Goal: Task Accomplishment & Management: Use online tool/utility

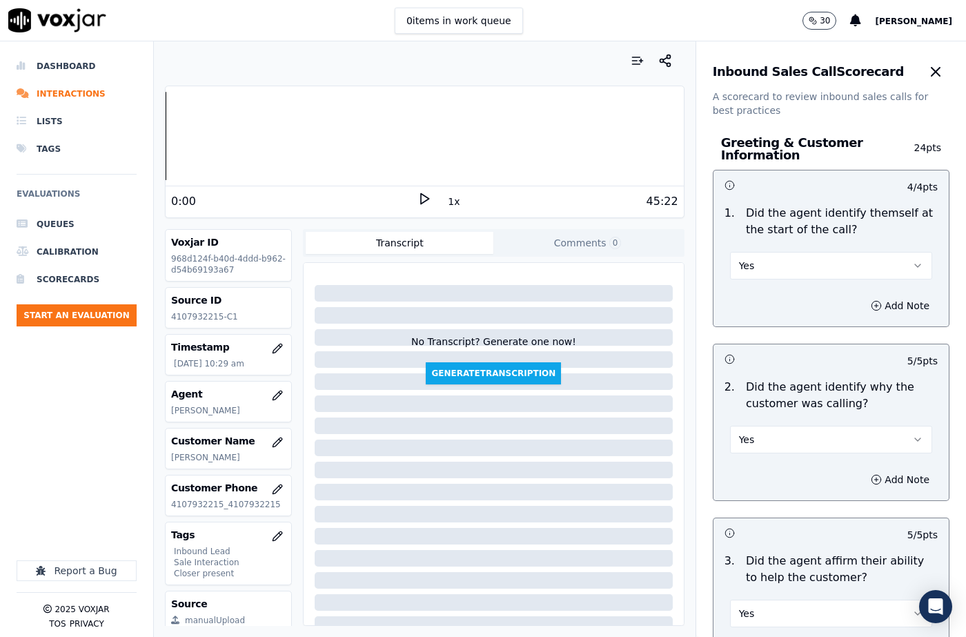
type textarea "103540 - The cx called to make the bill payment. [PERSON_NAME] confirmed the de…"
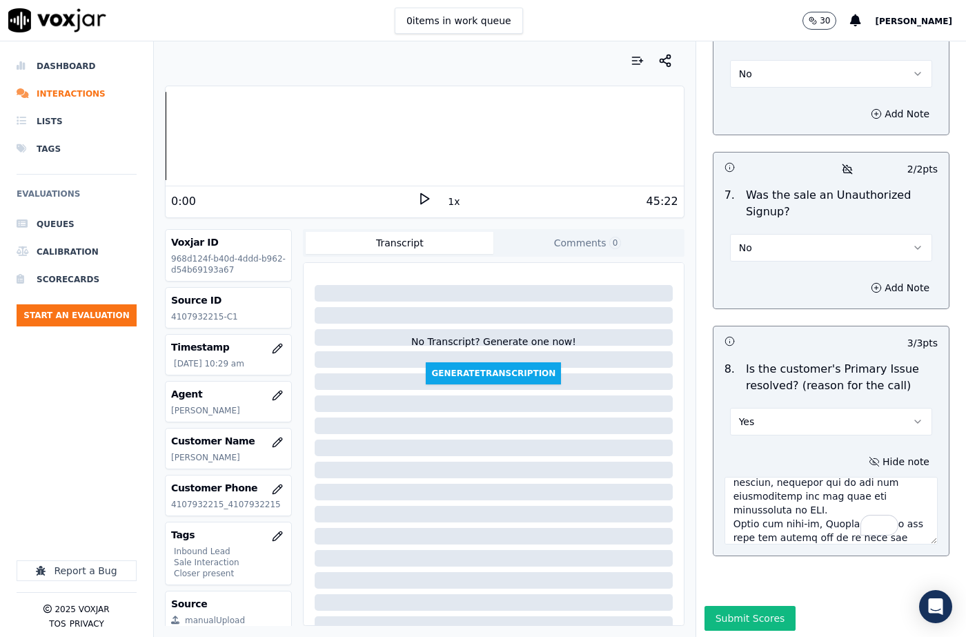
drag, startPoint x: 733, startPoint y: 582, endPoint x: 765, endPoint y: 606, distance: 40.4
click at [733, 606] on button "Submit Scores" at bounding box center [751, 618] width 92 height 25
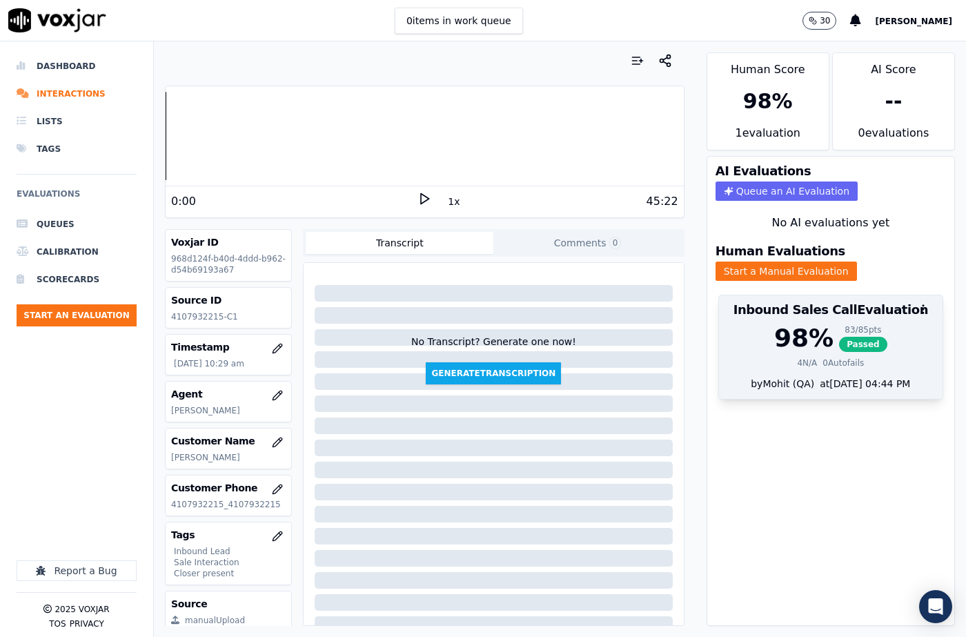
click at [839, 337] on span "Passed" at bounding box center [863, 344] width 48 height 15
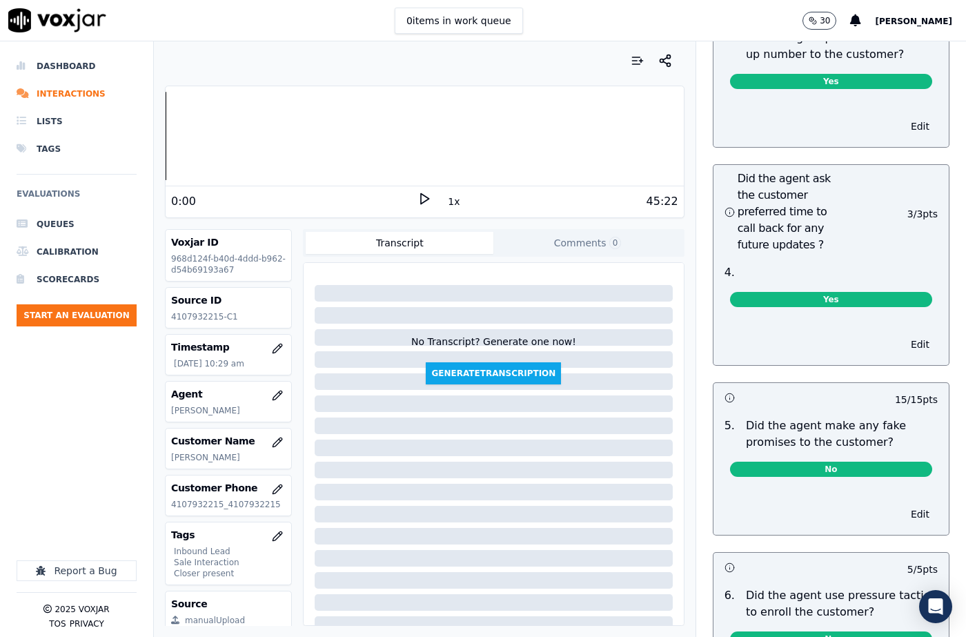
scroll to position [4131, 0]
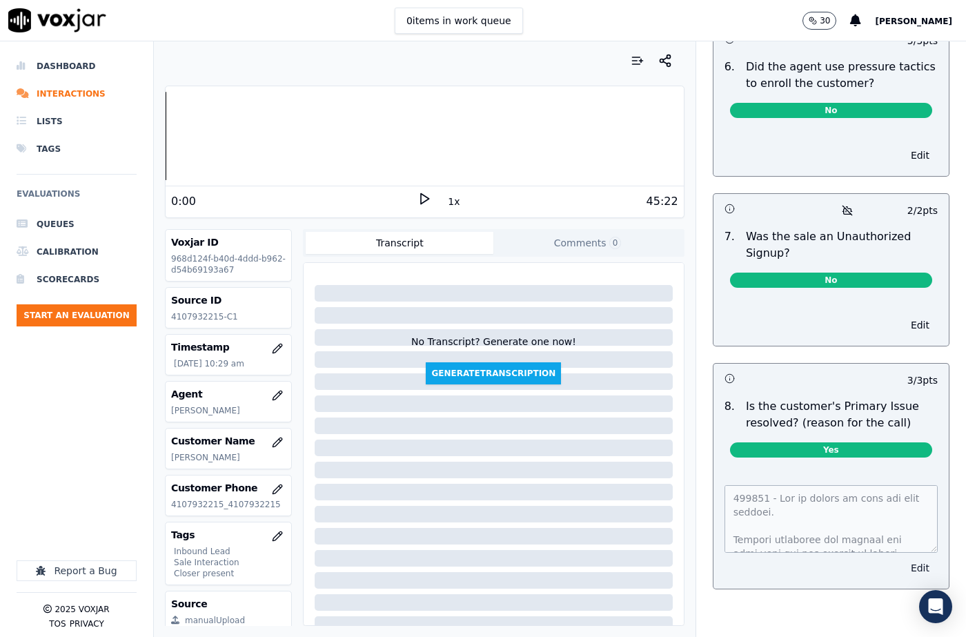
click at [903, 558] on button "Edit" at bounding box center [920, 567] width 35 height 19
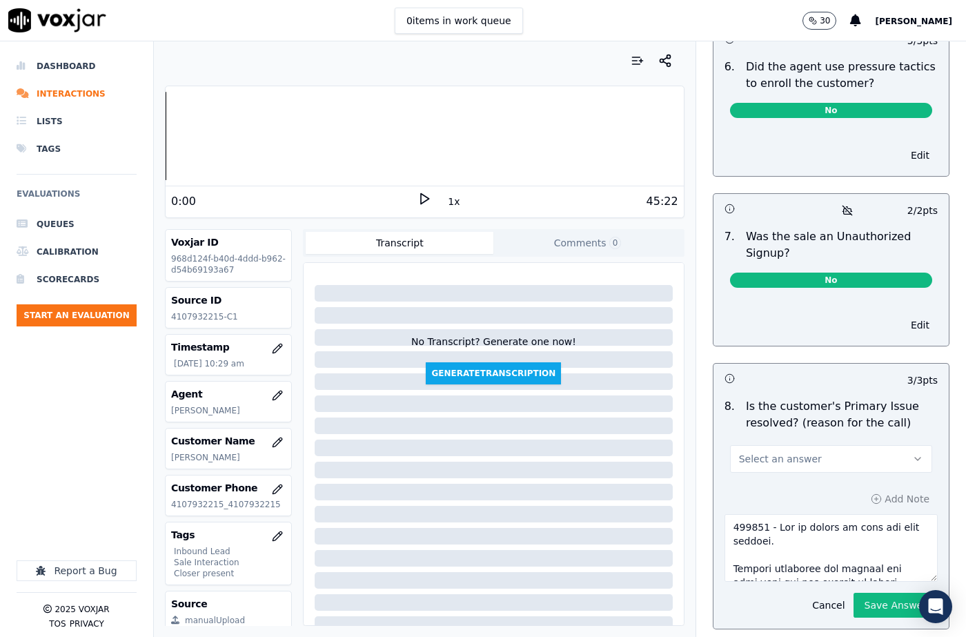
click at [825, 523] on textarea at bounding box center [831, 548] width 213 height 68
paste textarea ". But the cx told she could not do that she will pay by money order."
type textarea "103540 - The cx called to make the bill payment. [PERSON_NAME] confirmed the de…"
click at [781, 431] on div "Select an answer" at bounding box center [831, 451] width 224 height 41
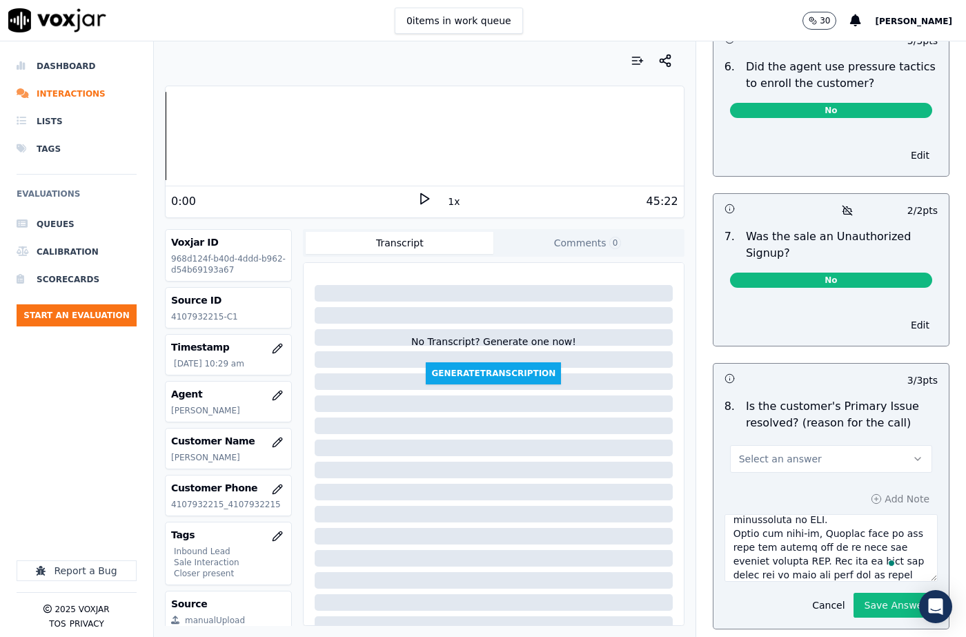
click at [778, 452] on span "Select an answer" at bounding box center [780, 459] width 83 height 14
click at [767, 498] on div "N/A" at bounding box center [809, 501] width 178 height 22
click at [872, 593] on button "Save Answer" at bounding box center [896, 605] width 84 height 25
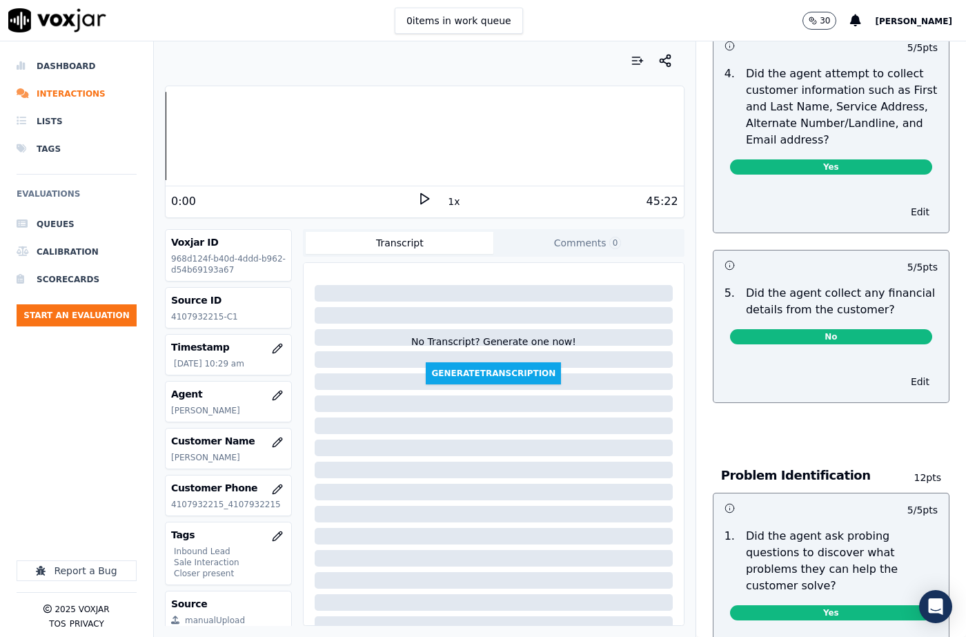
scroll to position [0, 0]
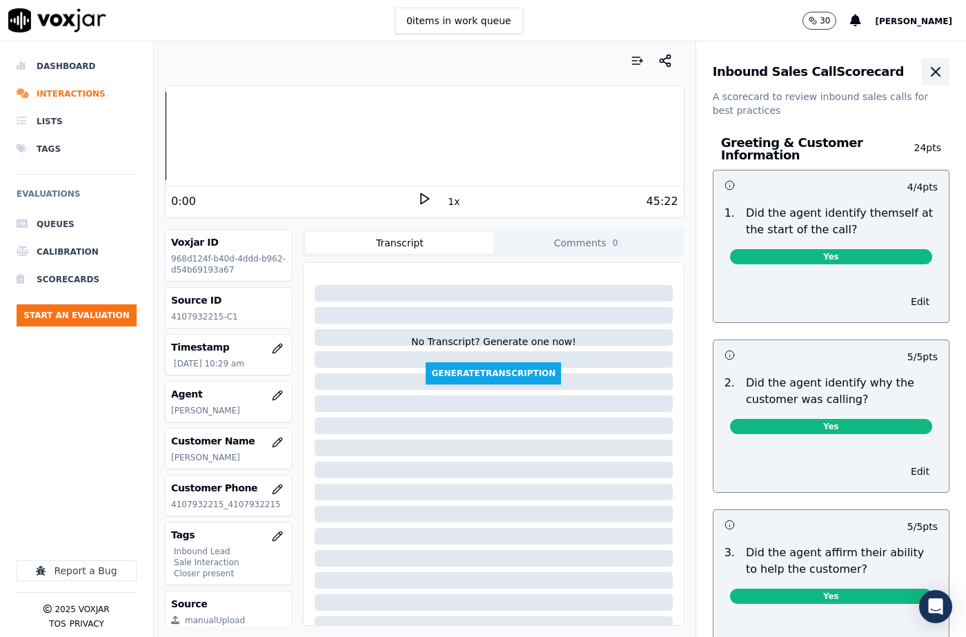
click at [932, 68] on icon "button" at bounding box center [936, 72] width 8 height 8
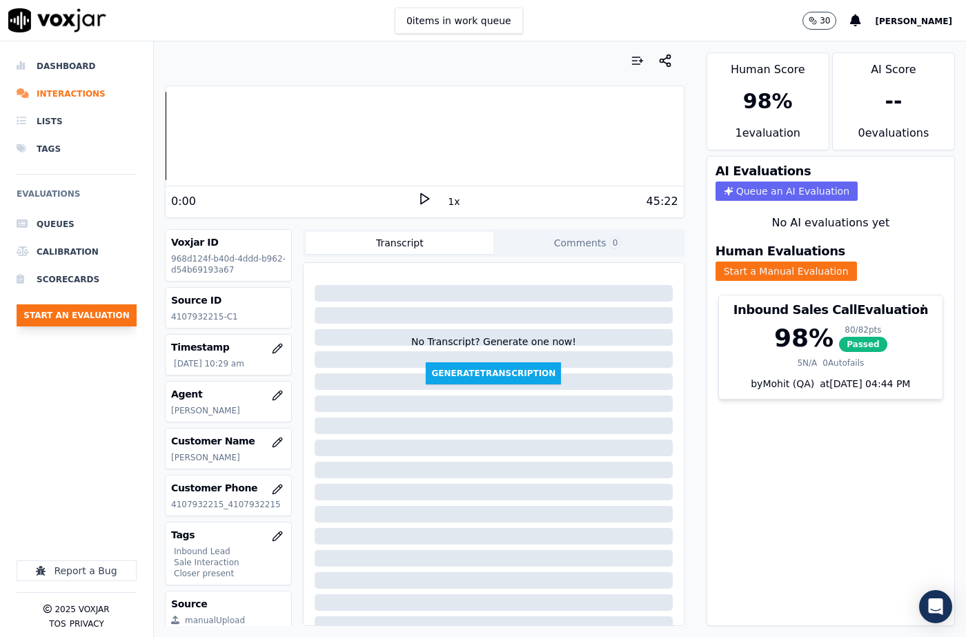
click at [41, 317] on button "Start an Evaluation" at bounding box center [77, 315] width 120 height 22
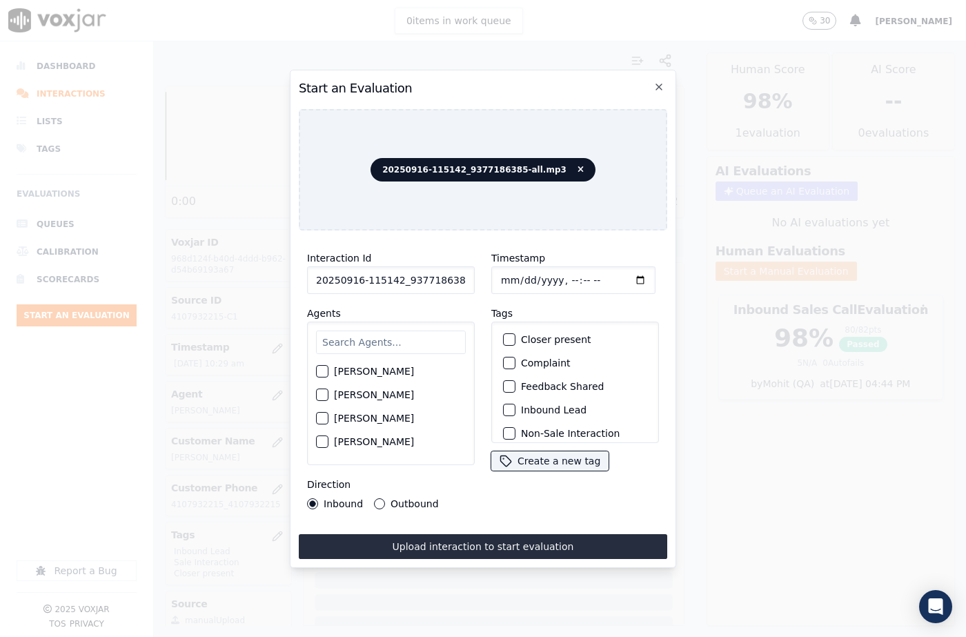
scroll to position [0, 23]
drag, startPoint x: 453, startPoint y: 276, endPoint x: 474, endPoint y: 276, distance: 20.7
click at [474, 276] on div "Interaction Id 20250916-115142_9377186385-all.mp3 Agents [PERSON_NAME] [PERSON_…" at bounding box center [391, 380] width 184 height 276
type input "20250916-115142_9377186385-C1"
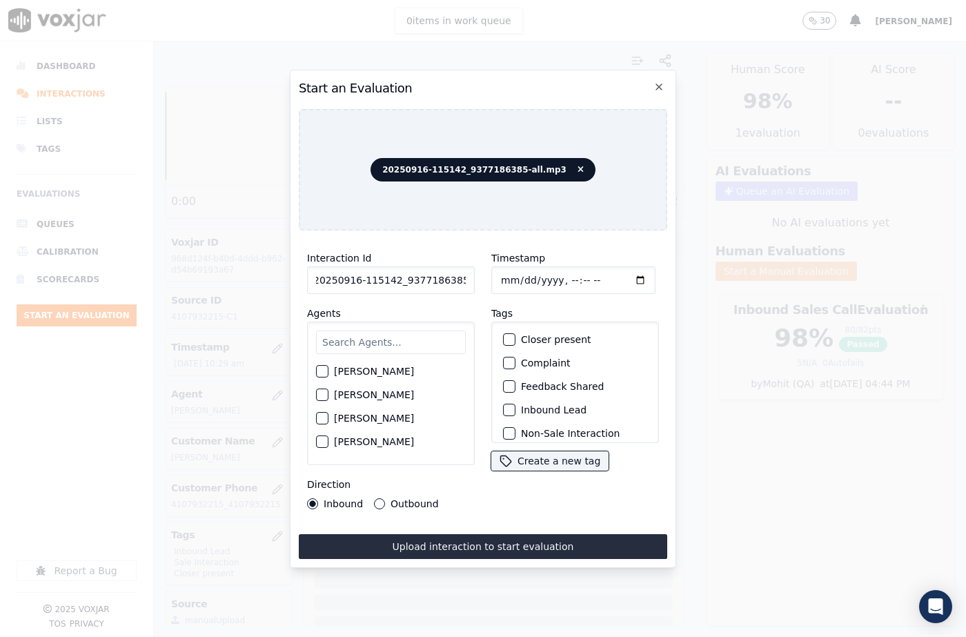
click at [518, 275] on input "Timestamp" at bounding box center [573, 280] width 164 height 28
type input "[DATE]T11:19"
click at [354, 338] on input "text" at bounding box center [391, 342] width 150 height 23
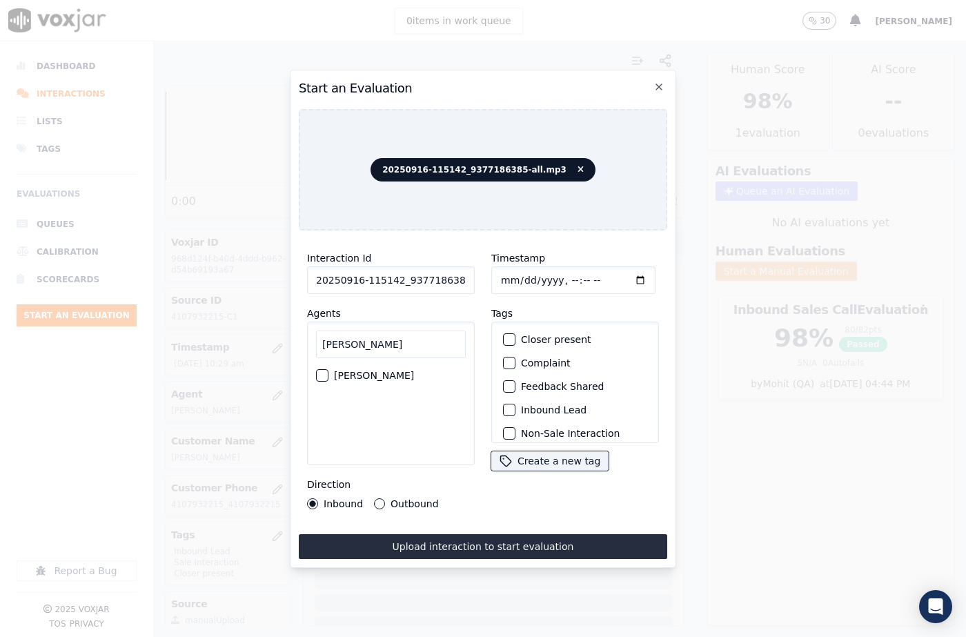
type input "[PERSON_NAME]"
click at [323, 373] on div "button" at bounding box center [322, 376] width 10 height 10
click at [508, 335] on div "button" at bounding box center [509, 340] width 10 height 10
click at [507, 405] on div "button" at bounding box center [509, 410] width 10 height 10
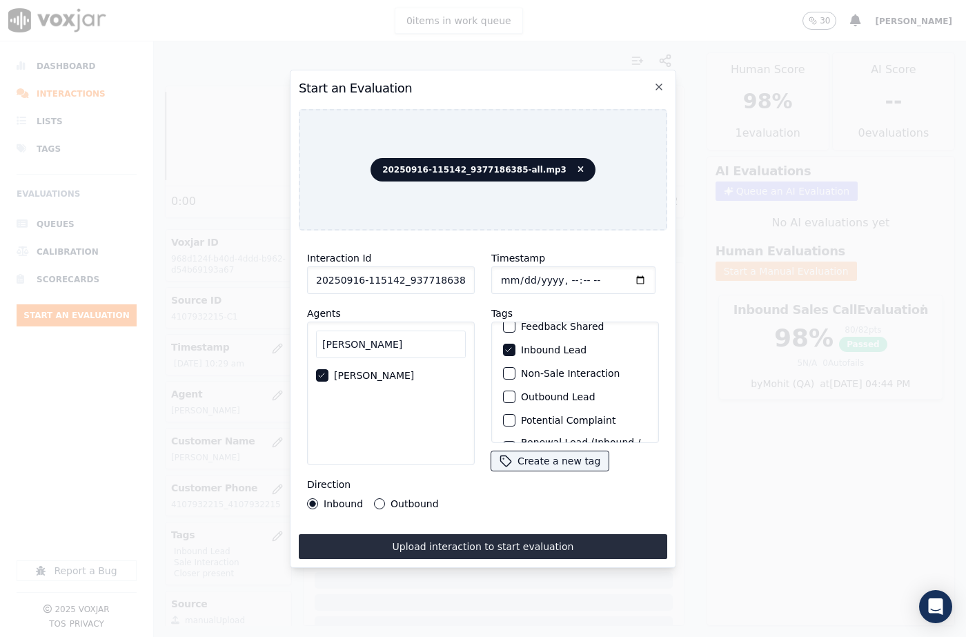
scroll to position [119, 0]
click at [508, 420] on div "button" at bounding box center [509, 425] width 10 height 10
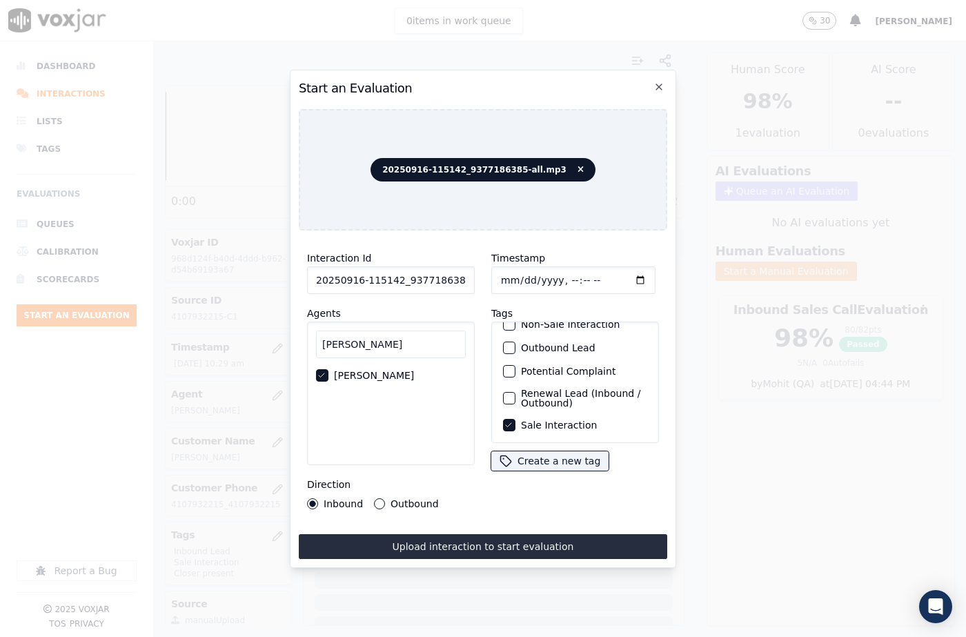
drag, startPoint x: 530, startPoint y: 534, endPoint x: 662, endPoint y: 577, distance: 138.6
click at [531, 534] on button "Upload interaction to start evaluation" at bounding box center [483, 546] width 369 height 25
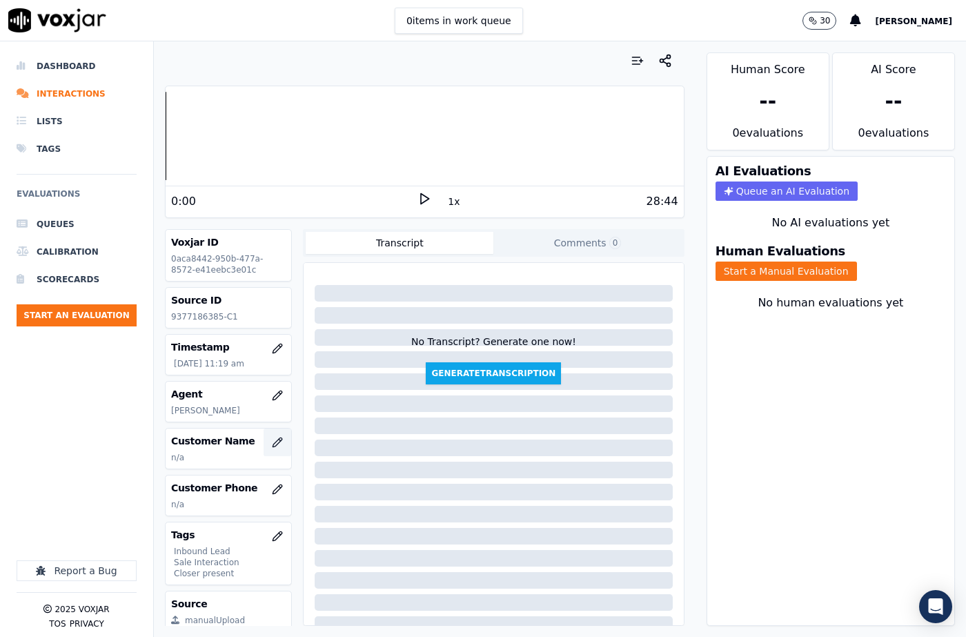
click at [272, 447] on icon "button" at bounding box center [277, 442] width 11 height 11
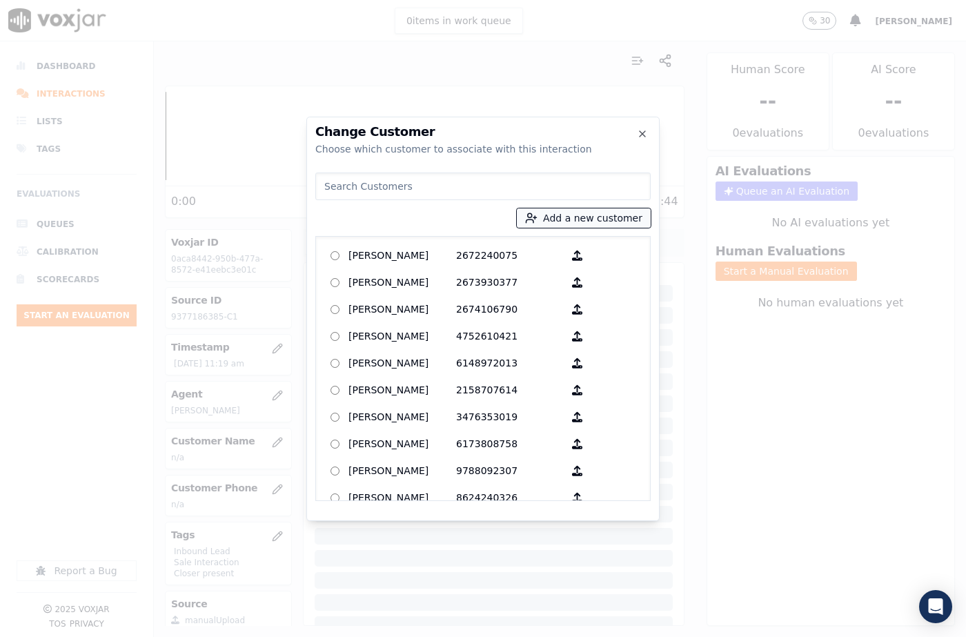
click at [553, 219] on button "Add a new customer" at bounding box center [584, 217] width 134 height 19
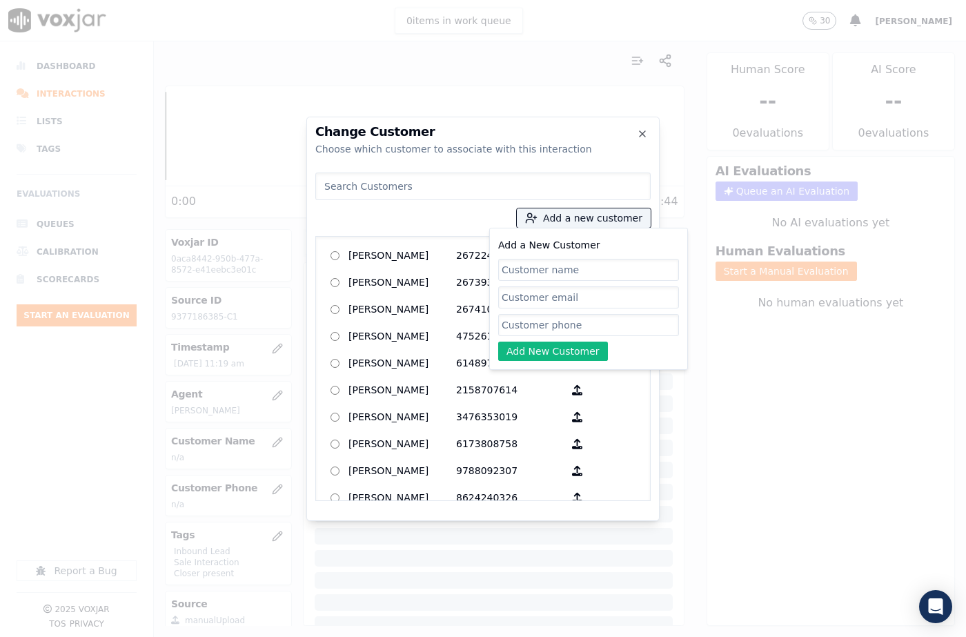
drag, startPoint x: 537, startPoint y: 268, endPoint x: 467, endPoint y: 114, distance: 169.9
click at [537, 268] on input "Add a New Customer" at bounding box center [588, 270] width 181 height 22
type input "[PERSON_NAME]"
click at [524, 322] on input "Add a New Customer" at bounding box center [588, 325] width 181 height 22
paste input "9377186385"
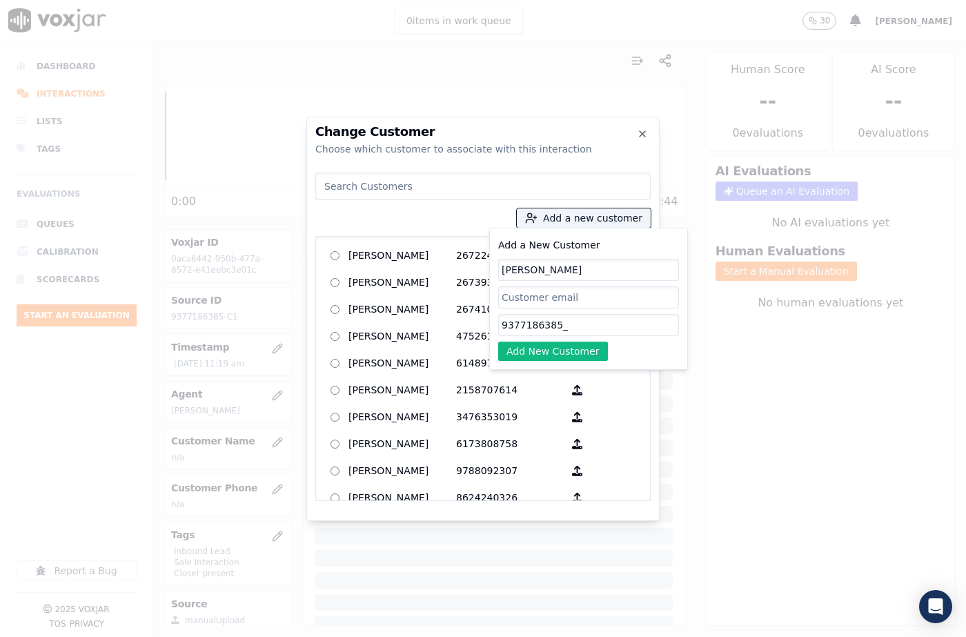
paste input "9378787237"
type input "9377186385_9378787237"
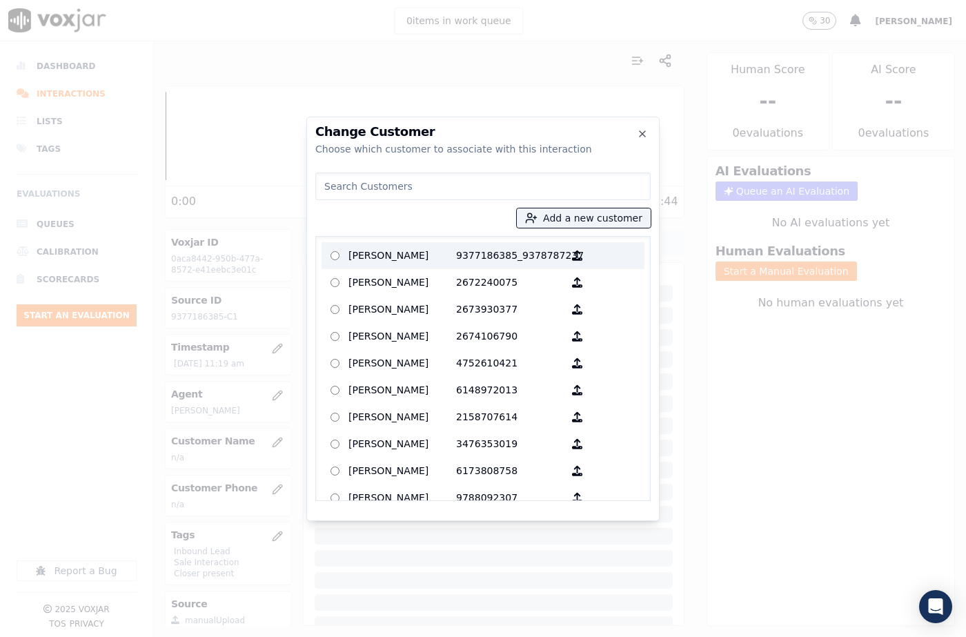
click at [462, 261] on p "9377186385_9378787237" at bounding box center [510, 255] width 108 height 21
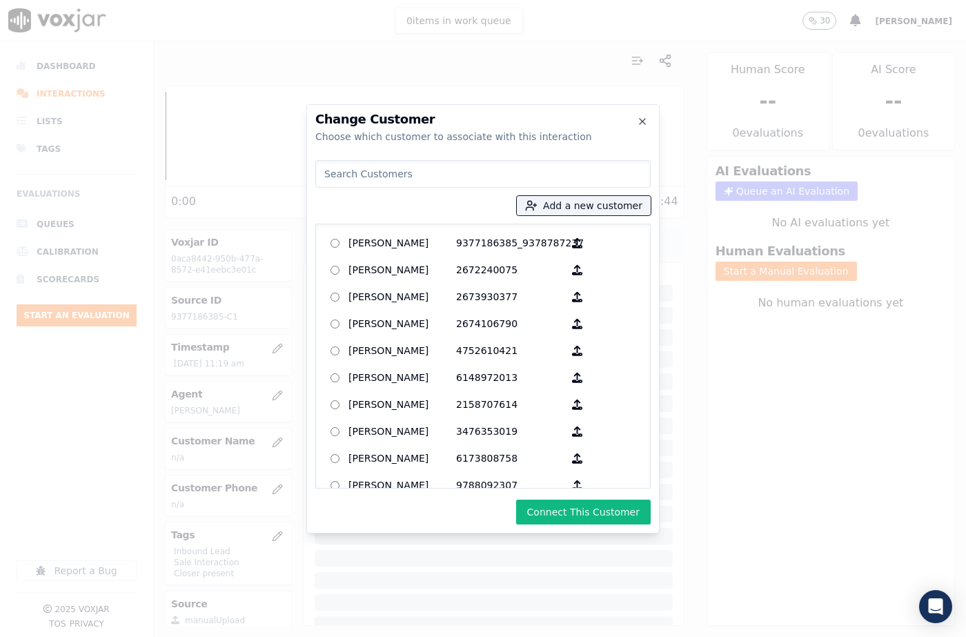
click at [587, 508] on button "Connect This Customer" at bounding box center [583, 512] width 135 height 25
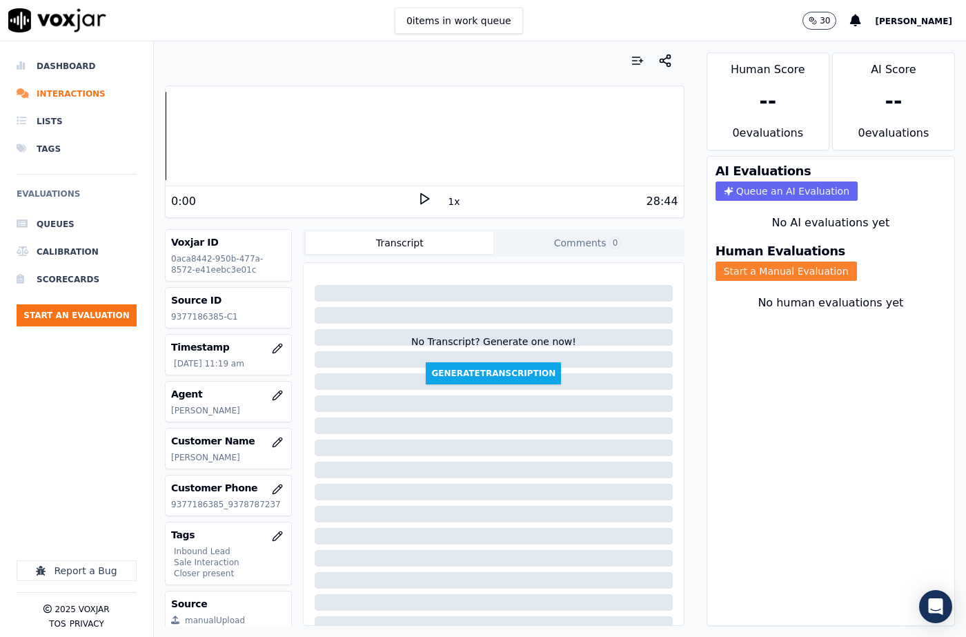
click at [744, 262] on button "Start a Manual Evaluation" at bounding box center [786, 271] width 141 height 19
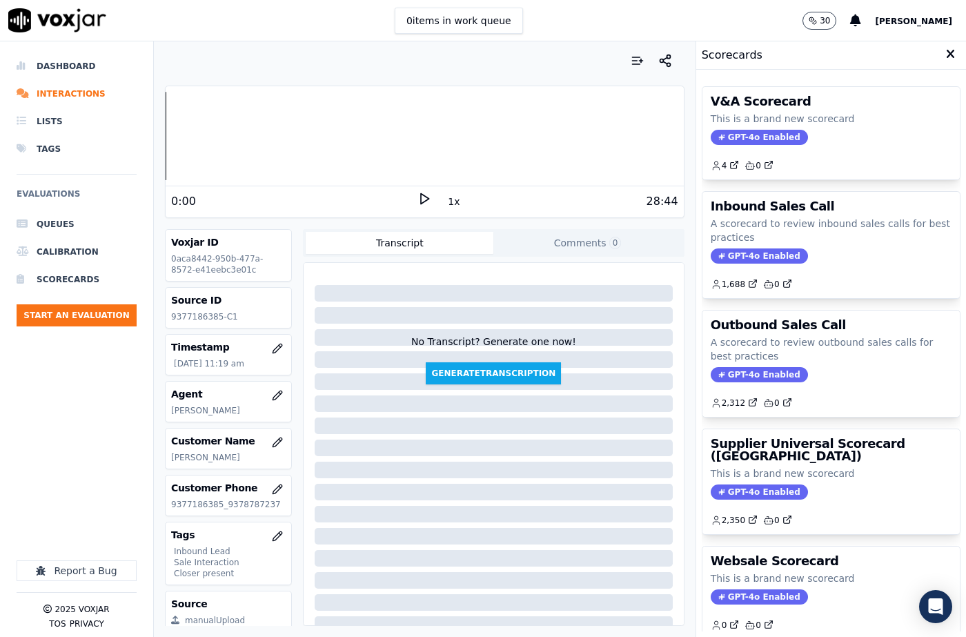
click at [741, 241] on p "A scorecard to review inbound sales calls for best practices" at bounding box center [831, 231] width 241 height 28
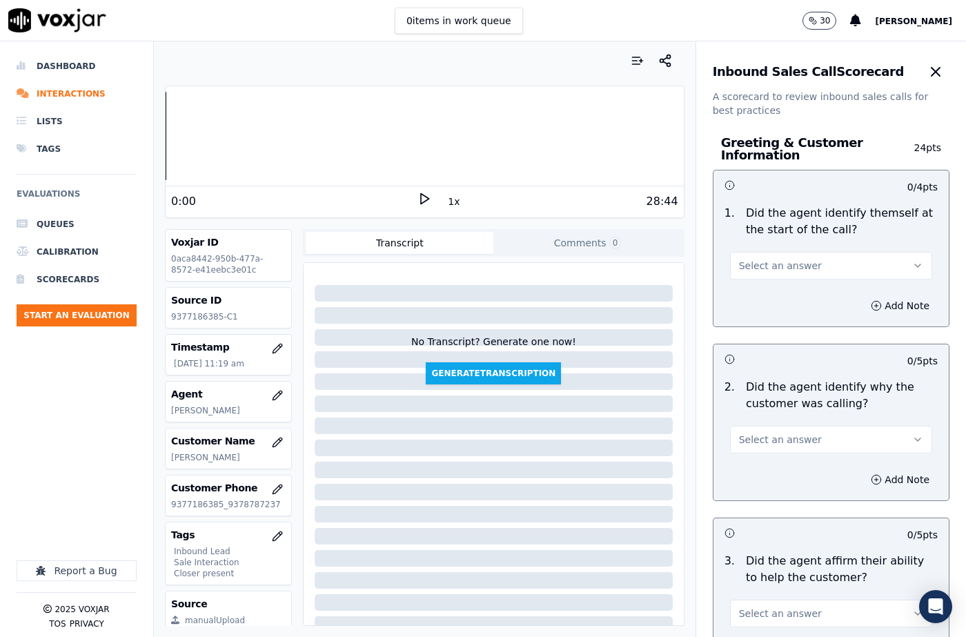
click at [749, 254] on button "Select an answer" at bounding box center [831, 266] width 202 height 28
click at [734, 310] on div "No" at bounding box center [809, 319] width 178 height 22
click at [743, 277] on button "No" at bounding box center [831, 266] width 202 height 28
click at [738, 297] on div "Yes" at bounding box center [809, 297] width 178 height 22
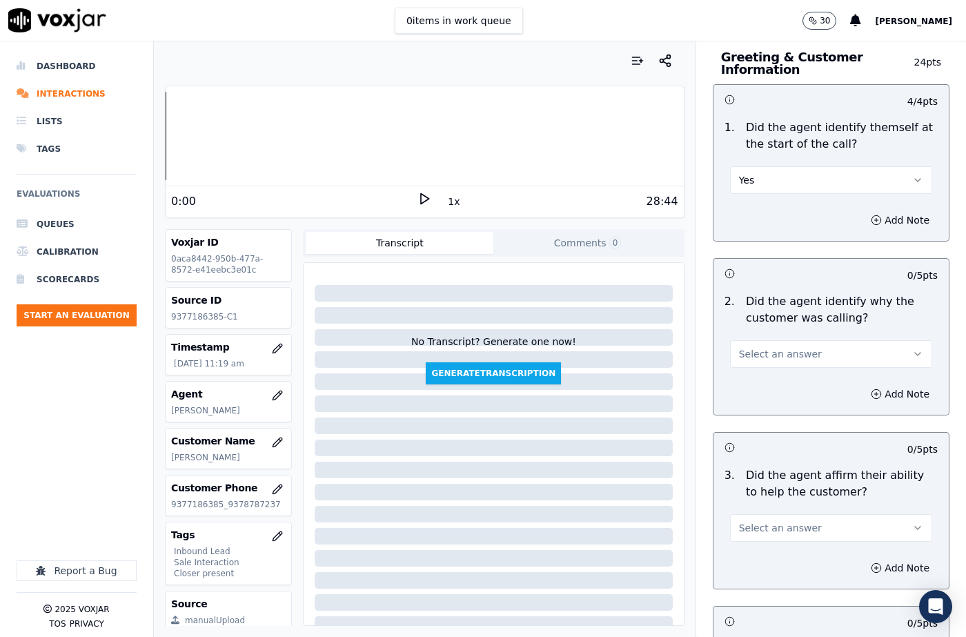
scroll to position [207, 0]
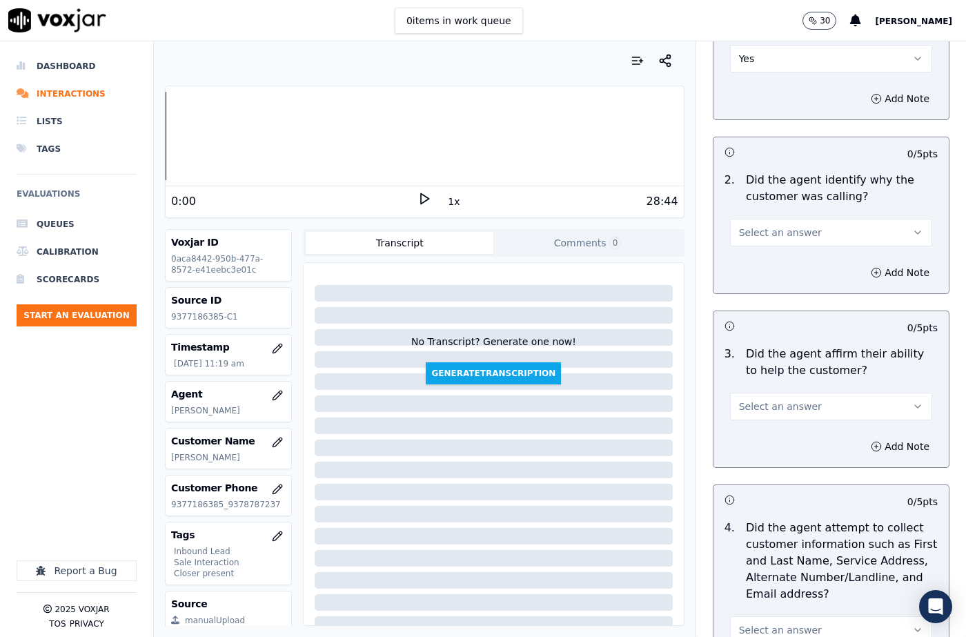
click at [741, 244] on button "Select an answer" at bounding box center [831, 233] width 202 height 28
click at [745, 271] on div "Yes" at bounding box center [809, 264] width 178 height 22
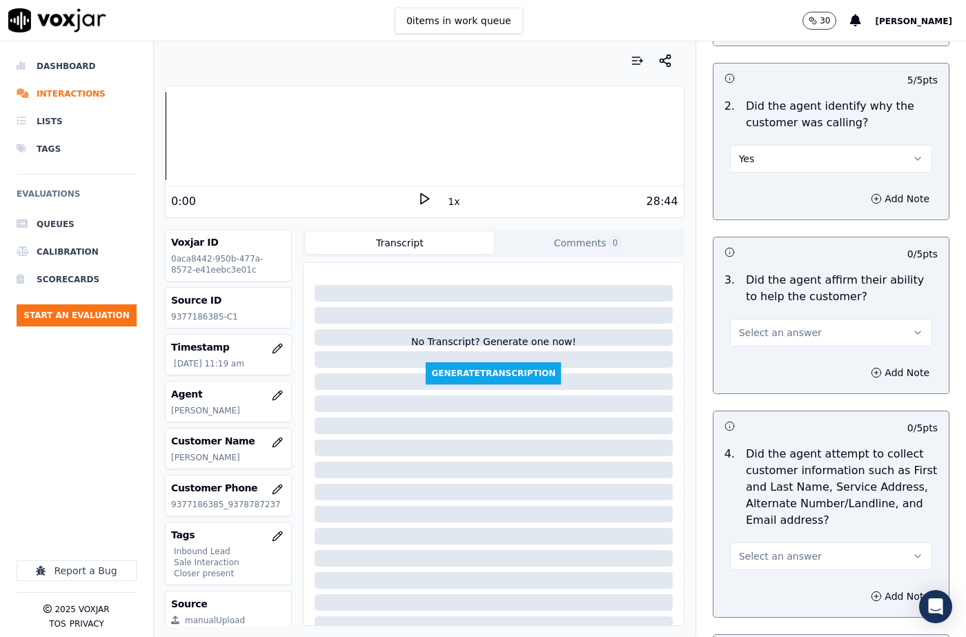
scroll to position [345, 0]
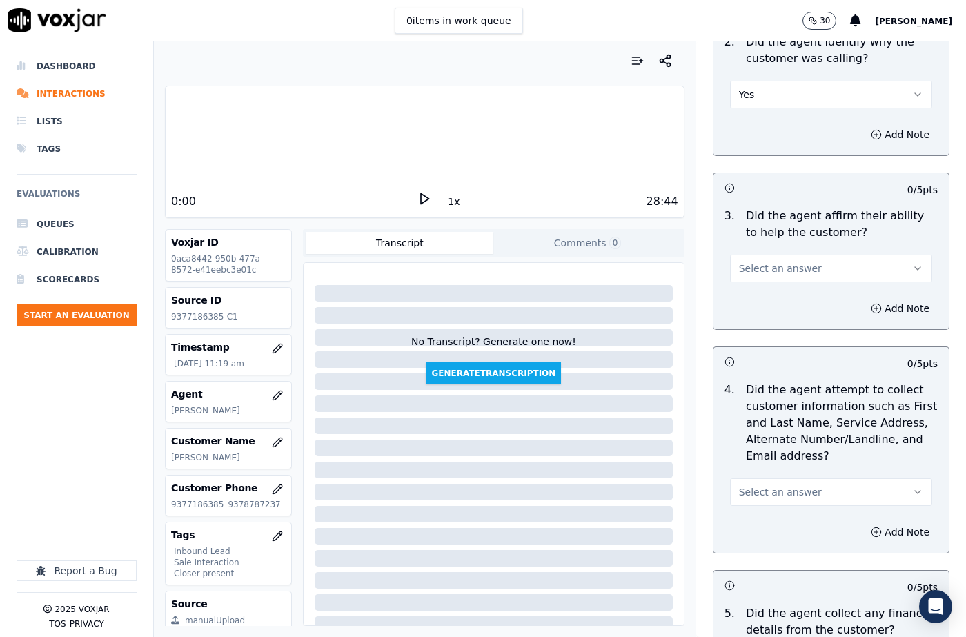
click at [758, 269] on span "Select an answer" at bounding box center [780, 269] width 83 height 14
click at [758, 302] on div "Yes" at bounding box center [809, 299] width 178 height 22
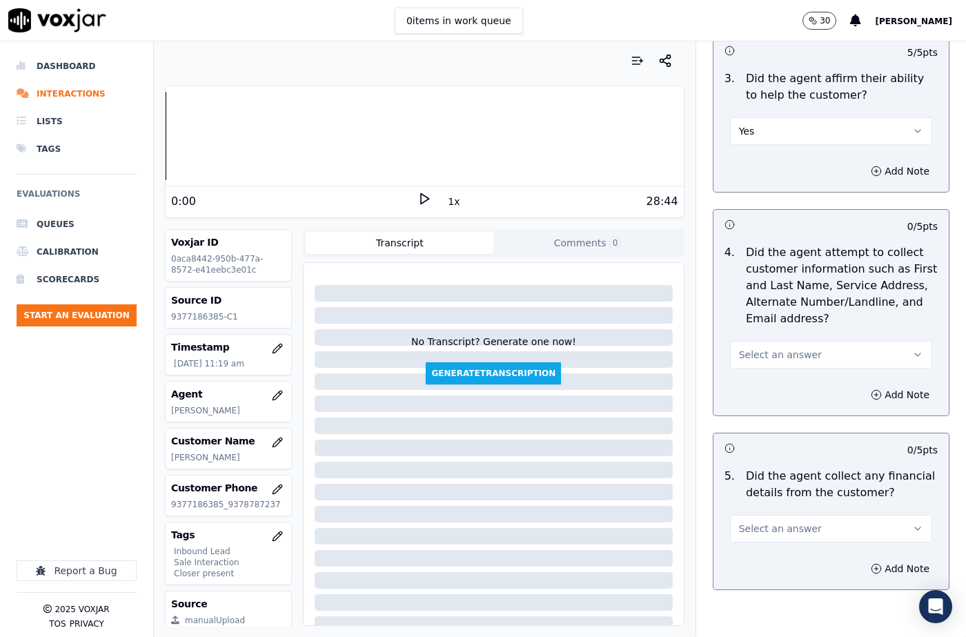
scroll to position [483, 0]
click at [757, 357] on span "Select an answer" at bounding box center [780, 354] width 83 height 14
click at [750, 431] on div "N/A" at bounding box center [809, 429] width 178 height 22
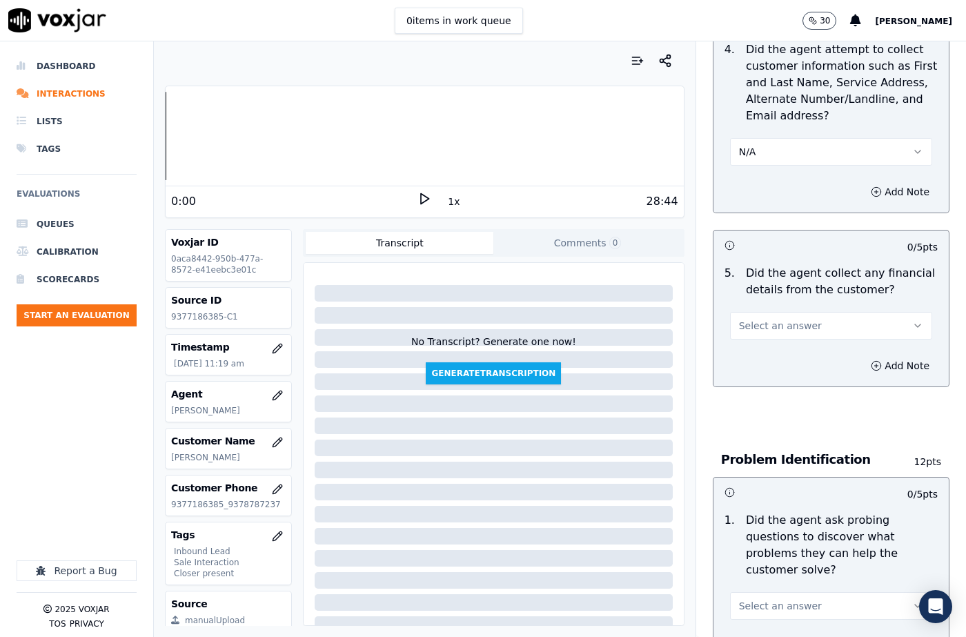
scroll to position [690, 0]
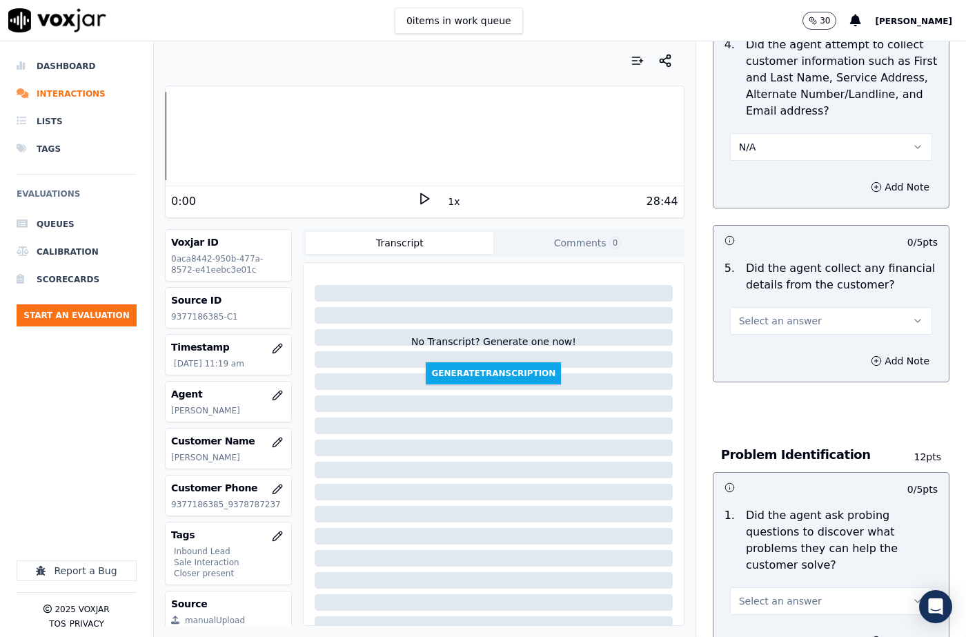
click at [752, 153] on button "N/A" at bounding box center [831, 147] width 202 height 28
click at [750, 178] on div "Yes" at bounding box center [809, 178] width 178 height 22
click at [758, 325] on span "Select an answer" at bounding box center [780, 321] width 83 height 14
click at [752, 372] on div "No" at bounding box center [809, 374] width 178 height 22
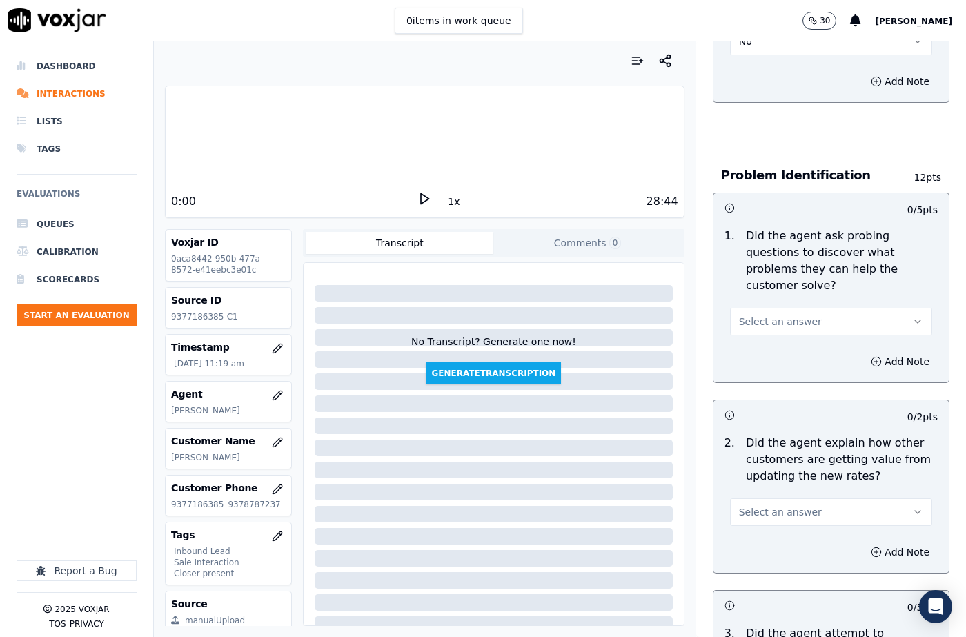
scroll to position [1035, 0]
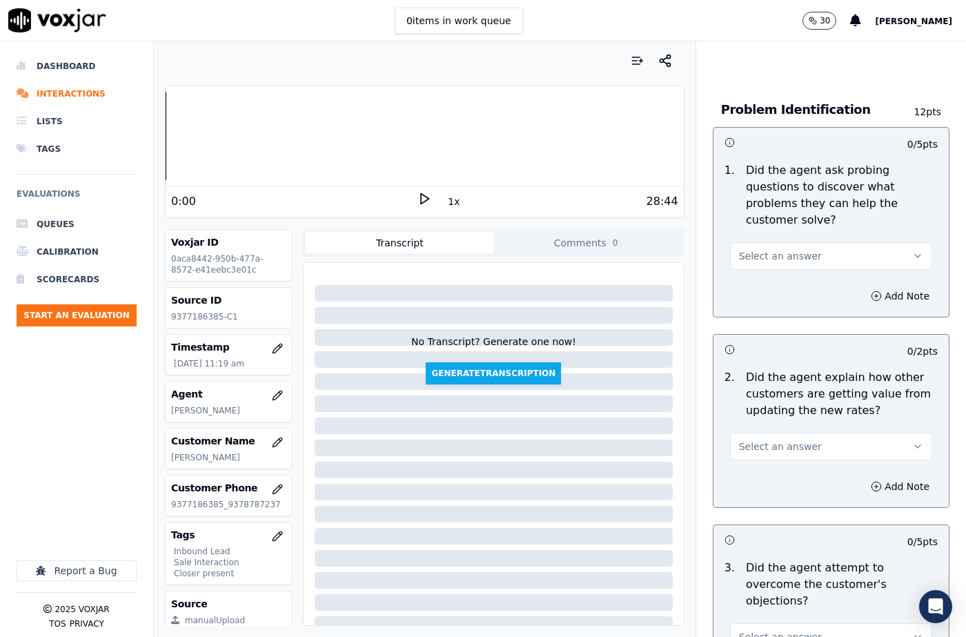
click at [762, 259] on span "Select an answer" at bounding box center [780, 256] width 83 height 14
click at [749, 286] on div "Yes" at bounding box center [809, 287] width 178 height 22
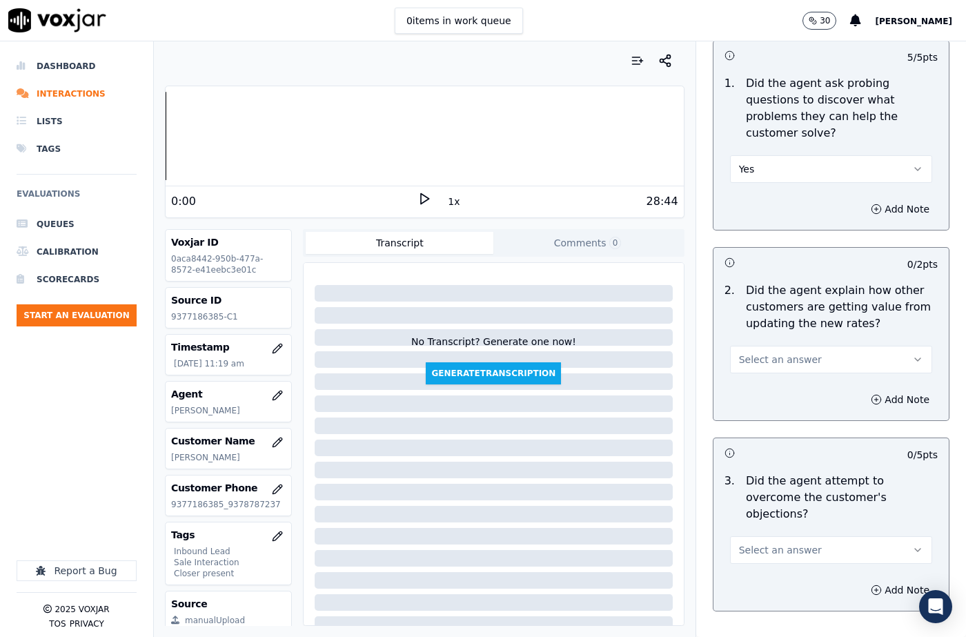
scroll to position [1173, 0]
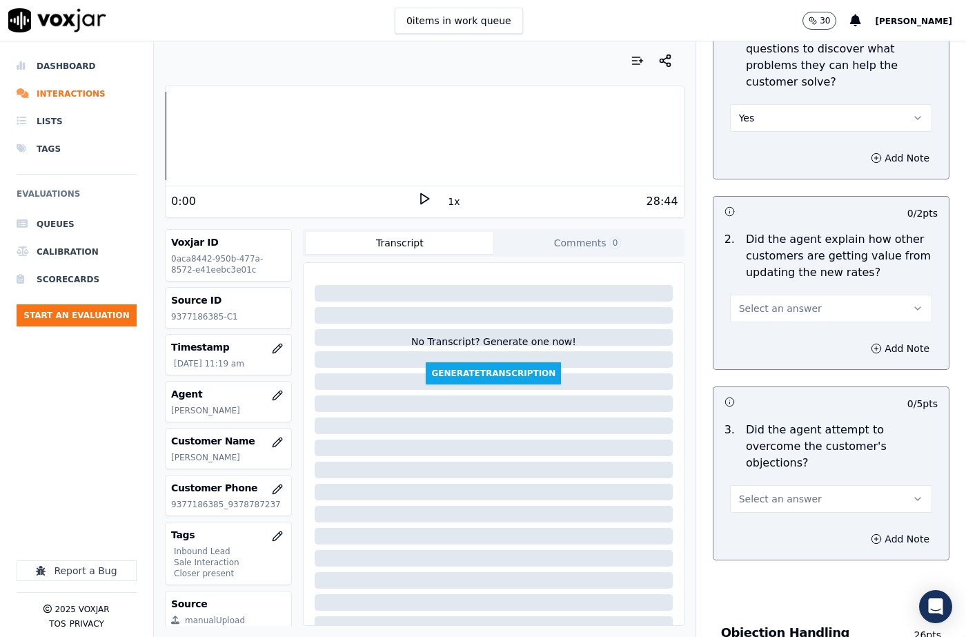
click at [748, 313] on span "Select an answer" at bounding box center [780, 309] width 83 height 14
click at [750, 362] on div "No" at bounding box center [809, 362] width 178 height 22
click at [758, 313] on button "No" at bounding box center [831, 309] width 202 height 28
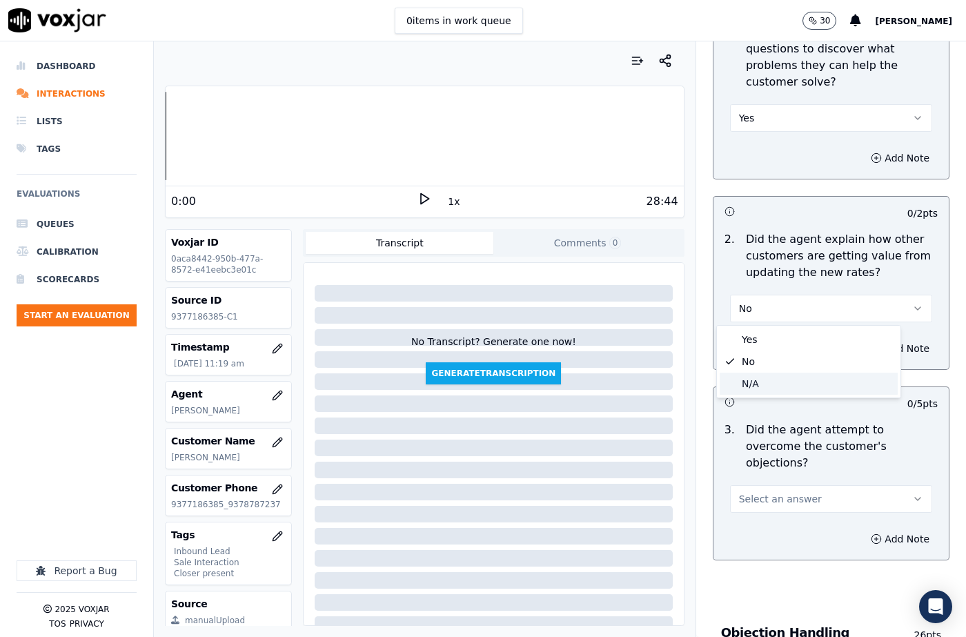
click at [762, 388] on div "N/A" at bounding box center [809, 384] width 178 height 22
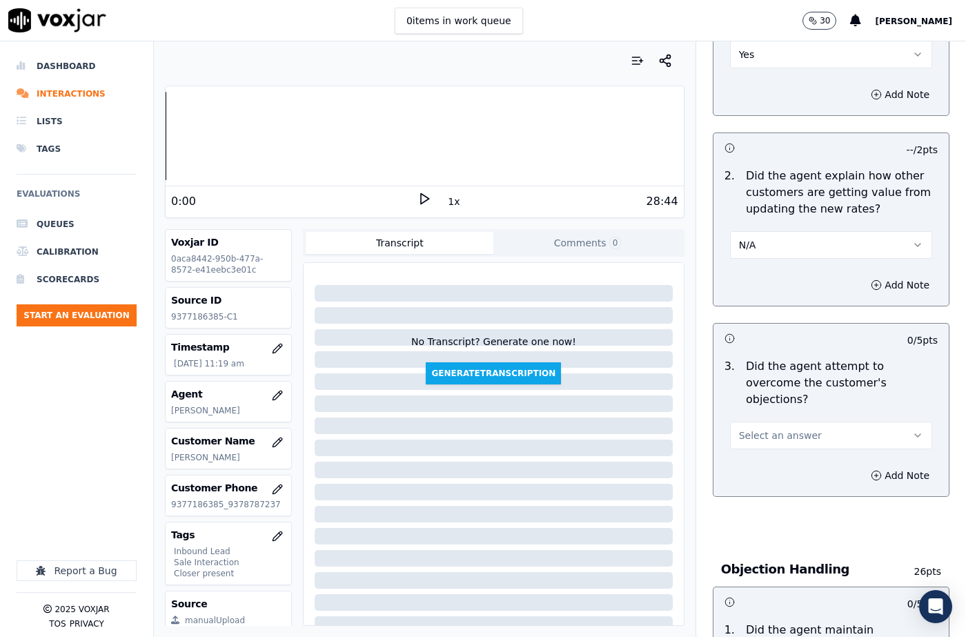
scroll to position [1311, 0]
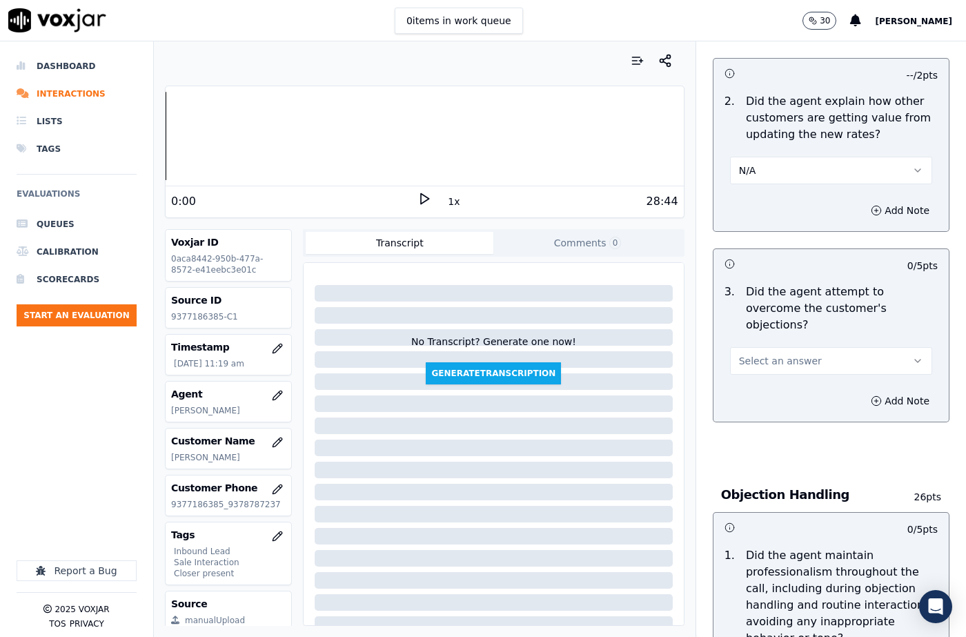
click at [769, 354] on span "Select an answer" at bounding box center [780, 361] width 83 height 14
click at [765, 424] on div "N/A" at bounding box center [809, 420] width 178 height 22
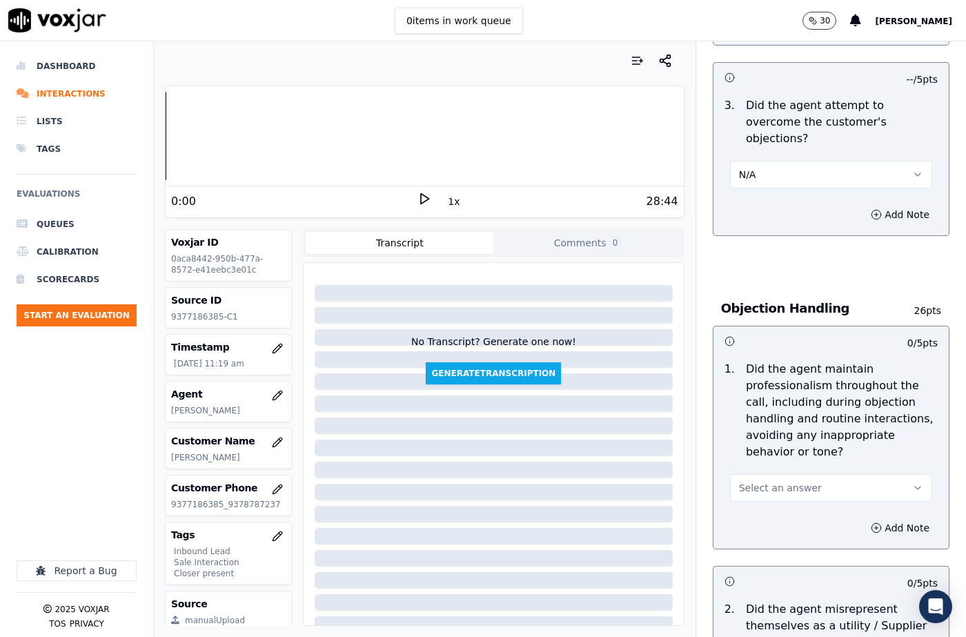
scroll to position [1587, 0]
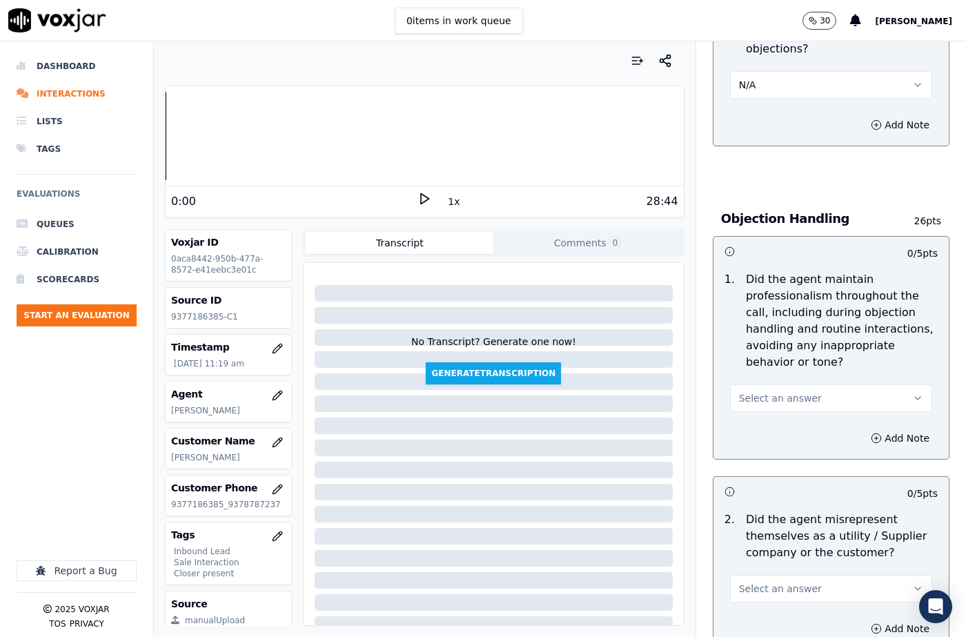
click at [772, 384] on button "Select an answer" at bounding box center [831, 398] width 202 height 28
click at [766, 410] on div "No" at bounding box center [809, 418] width 178 height 22
click at [759, 384] on button "No" at bounding box center [831, 398] width 202 height 28
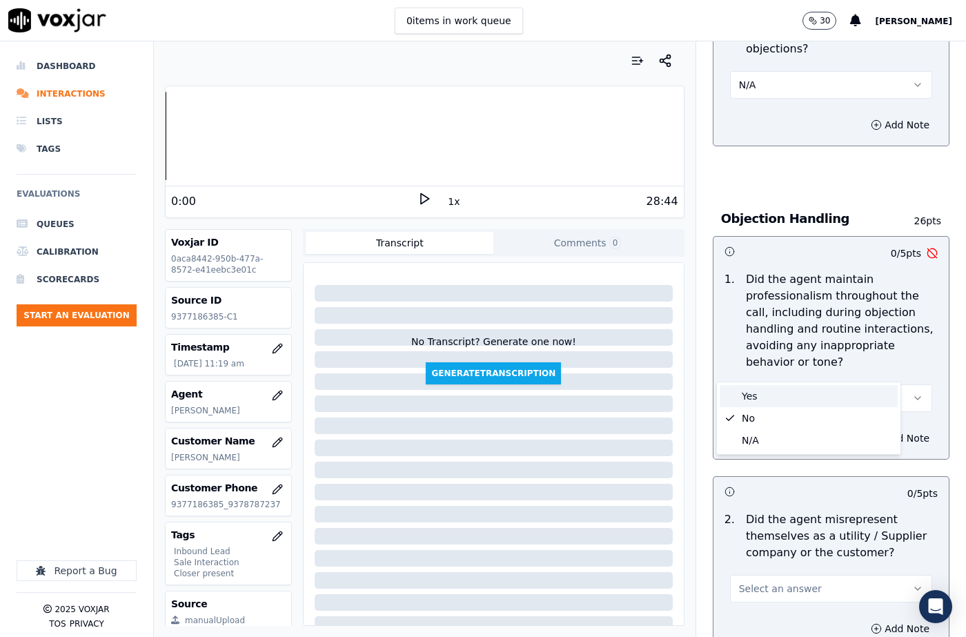
drag, startPoint x: 758, startPoint y: 400, endPoint x: 761, endPoint y: 393, distance: 7.7
click at [758, 400] on div "Yes" at bounding box center [809, 396] width 178 height 22
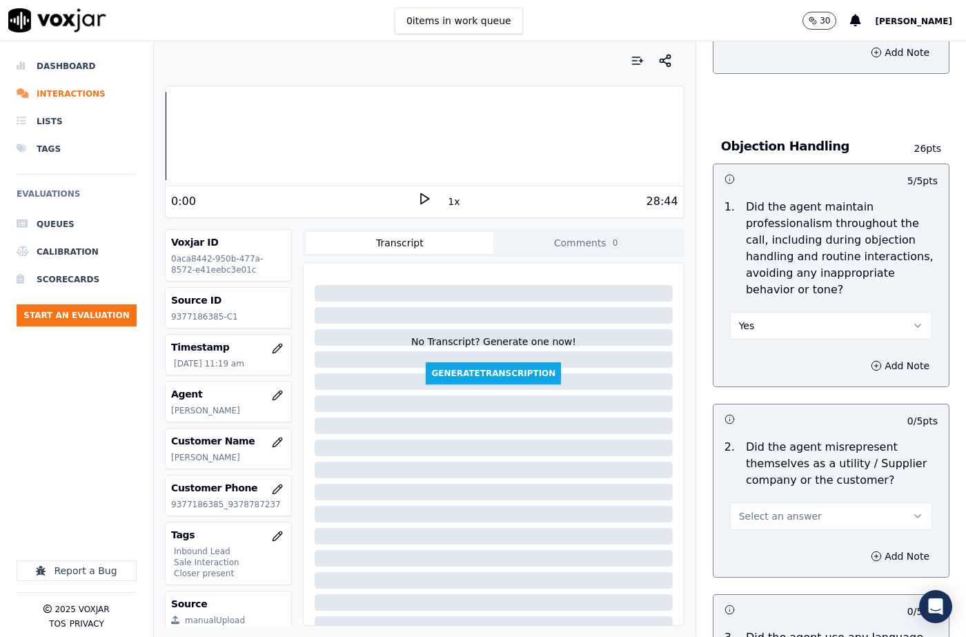
scroll to position [1725, 0]
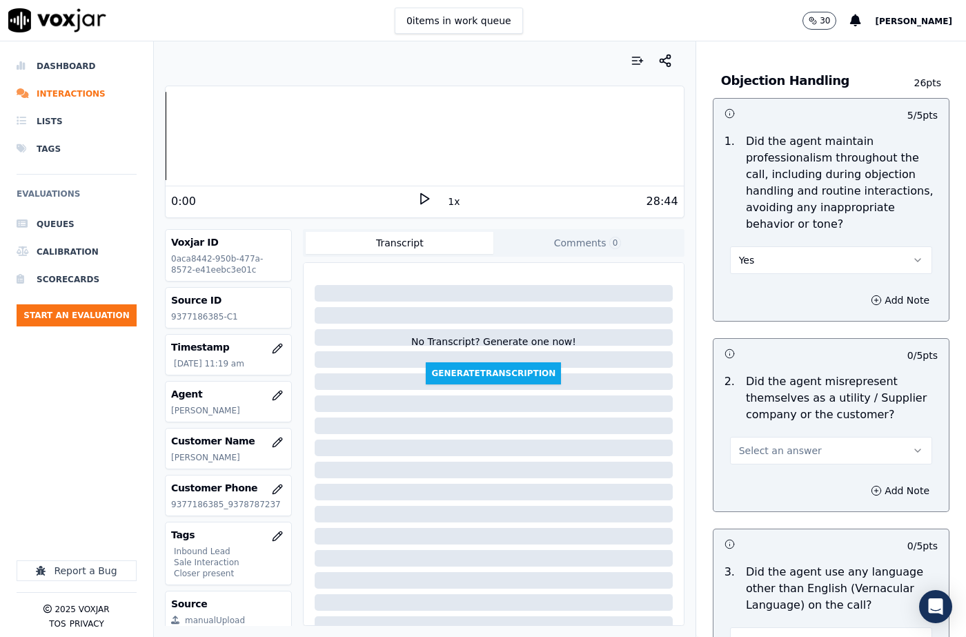
click at [761, 444] on span "Select an answer" at bounding box center [780, 451] width 83 height 14
click at [758, 468] on div "No" at bounding box center [809, 471] width 178 height 22
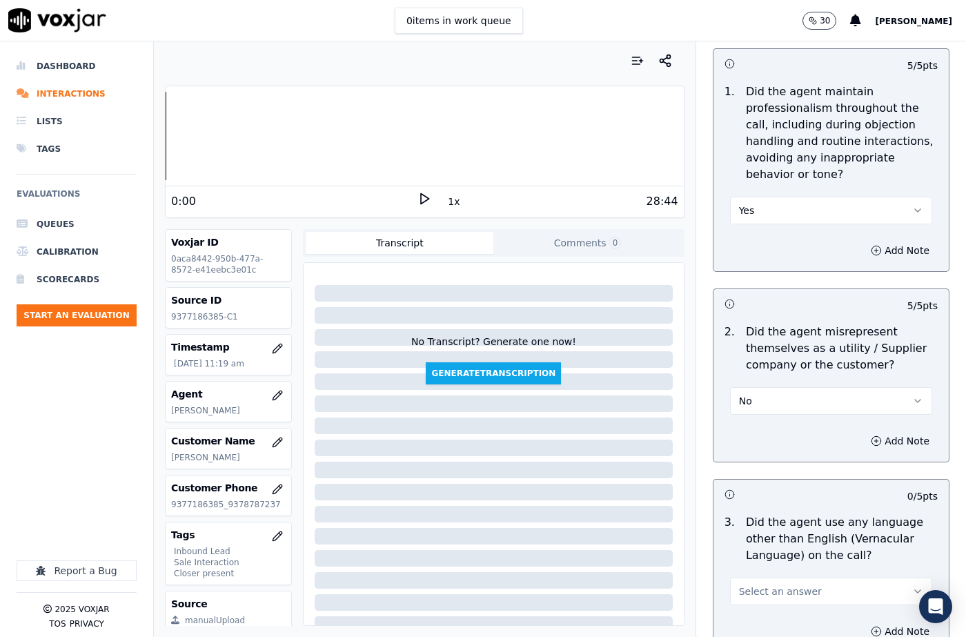
scroll to position [1932, 0]
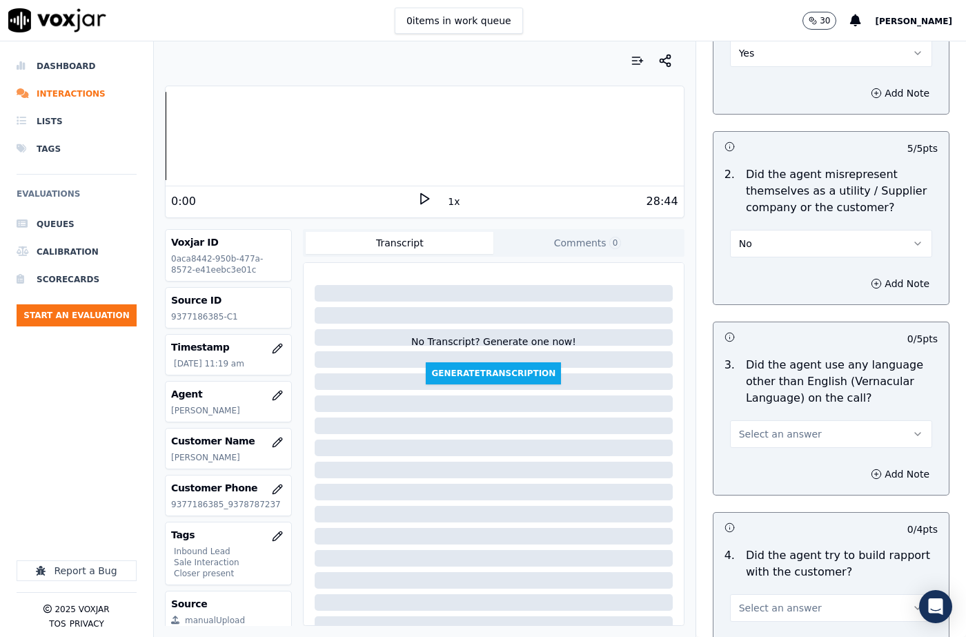
click at [758, 427] on span "Select an answer" at bounding box center [780, 434] width 83 height 14
click at [754, 448] on div "No" at bounding box center [809, 454] width 178 height 22
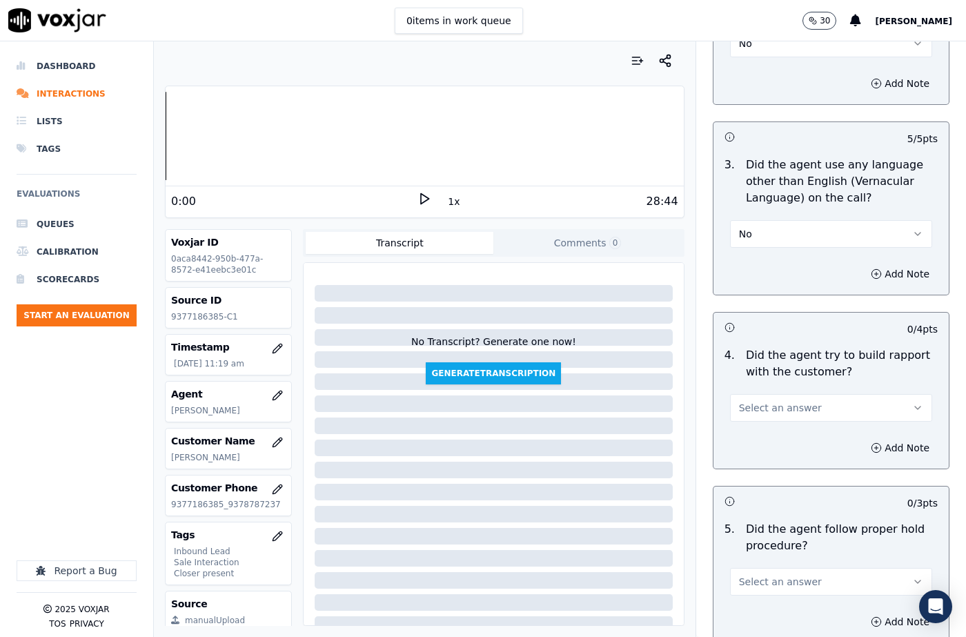
scroll to position [2139, 0]
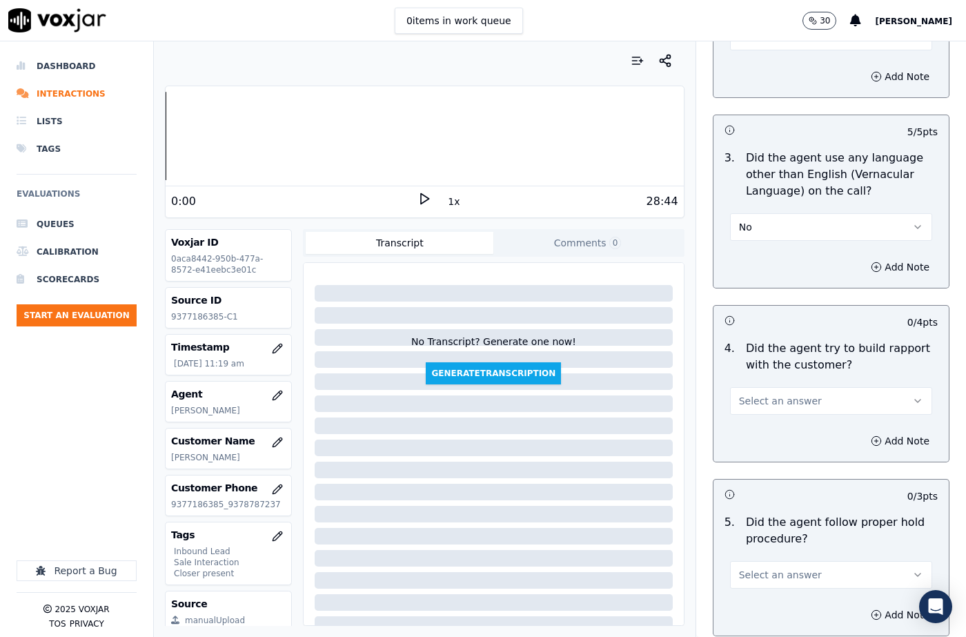
click at [756, 387] on button "Select an answer" at bounding box center [831, 401] width 202 height 28
click at [756, 402] on div "Yes" at bounding box center [809, 399] width 178 height 22
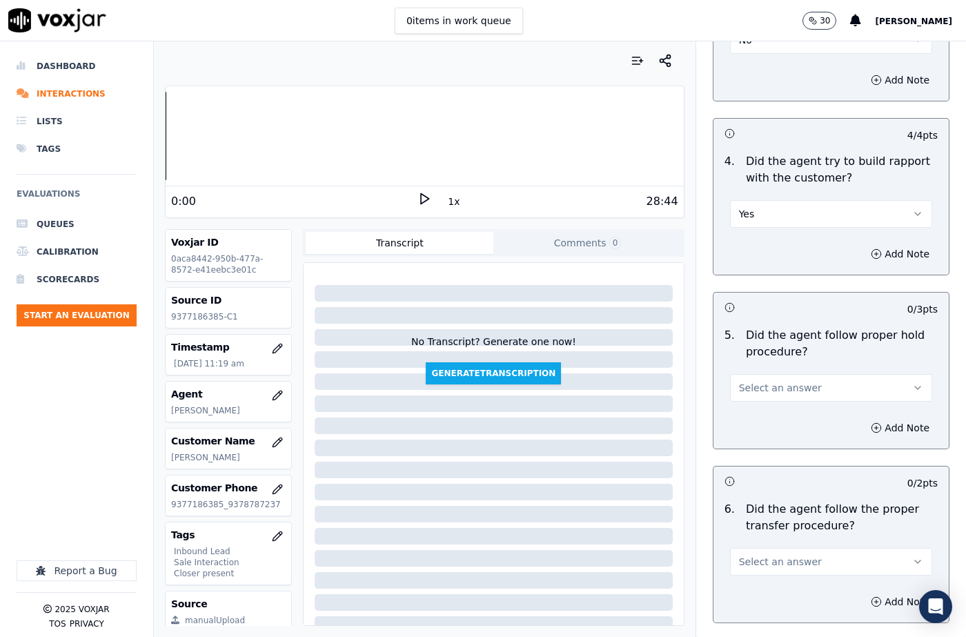
scroll to position [2346, 0]
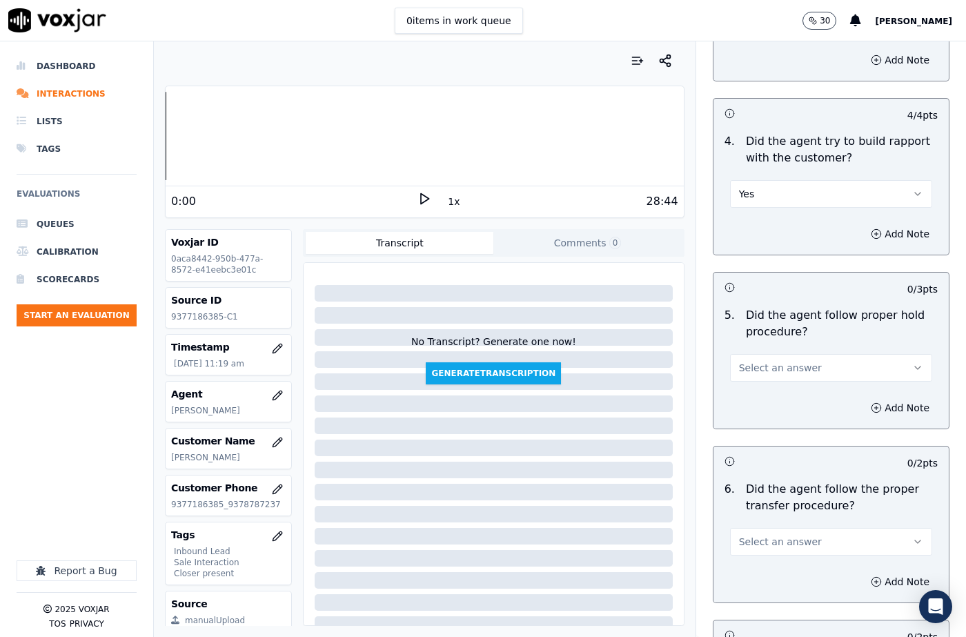
click at [754, 354] on button "Select an answer" at bounding box center [831, 368] width 202 height 28
click at [763, 413] on div "N/A" at bounding box center [809, 410] width 178 height 22
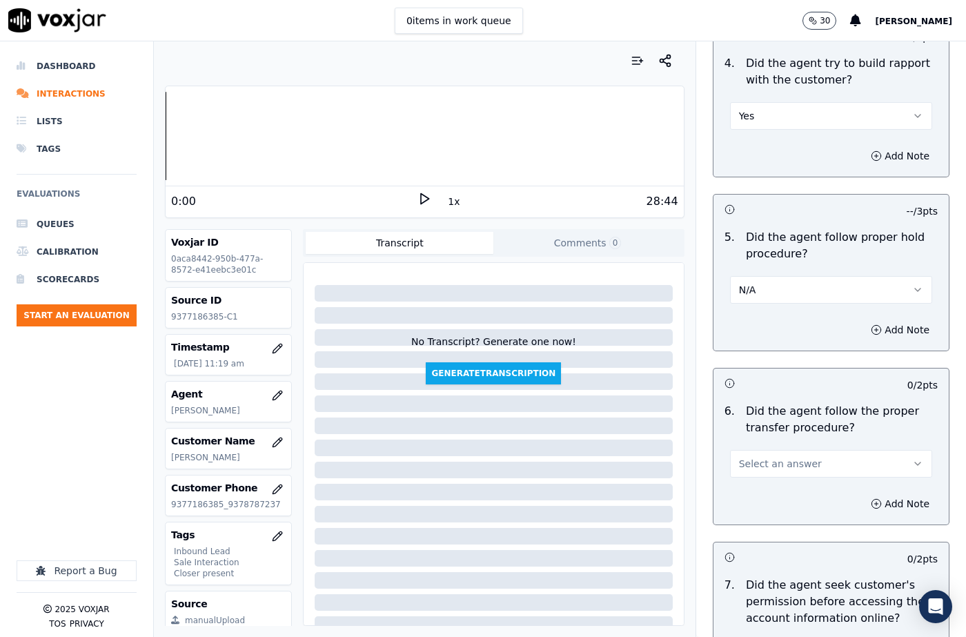
scroll to position [2553, 0]
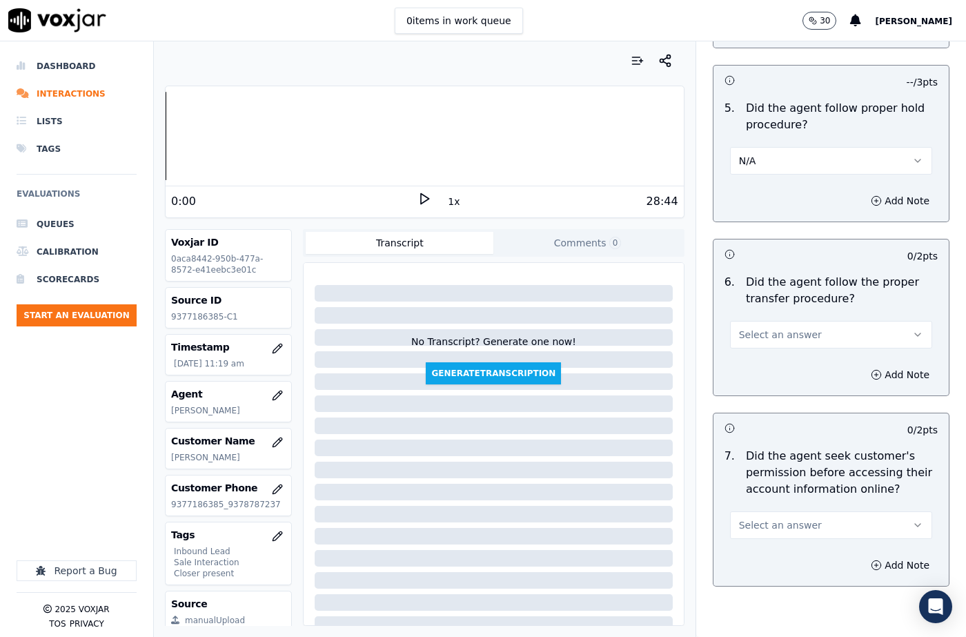
click at [767, 328] on span "Select an answer" at bounding box center [780, 335] width 83 height 14
click at [763, 330] on div "Yes" at bounding box center [809, 333] width 178 height 22
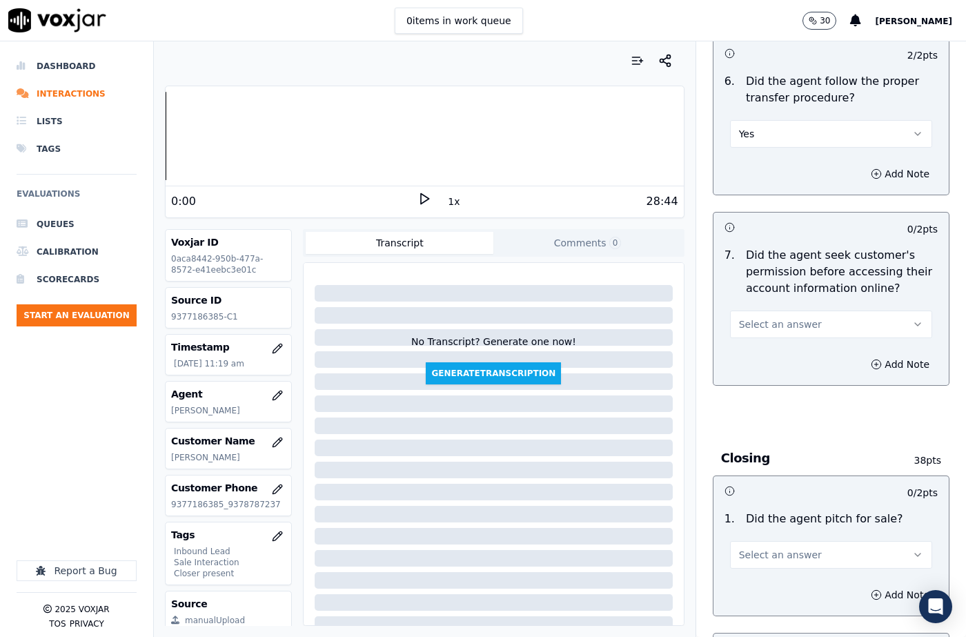
scroll to position [2760, 0]
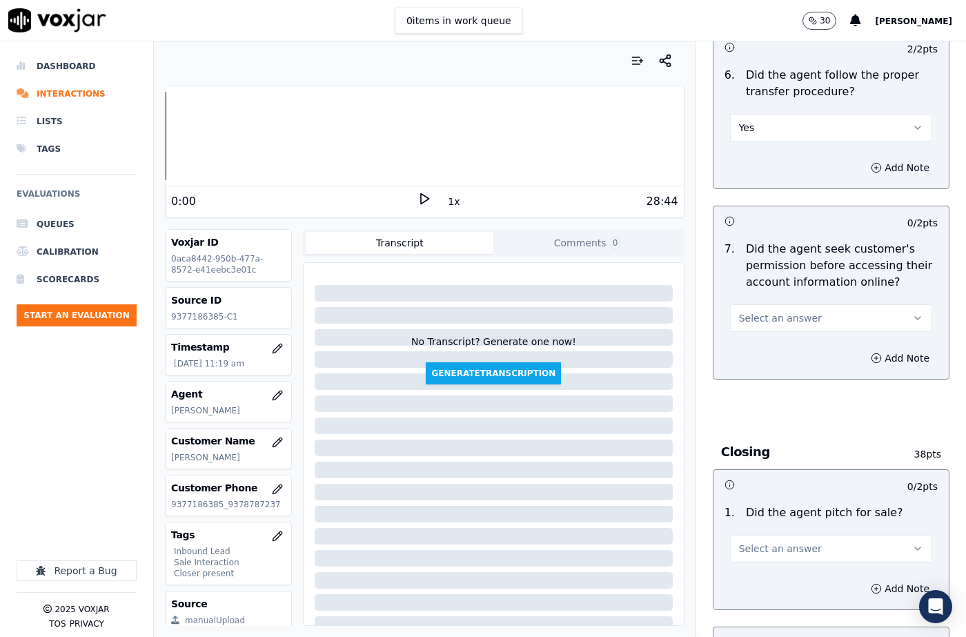
click at [782, 304] on button "Select an answer" at bounding box center [831, 318] width 202 height 28
click at [776, 320] on div "Yes" at bounding box center [809, 316] width 178 height 22
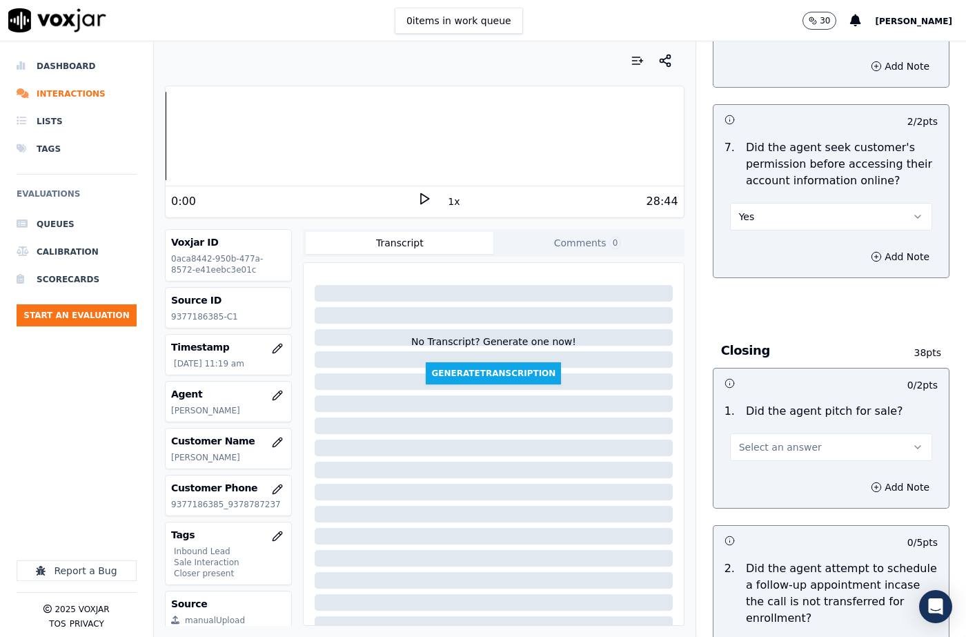
scroll to position [2968, 0]
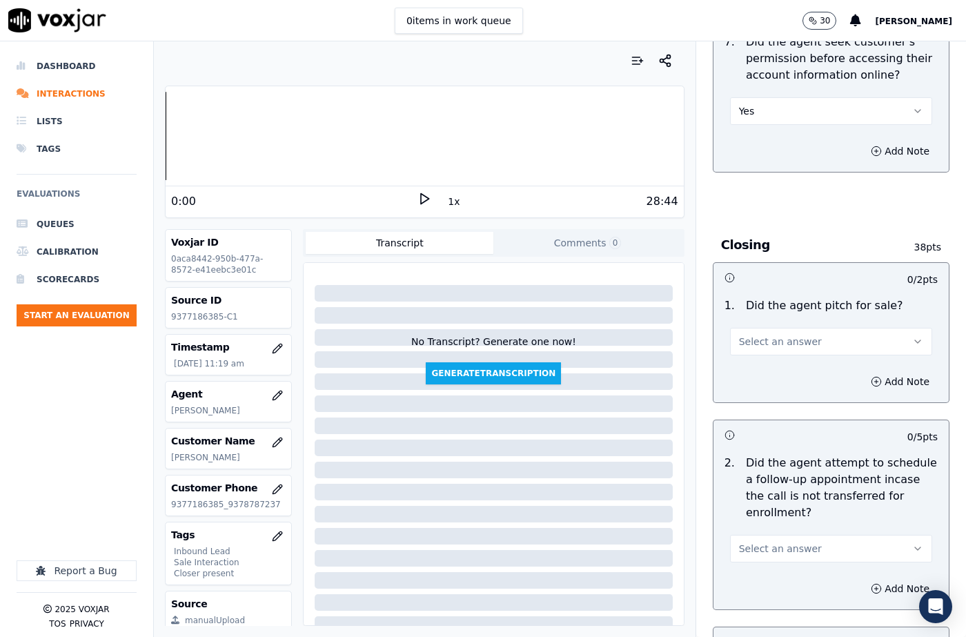
click at [769, 328] on button "Select an answer" at bounding box center [831, 342] width 202 height 28
click at [763, 349] on div "Yes" at bounding box center [809, 339] width 178 height 22
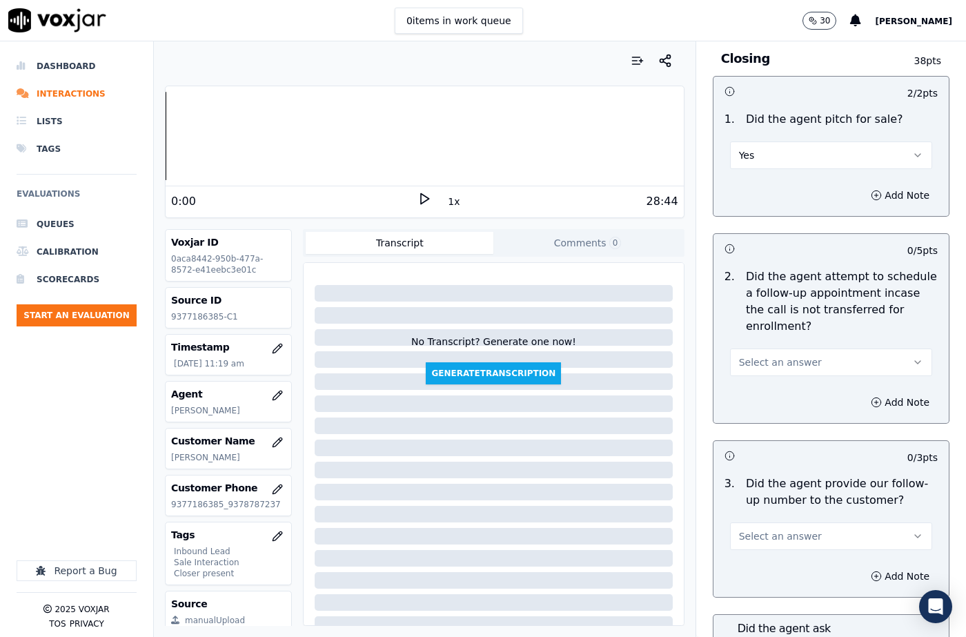
scroll to position [3175, 0]
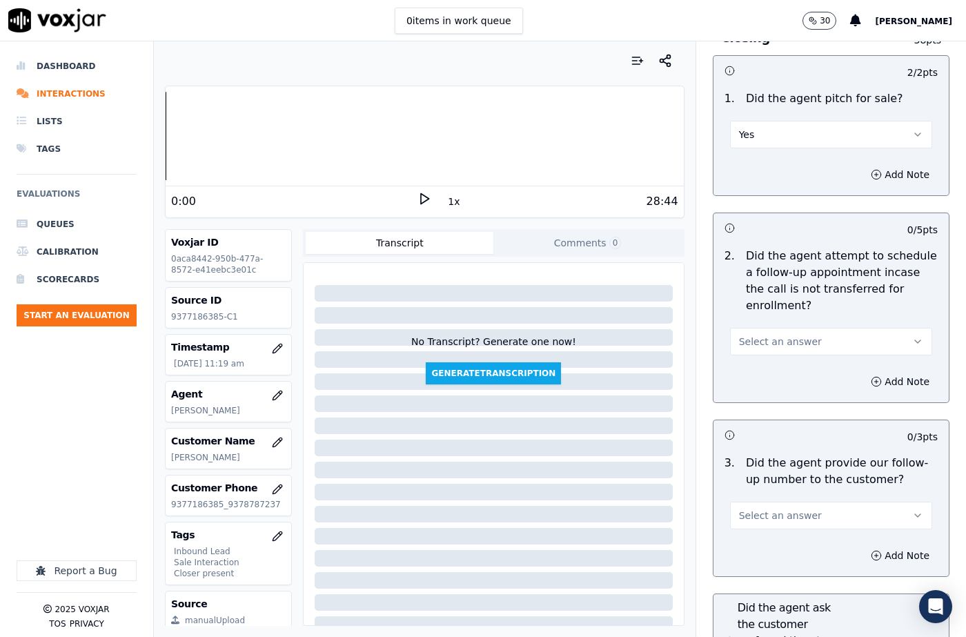
click at [775, 328] on button "Select an answer" at bounding box center [831, 342] width 202 height 28
click at [765, 386] on div "N/A" at bounding box center [809, 384] width 178 height 22
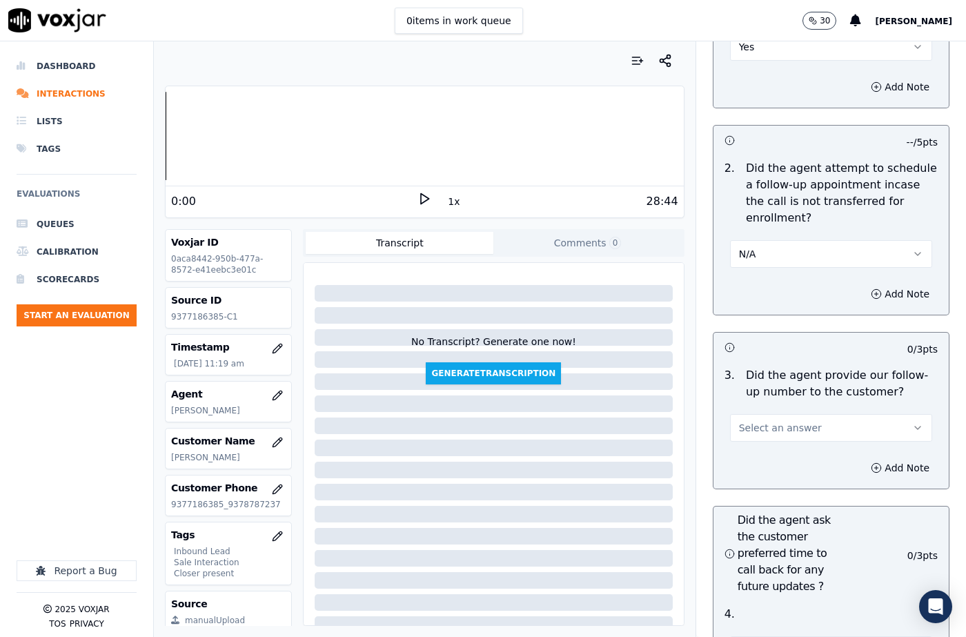
scroll to position [3382, 0]
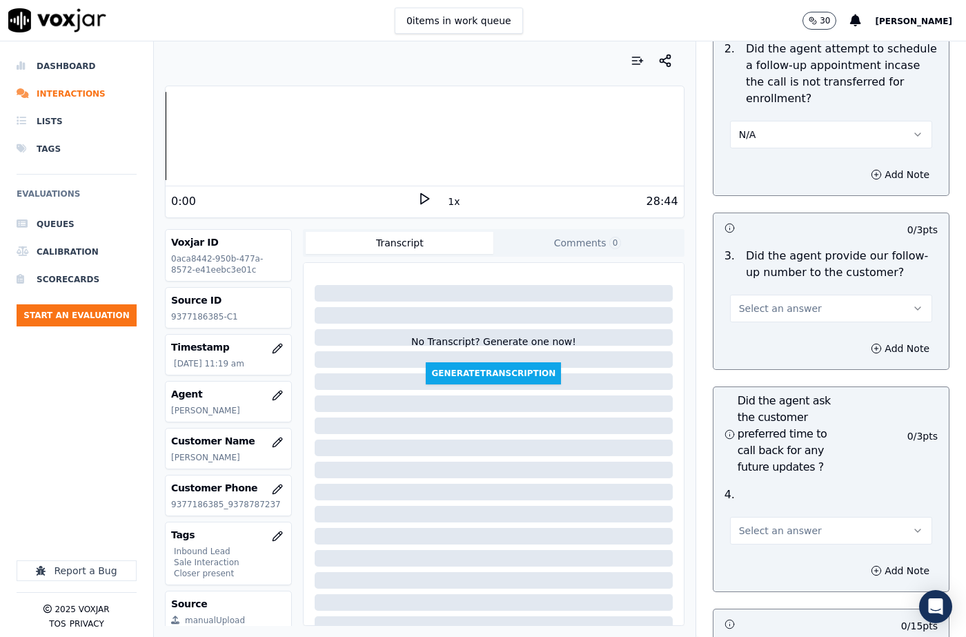
click at [766, 302] on span "Select an answer" at bounding box center [780, 309] width 83 height 14
click at [760, 411] on h3 "Did the agent ask the customer preferred time to call back for any future updat…" at bounding box center [778, 434] width 107 height 83
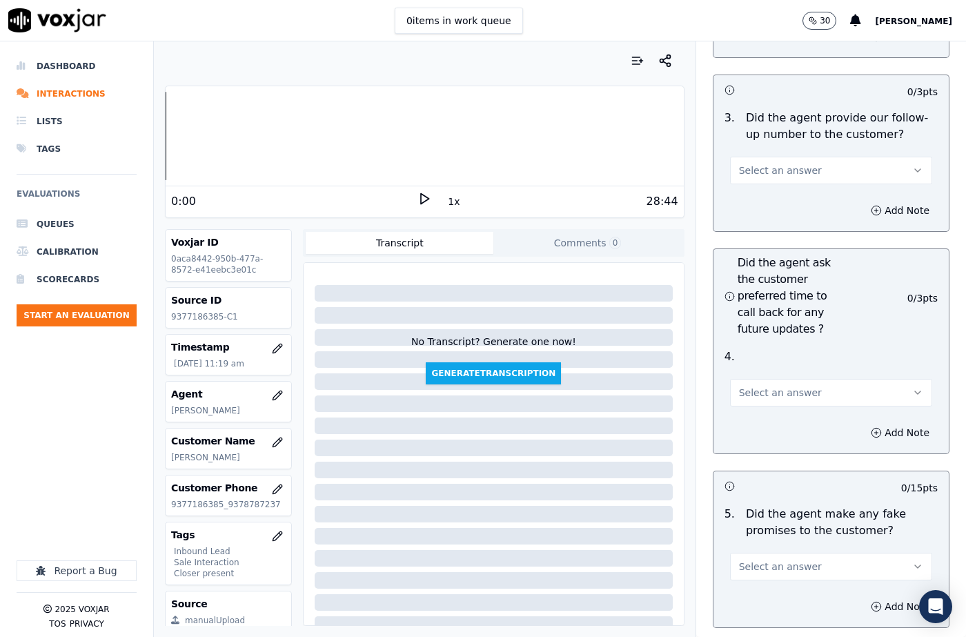
click at [755, 190] on div "Add Note" at bounding box center [831, 210] width 235 height 41
click at [758, 164] on span "Select an answer" at bounding box center [780, 171] width 83 height 14
click at [758, 162] on div "Yes" at bounding box center [809, 168] width 178 height 22
click at [760, 365] on div "Select an answer" at bounding box center [831, 385] width 224 height 41
click at [757, 386] on span "Select an answer" at bounding box center [780, 393] width 83 height 14
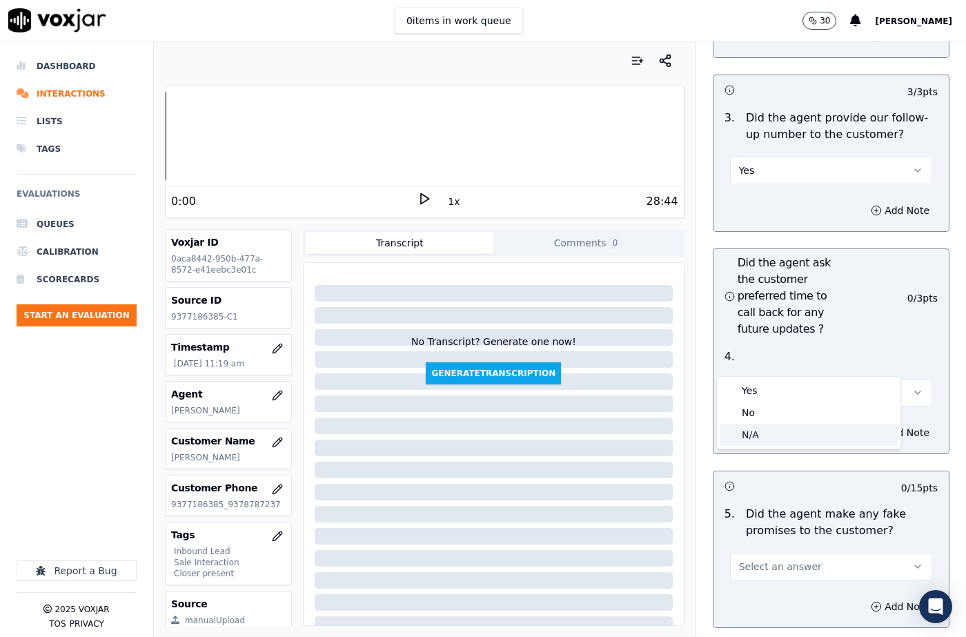
click at [757, 428] on div "N/A" at bounding box center [809, 435] width 178 height 22
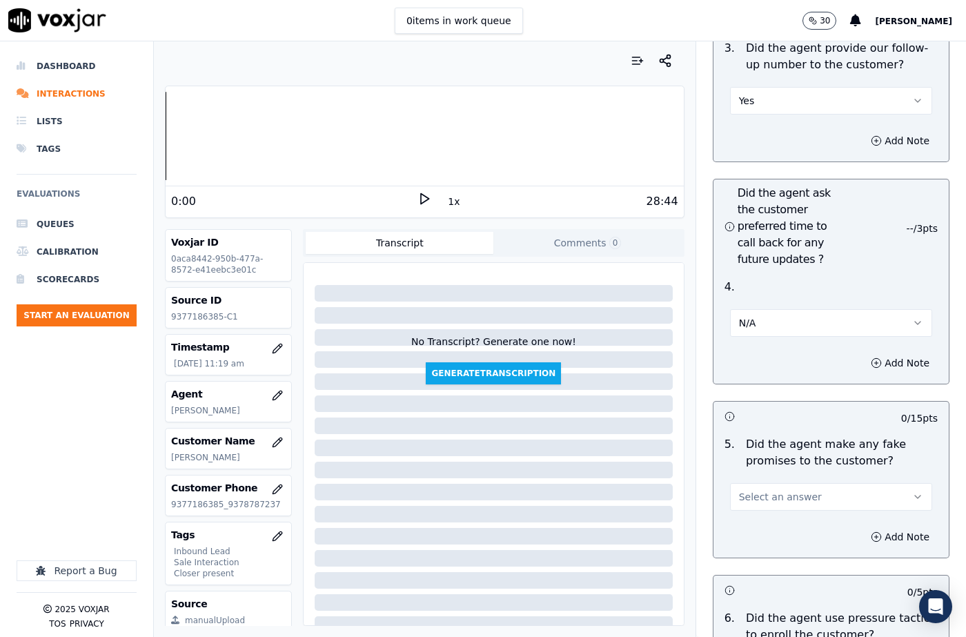
scroll to position [3727, 0]
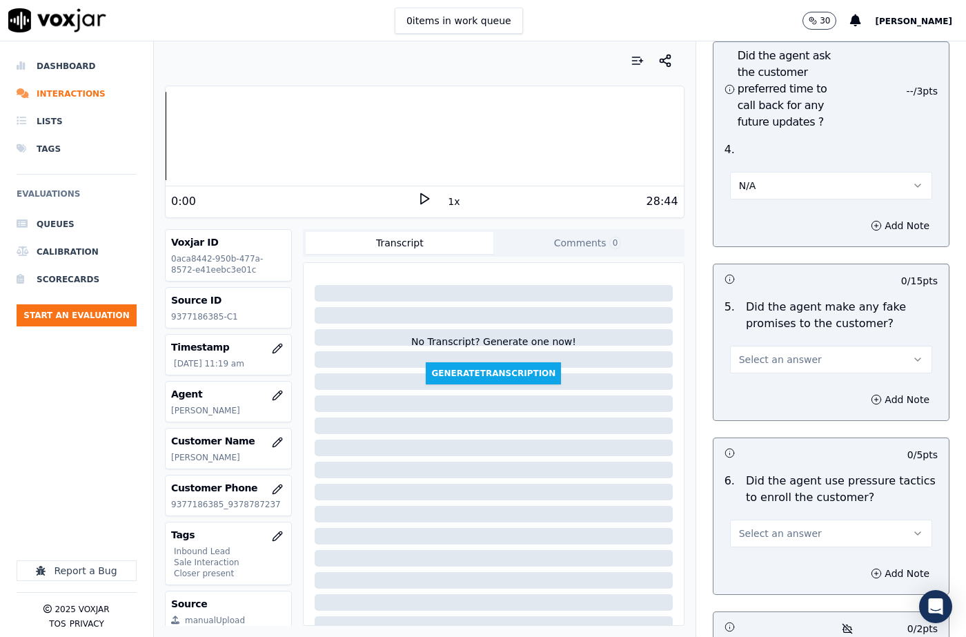
click at [755, 353] on span "Select an answer" at bounding box center [780, 360] width 83 height 14
click at [752, 391] on div "N/A" at bounding box center [809, 402] width 178 height 22
click at [756, 346] on button "N/A" at bounding box center [831, 360] width 202 height 28
click at [754, 372] on div "No" at bounding box center [809, 380] width 178 height 22
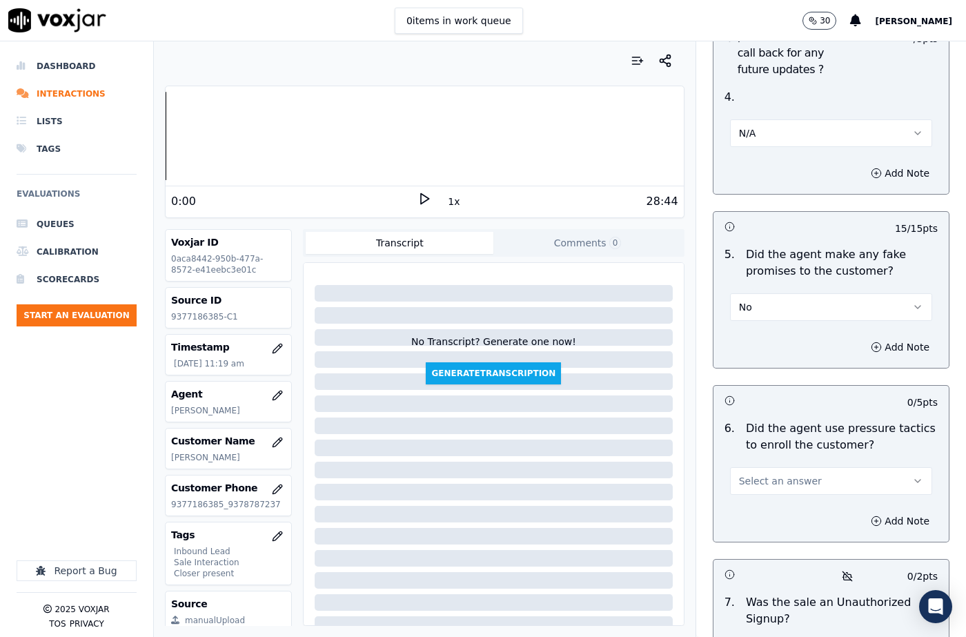
scroll to position [3865, 0]
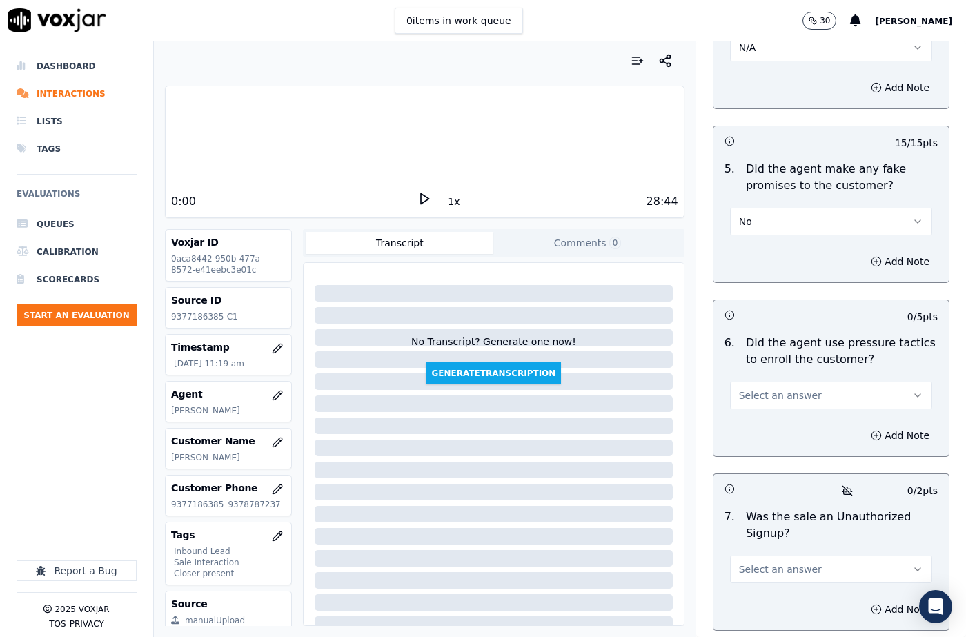
click at [759, 389] on span "Select an answer" at bounding box center [780, 396] width 83 height 14
click at [765, 420] on div "No" at bounding box center [809, 415] width 178 height 22
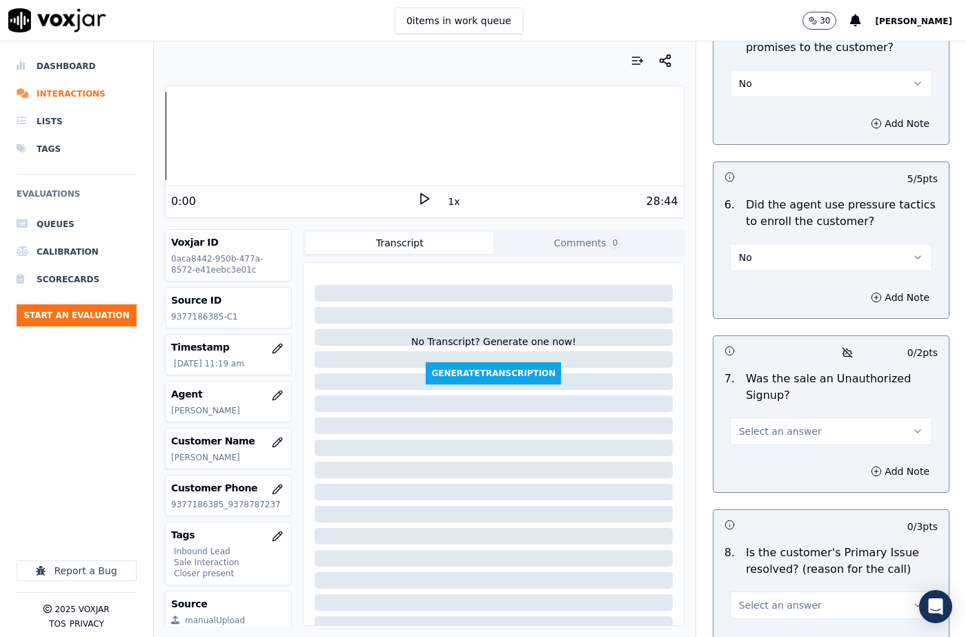
click at [752, 418] on button "Select an answer" at bounding box center [831, 432] width 202 height 28
click at [750, 449] on div "No" at bounding box center [809, 451] width 178 height 22
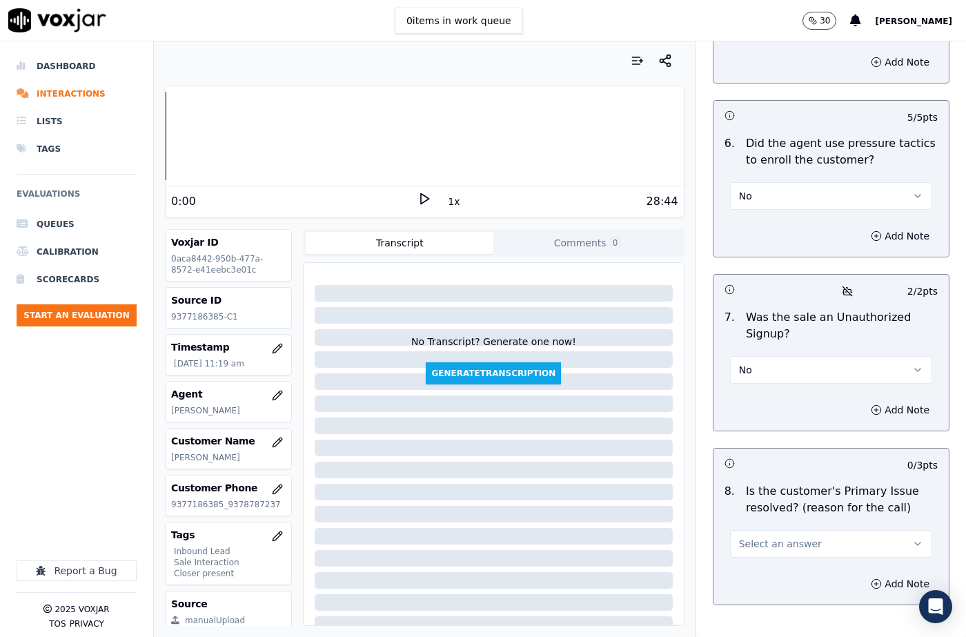
scroll to position [4113, 0]
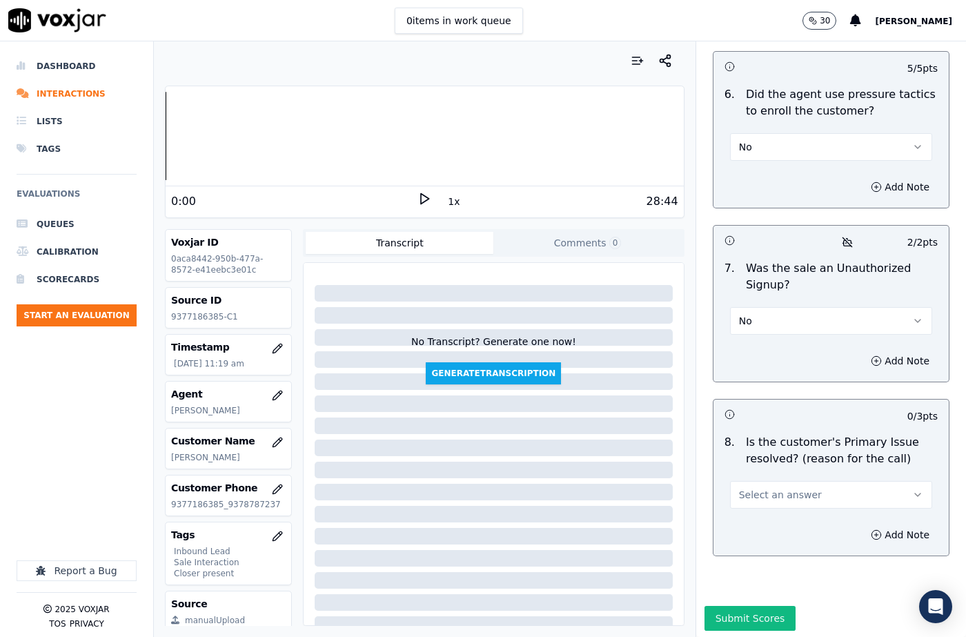
click at [745, 481] on button "Select an answer" at bounding box center [831, 495] width 202 height 28
click at [745, 493] on div "Yes" at bounding box center [809, 493] width 178 height 22
drag, startPoint x: 853, startPoint y: 497, endPoint x: 842, endPoint y: 509, distance: 16.6
click at [871, 529] on icon "button" at bounding box center [876, 534] width 11 height 11
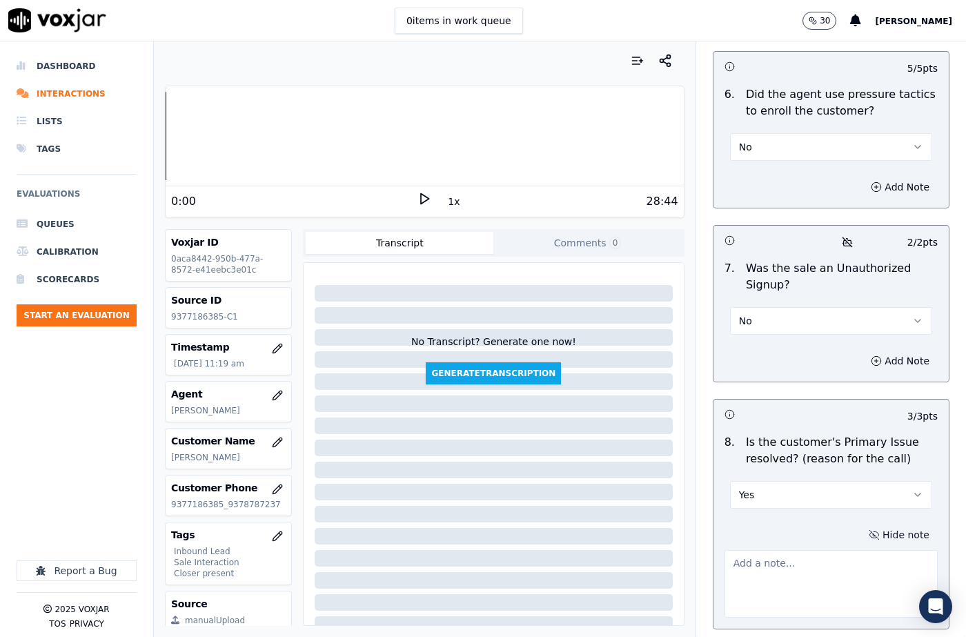
click at [766, 550] on textarea at bounding box center [831, 584] width 213 height 68
click at [794, 550] on textarea "To enrich screen reader interactions, please activate Accessibility in Grammarl…" at bounding box center [831, 584] width 213 height 68
paste textarea "The cx called to know the due amount for his AES [US_STATE] electric bills as h…"
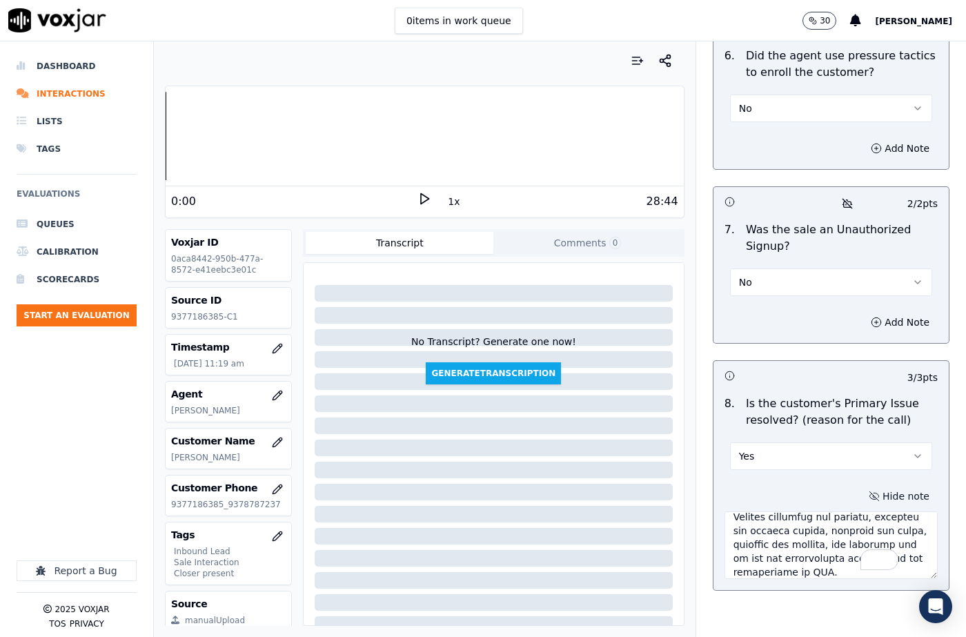
scroll to position [4186, 0]
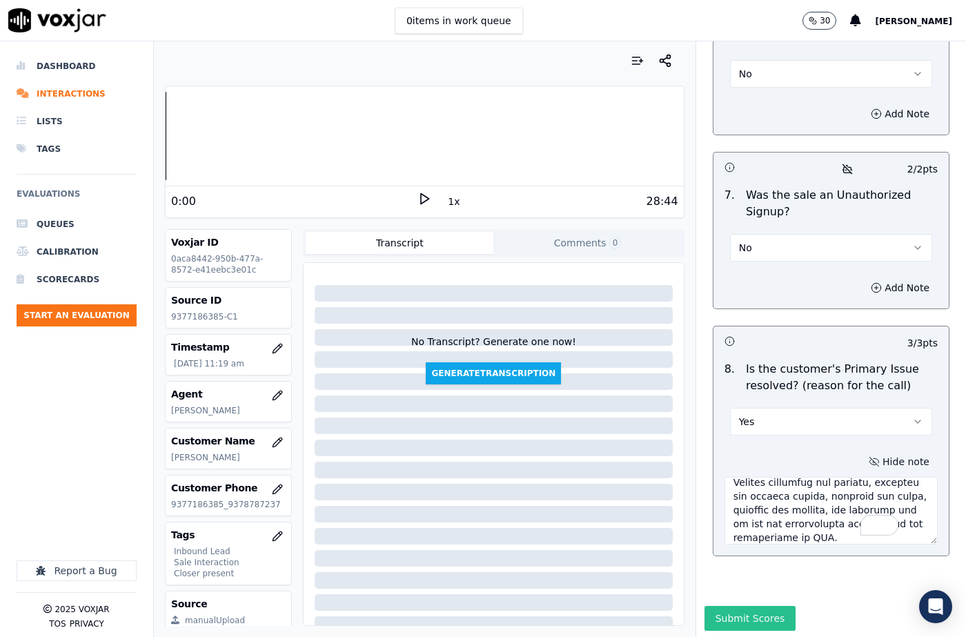
type textarea "The cx called to know the due amount for his AES [US_STATE] electric bills as h…"
click at [735, 606] on button "Submit Scores" at bounding box center [751, 618] width 92 height 25
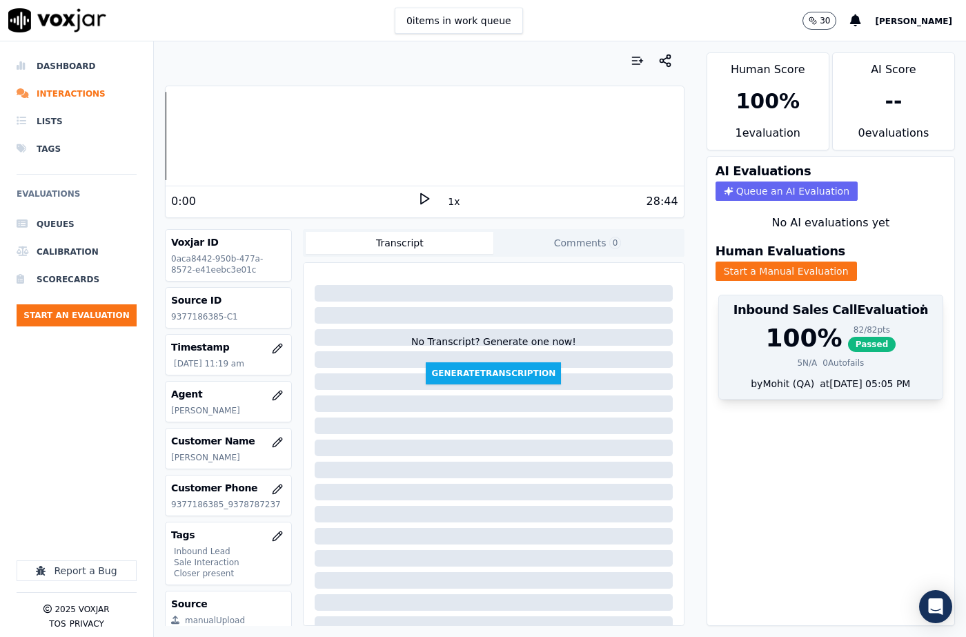
click at [848, 324] on div "82 / 82 pts" at bounding box center [872, 329] width 48 height 11
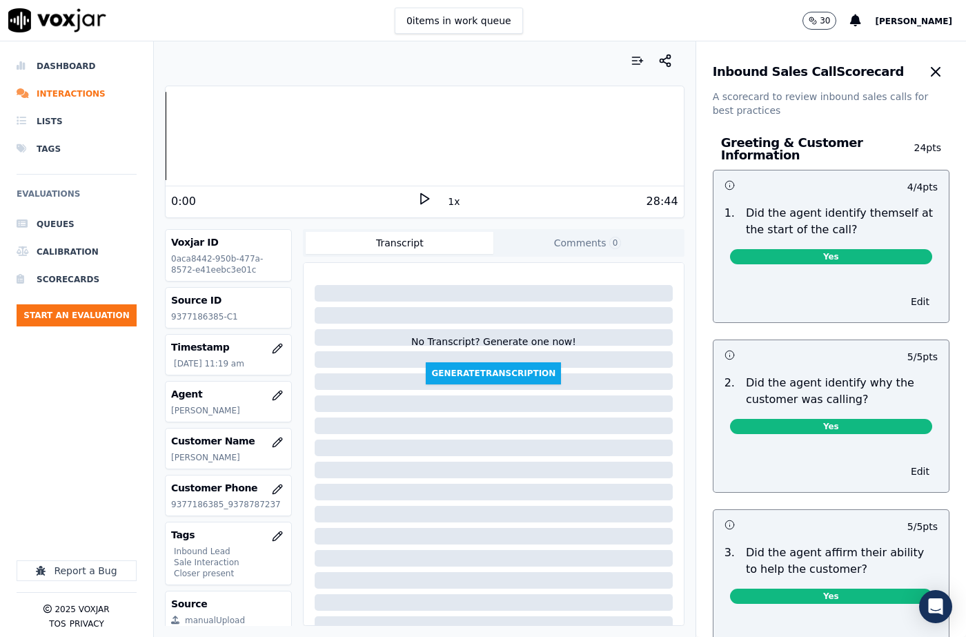
scroll to position [4058, 0]
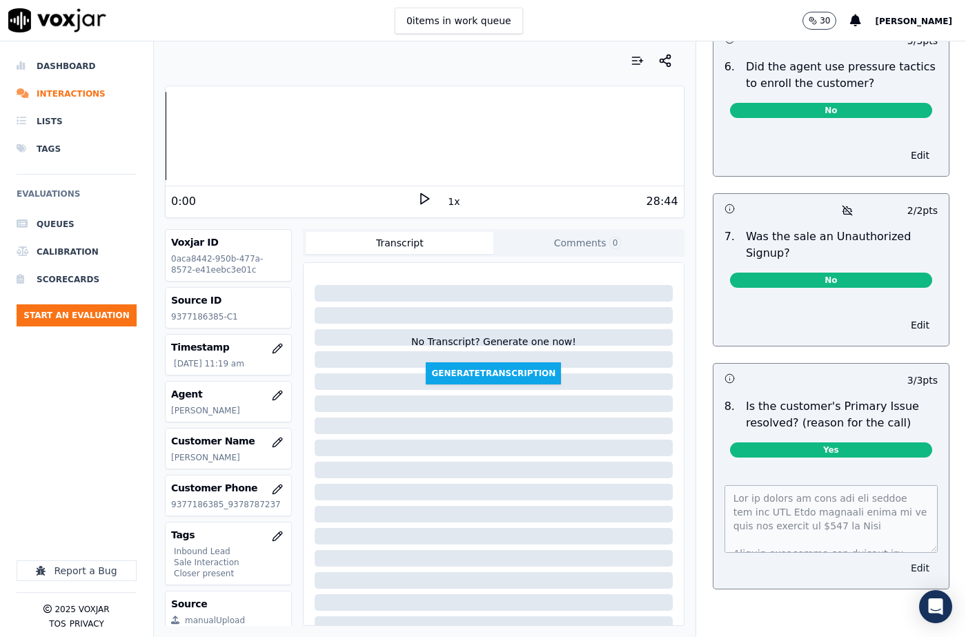
click at [903, 558] on button "Edit" at bounding box center [920, 567] width 35 height 19
click at [793, 534] on textarea at bounding box center [831, 519] width 213 height 68
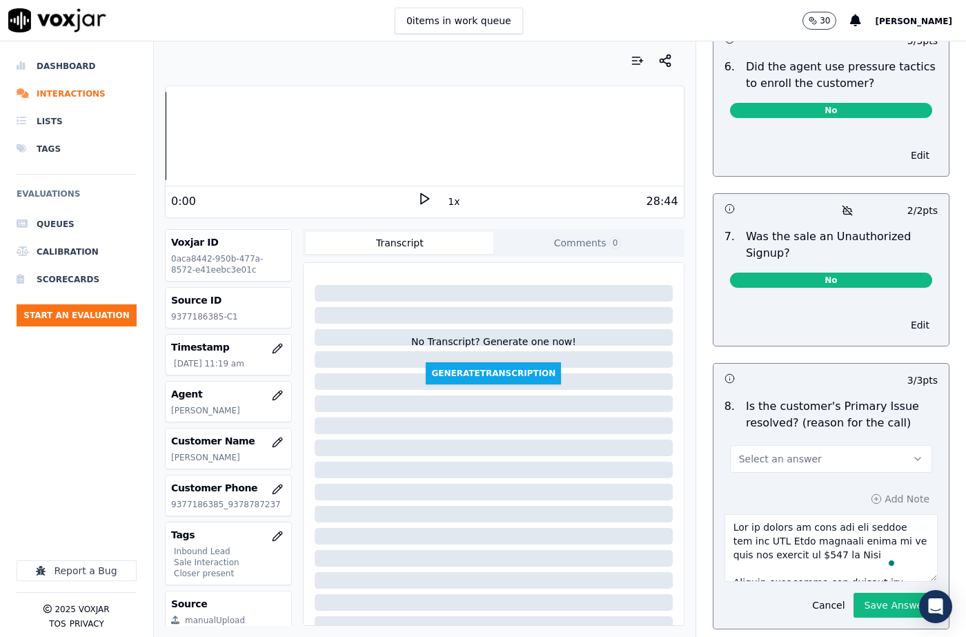
paste textarea "[PERSON_NAME] confirmed the details and informed the due amount of the Cx. @6:3…"
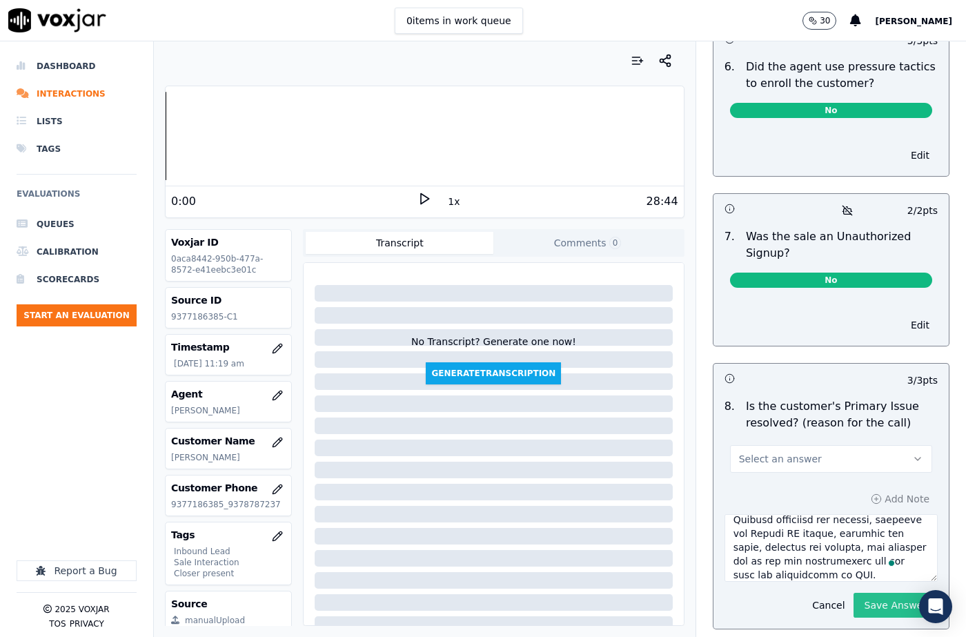
type textarea "[PERSON_NAME] confirmed the details and informed the due amount of the Cx. @6:3…"
click at [865, 593] on button "Save Answer" at bounding box center [896, 605] width 84 height 25
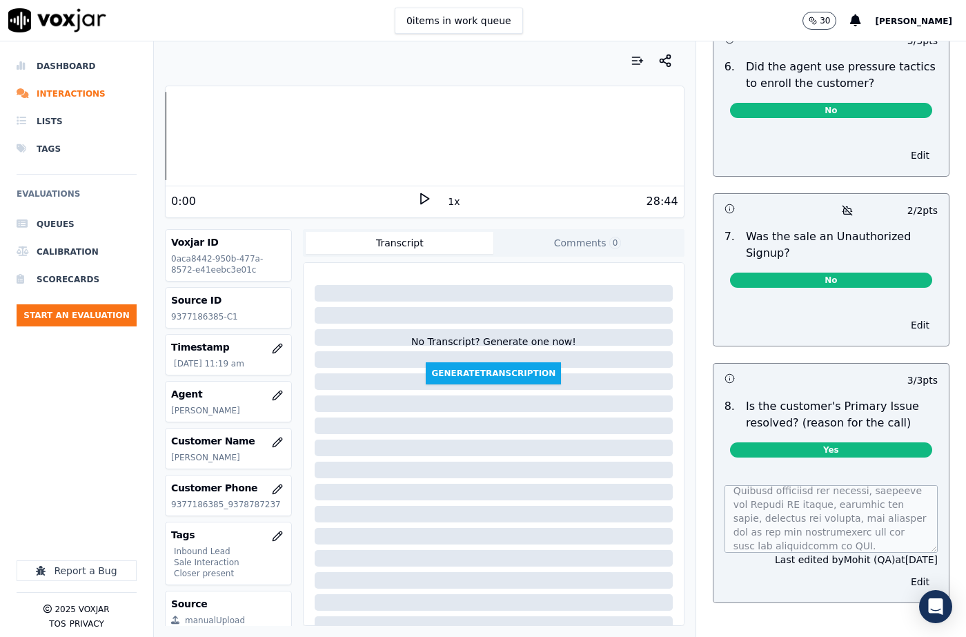
click at [86, 418] on div "Dashboard Interactions Lists Tags Evaluations Queues Calibration Scorecards Sta…" at bounding box center [77, 250] width 120 height 397
click at [89, 317] on button "Start an Evaluation" at bounding box center [77, 315] width 120 height 22
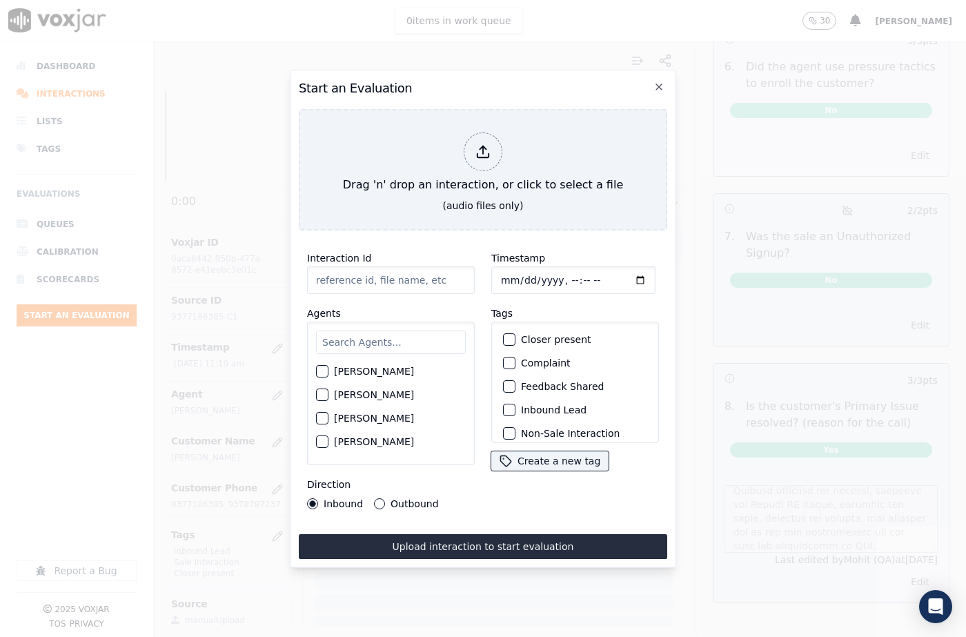
type input "20250916-145410_4848984626-all.mp3"
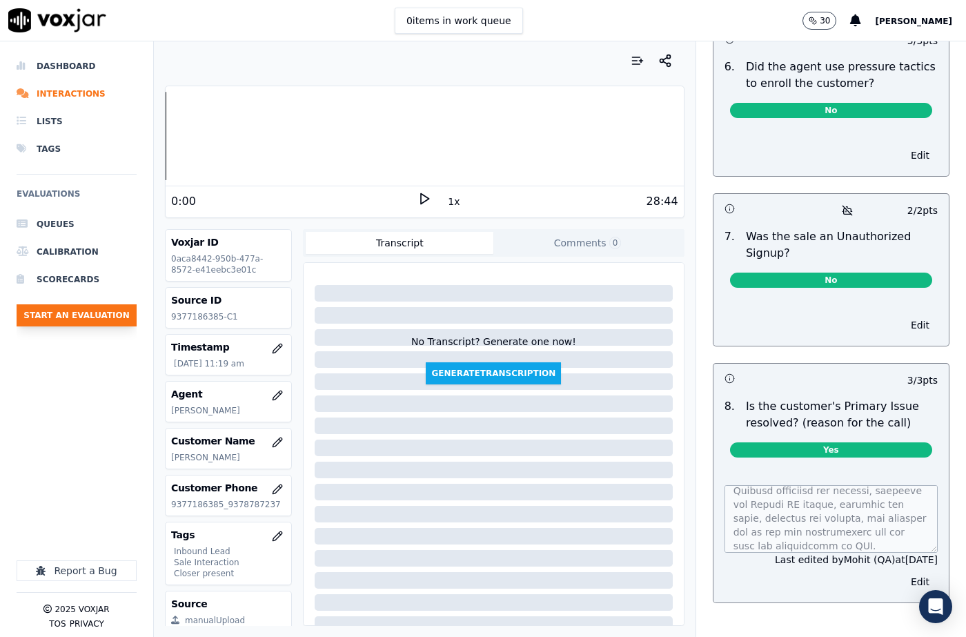
click at [83, 324] on button "Start an Evaluation" at bounding box center [77, 315] width 120 height 22
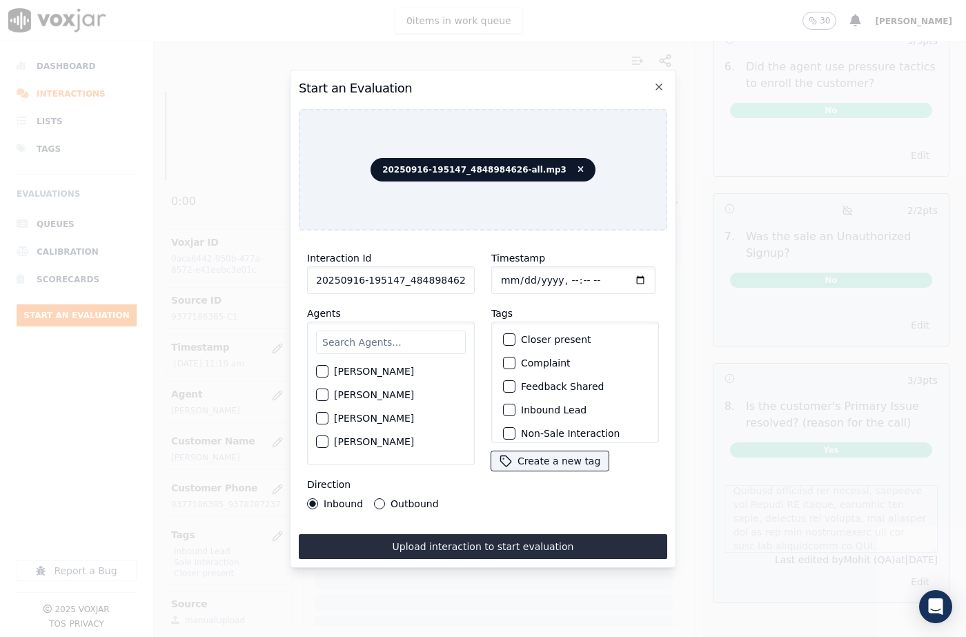
scroll to position [0, 23]
drag, startPoint x: 453, startPoint y: 276, endPoint x: 482, endPoint y: 278, distance: 29.1
click at [482, 278] on div "Interaction Id 20250916-195147_4848984626-all.mp3 Agents [PERSON_NAME] [PERSON_…" at bounding box center [483, 380] width 369 height 276
type input "20250916-195147_4848984626-C1"
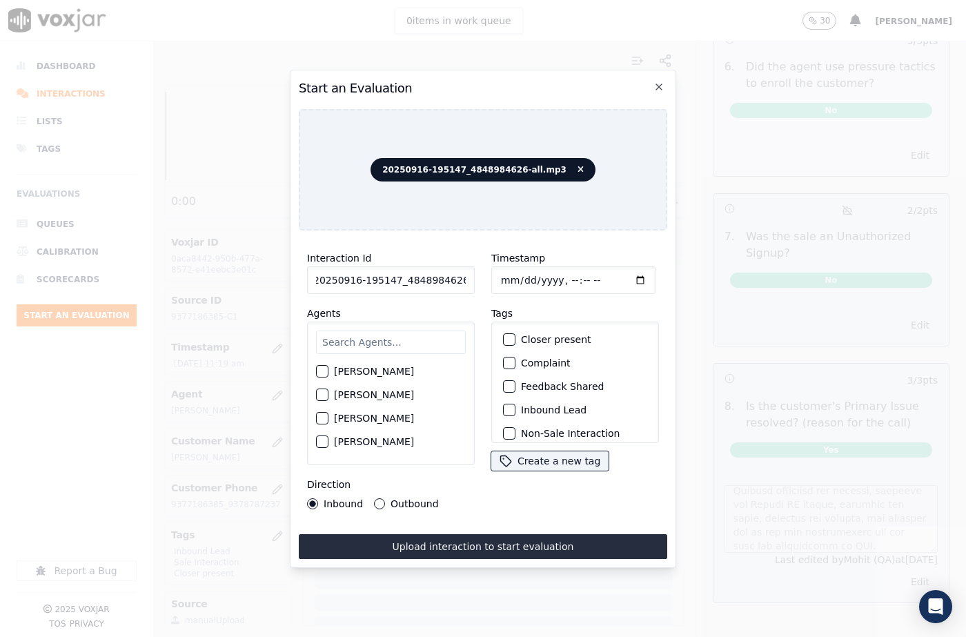
scroll to position [0, 0]
click at [515, 275] on input "Timestamp" at bounding box center [573, 280] width 164 height 28
type input "[DATE]T12:18"
click at [402, 335] on input "text" at bounding box center [391, 342] width 150 height 23
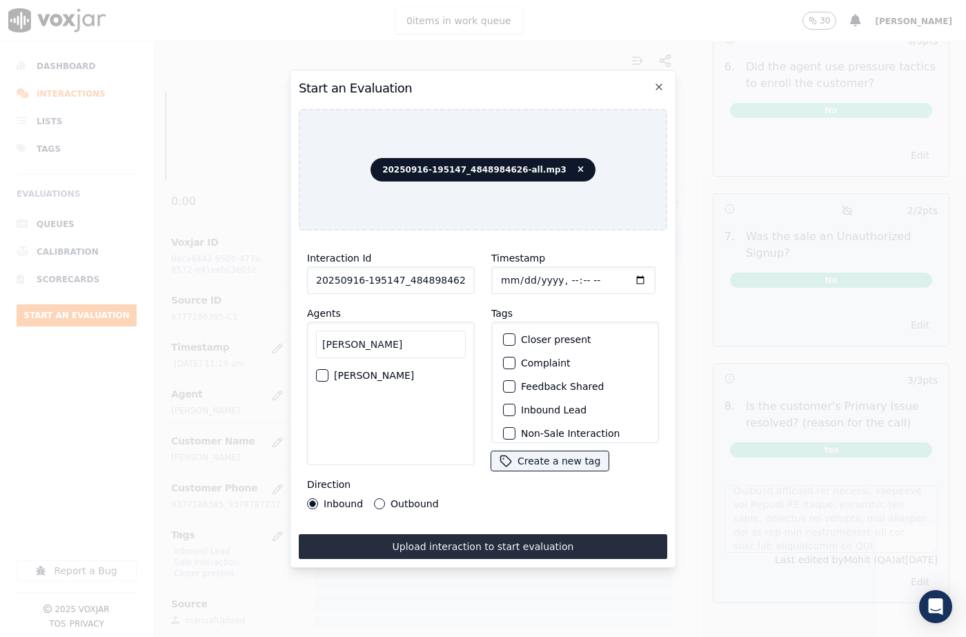
type input "[PERSON_NAME]"
click at [333, 369] on div "[PERSON_NAME]" at bounding box center [391, 375] width 150 height 23
click at [327, 369] on button "[PERSON_NAME]" at bounding box center [322, 375] width 12 height 12
click at [505, 336] on div "button" at bounding box center [509, 340] width 10 height 10
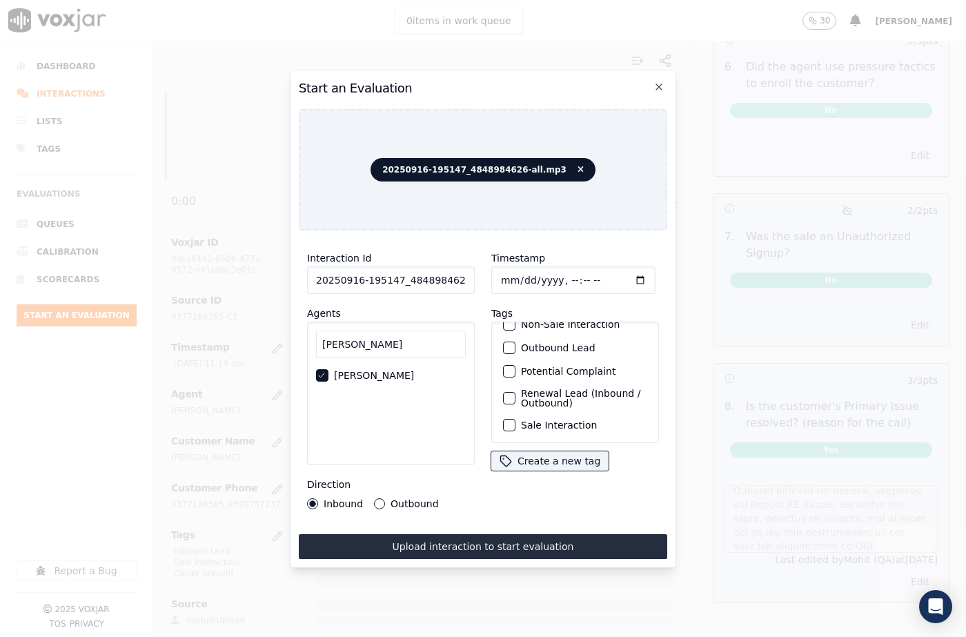
click at [503, 419] on button "Sale Interaction" at bounding box center [509, 425] width 12 height 12
click at [505, 392] on button "Renewal Lead (Inbound / Outbound)" at bounding box center [509, 398] width 12 height 12
click at [505, 394] on icon "button" at bounding box center [508, 398] width 8 height 8
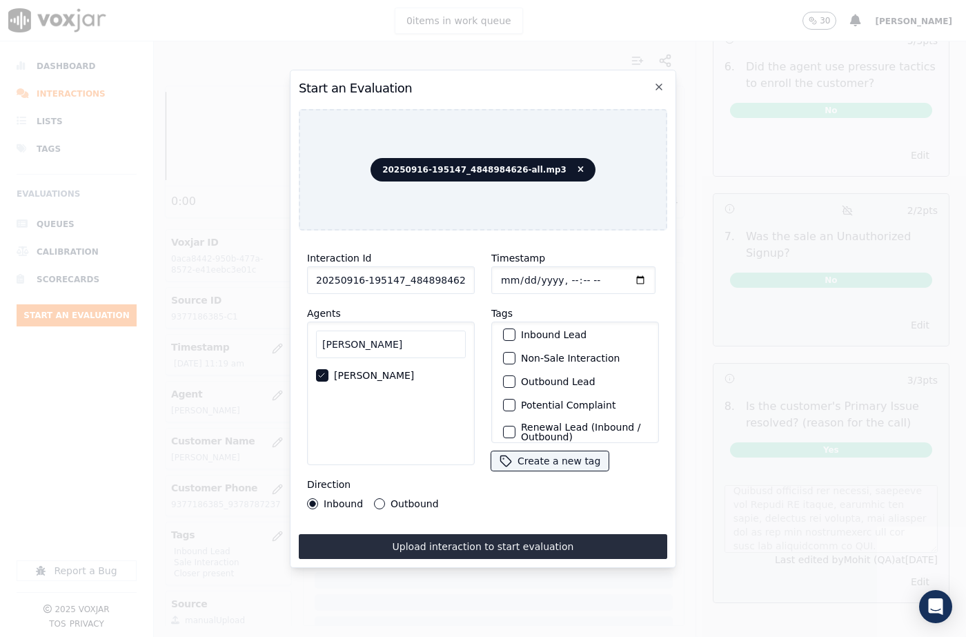
scroll to position [0, 0]
click at [506, 406] on div "button" at bounding box center [509, 410] width 10 height 10
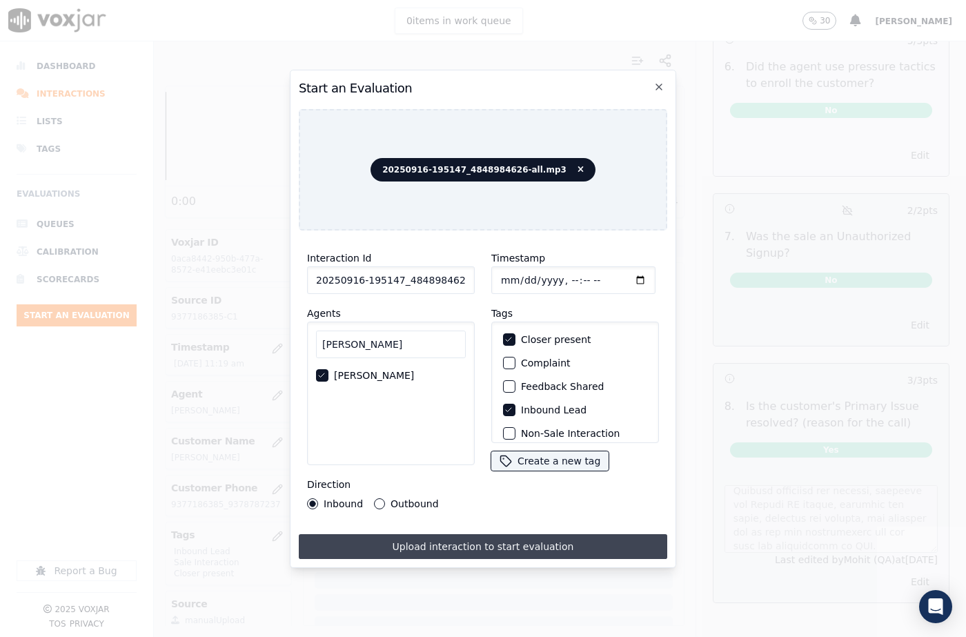
click at [513, 544] on button "Upload interaction to start evaluation" at bounding box center [483, 546] width 369 height 25
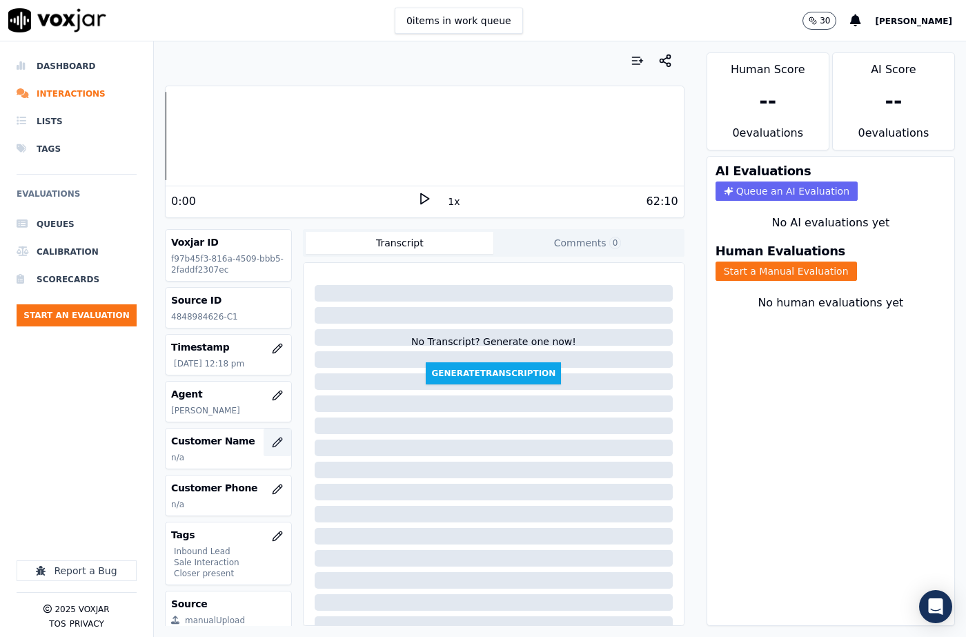
click at [273, 446] on icon "button" at bounding box center [277, 442] width 9 height 9
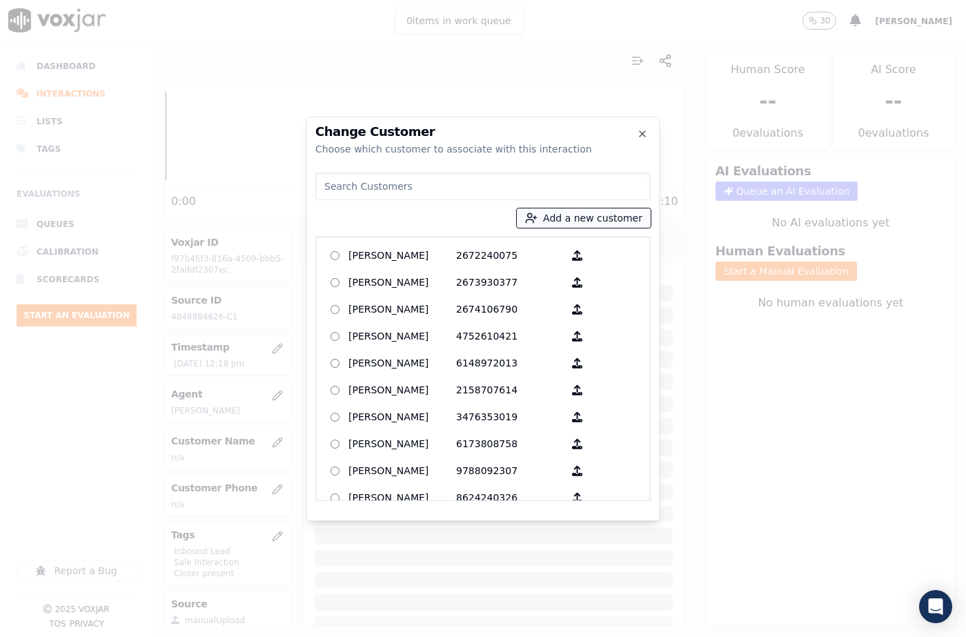
click at [582, 220] on button "Add a new customer" at bounding box center [584, 217] width 134 height 19
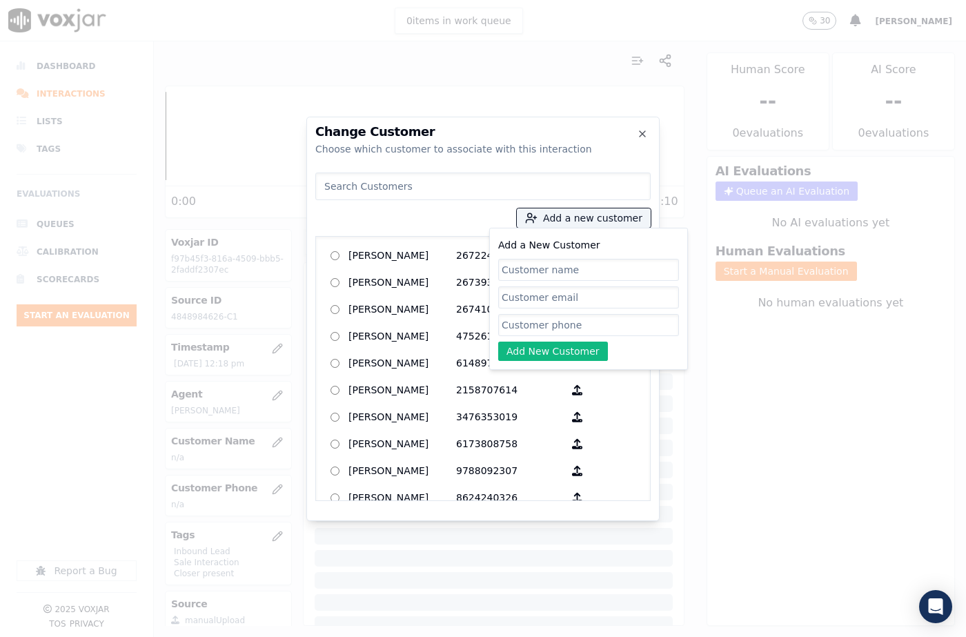
click at [558, 264] on input "Add a New Customer" at bounding box center [588, 270] width 181 height 22
type input "[PERSON_NAME]"
click at [553, 322] on input "Add a New Customer" at bounding box center [588, 325] width 181 height 22
paste input "4848984626"
type input "4848984626"
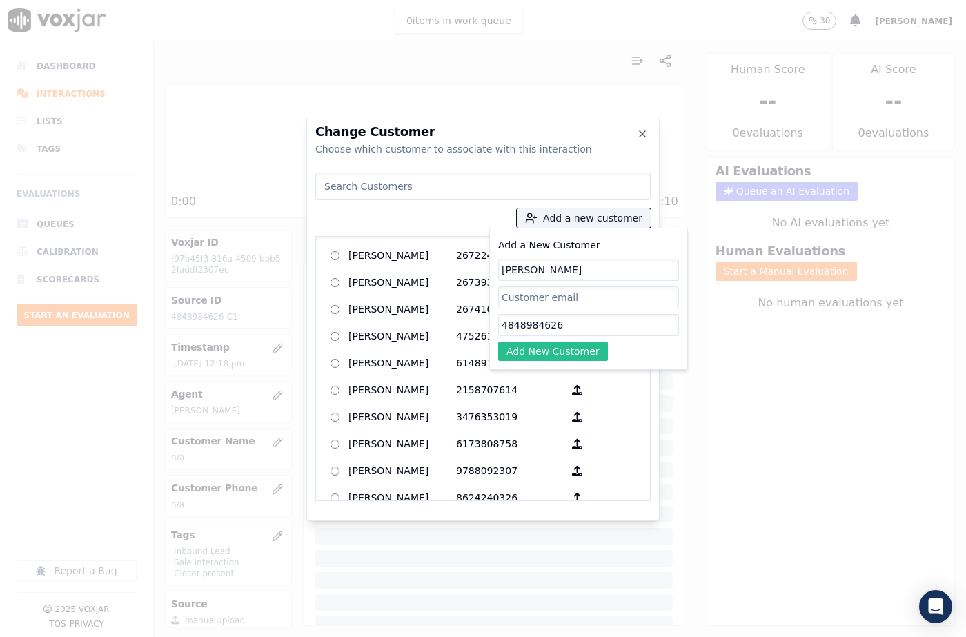
click at [546, 344] on button "Add New Customer" at bounding box center [553, 351] width 110 height 19
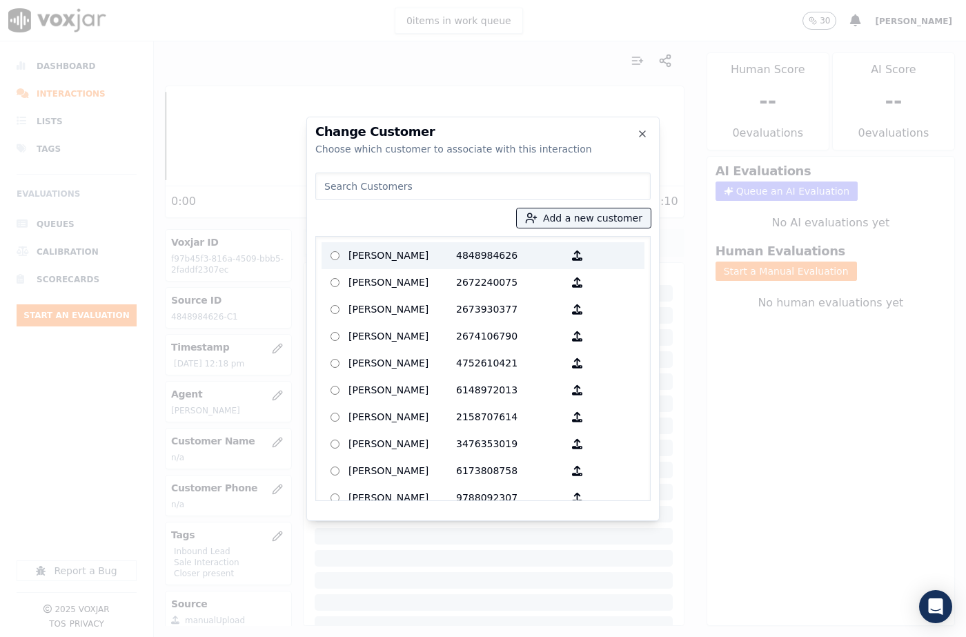
click at [420, 257] on p "[PERSON_NAME]" at bounding box center [403, 255] width 108 height 21
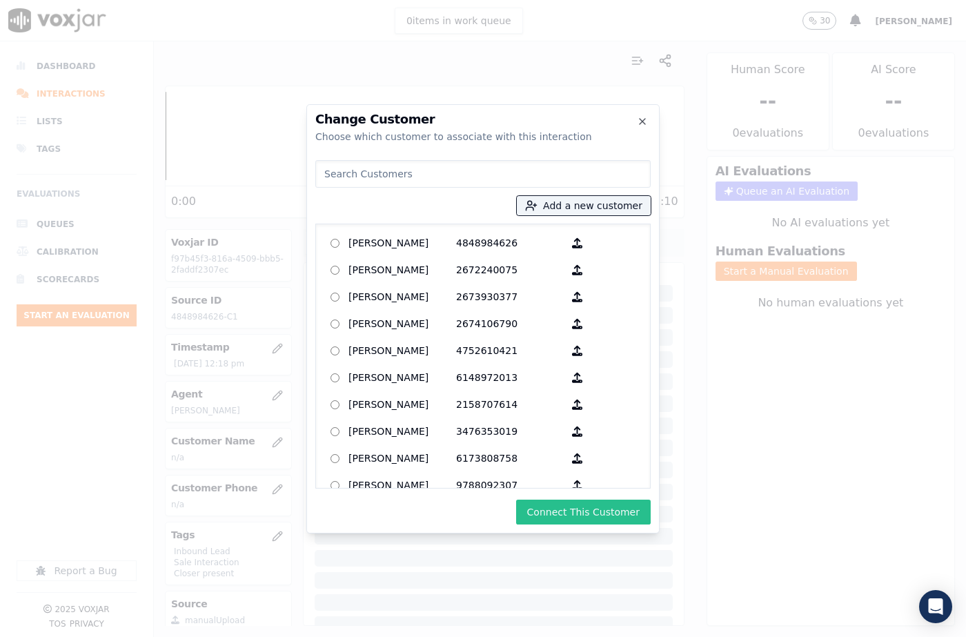
click at [577, 508] on button "Connect This Customer" at bounding box center [583, 512] width 135 height 25
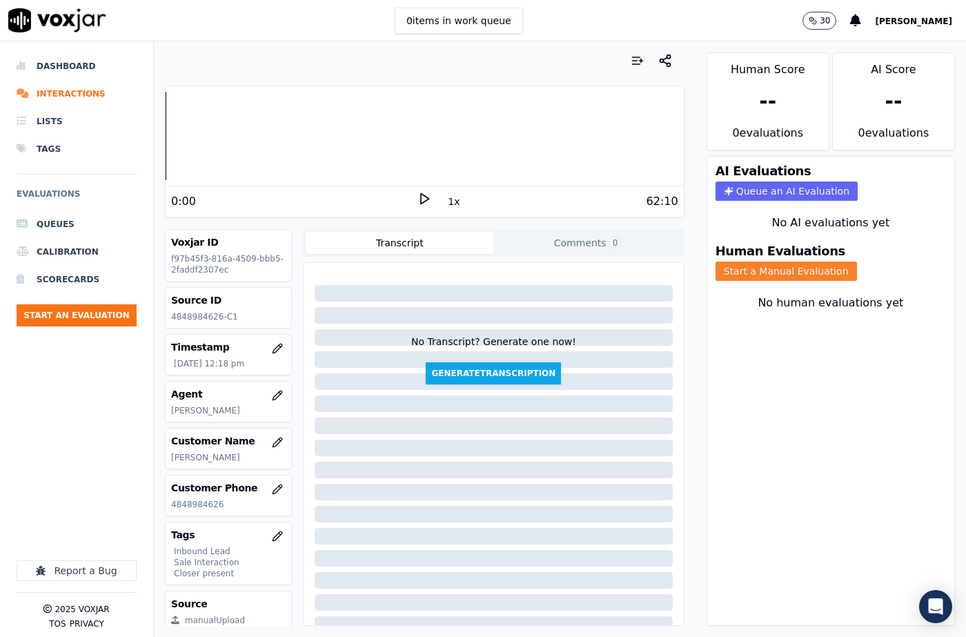
click at [747, 262] on button "Start a Manual Evaluation" at bounding box center [786, 271] width 141 height 19
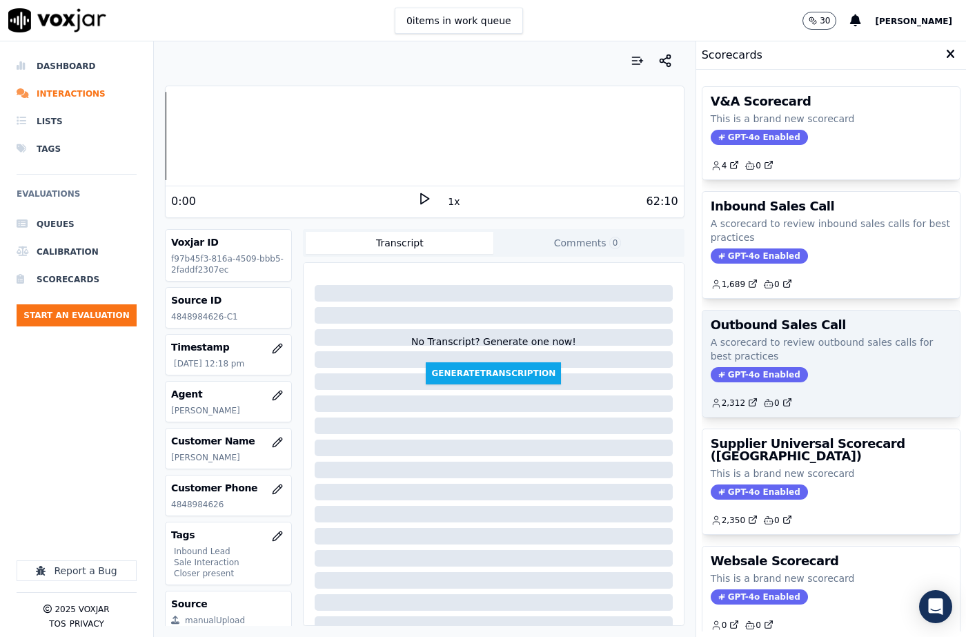
click at [754, 346] on p "A scorecard to review outbound sales calls for best practices" at bounding box center [831, 349] width 241 height 28
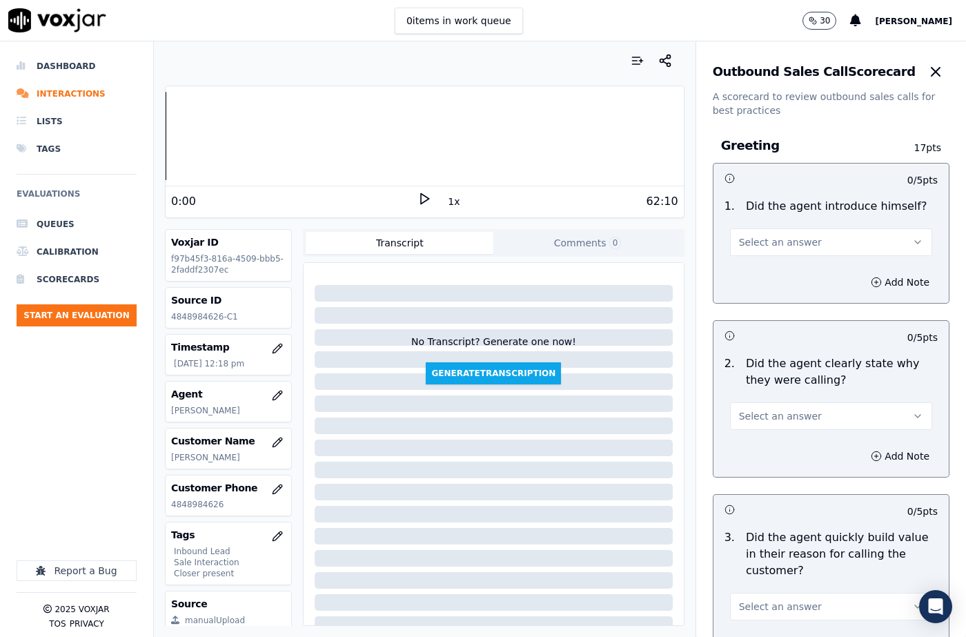
click at [765, 248] on span "Select an answer" at bounding box center [780, 242] width 83 height 14
click at [767, 275] on div "Yes" at bounding box center [809, 273] width 178 height 22
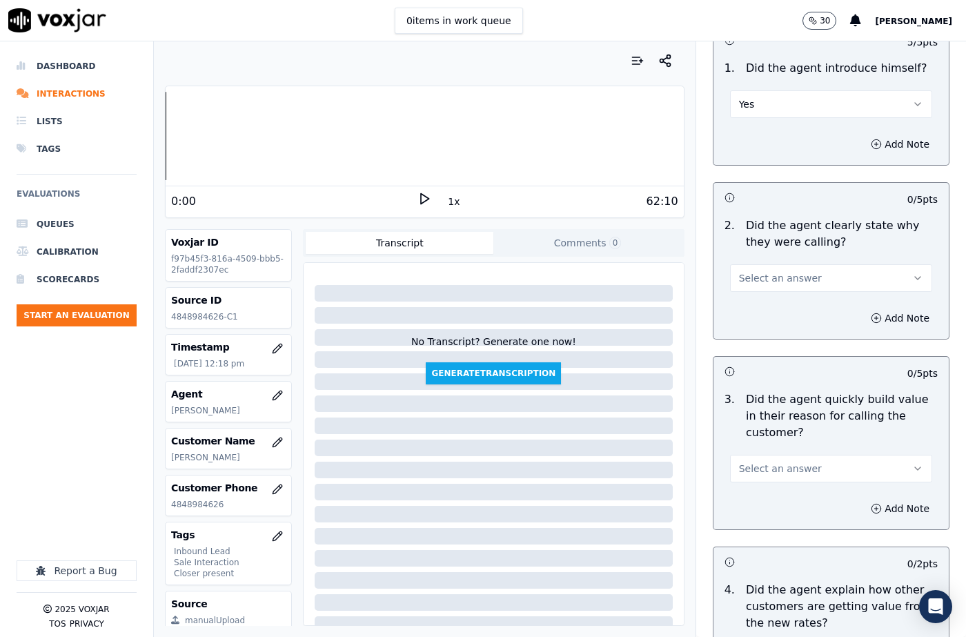
click at [752, 286] on button "Select an answer" at bounding box center [831, 278] width 202 height 28
click at [752, 309] on div "Yes" at bounding box center [809, 309] width 178 height 22
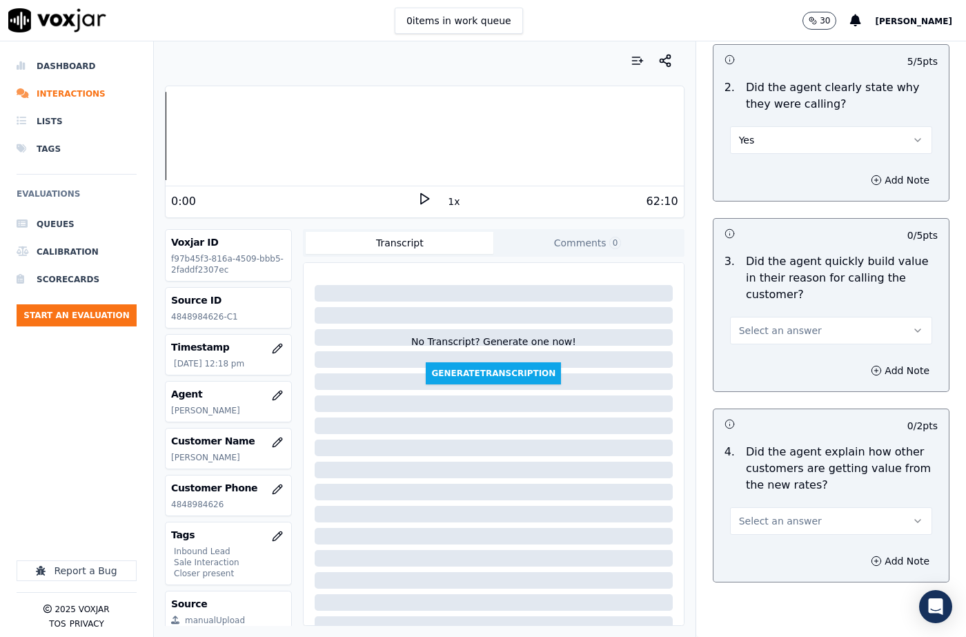
click at [765, 330] on span "Select an answer" at bounding box center [780, 331] width 83 height 14
click at [766, 357] on div "Yes" at bounding box center [809, 362] width 178 height 22
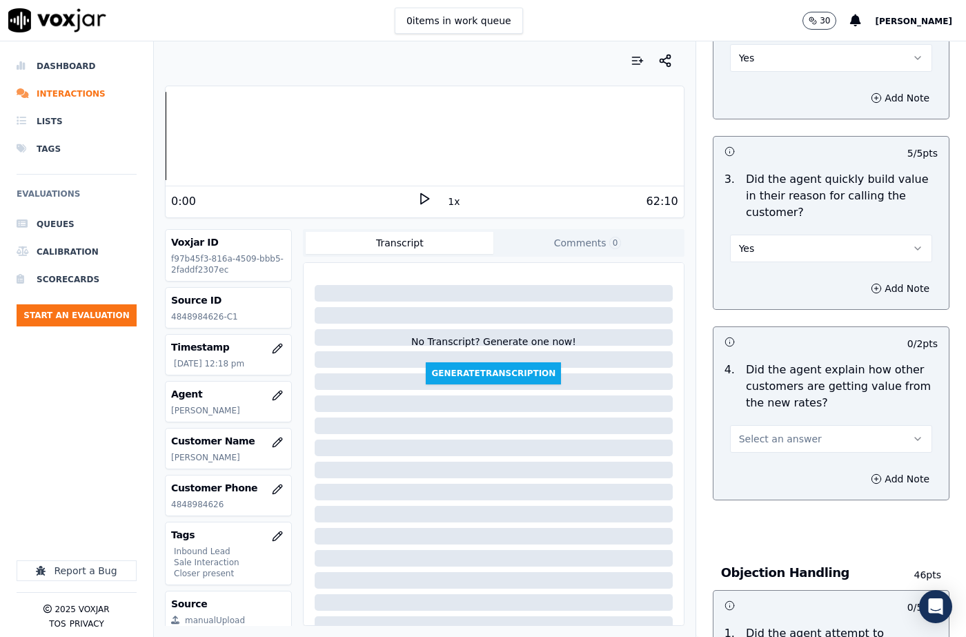
scroll to position [483, 0]
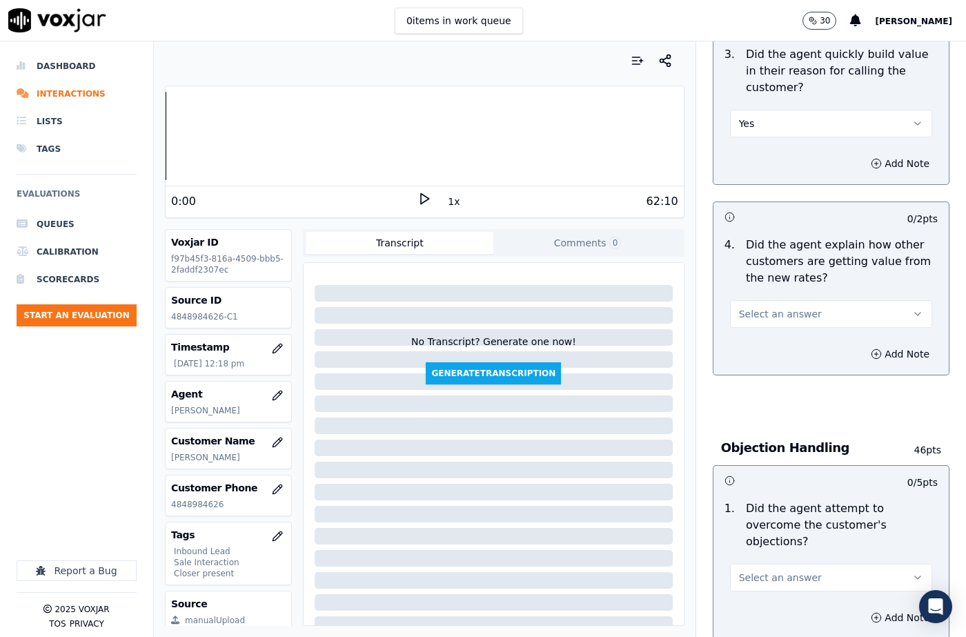
click at [753, 315] on span "Select an answer" at bounding box center [780, 314] width 83 height 14
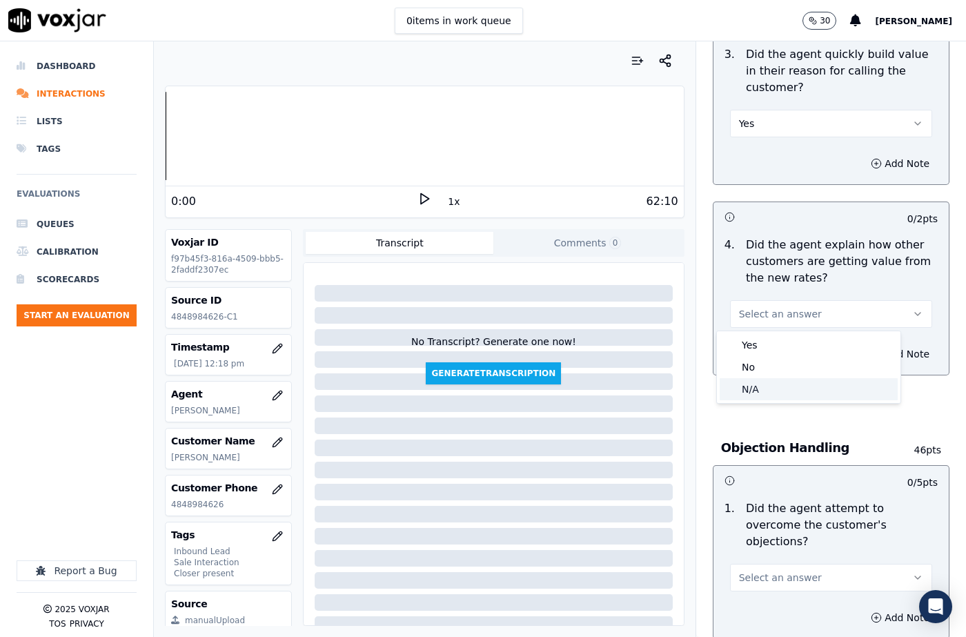
click at [758, 384] on div "N/A" at bounding box center [809, 389] width 178 height 22
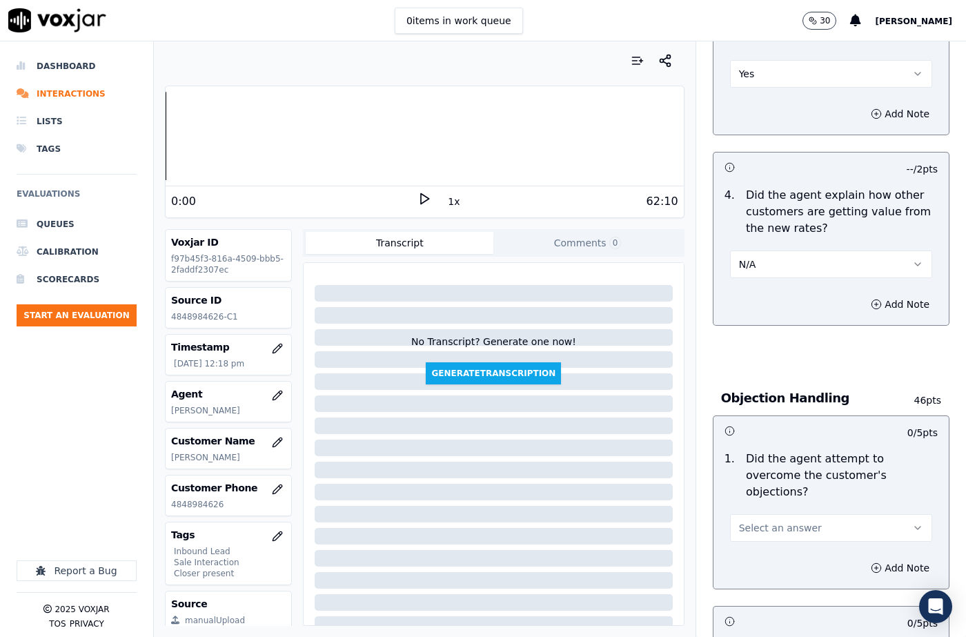
scroll to position [690, 0]
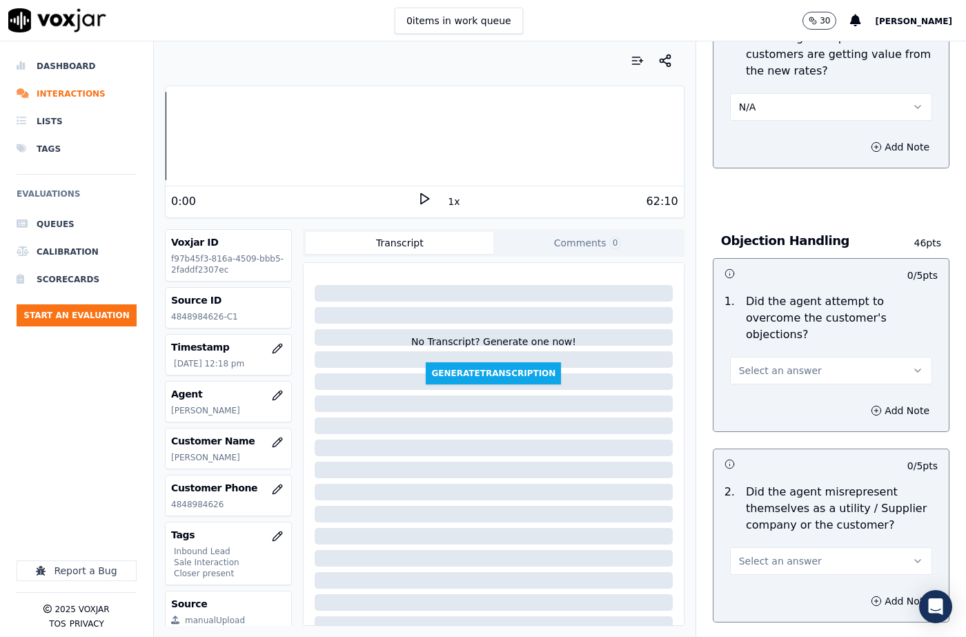
click at [761, 364] on span "Select an answer" at bounding box center [780, 371] width 83 height 14
click at [760, 426] on div "N/A" at bounding box center [809, 429] width 178 height 22
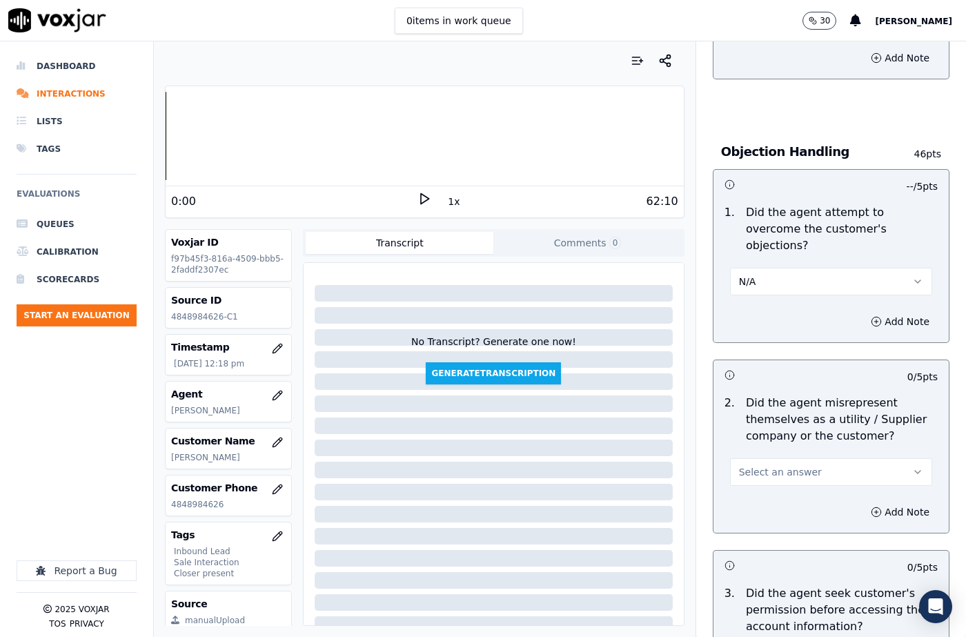
scroll to position [897, 0]
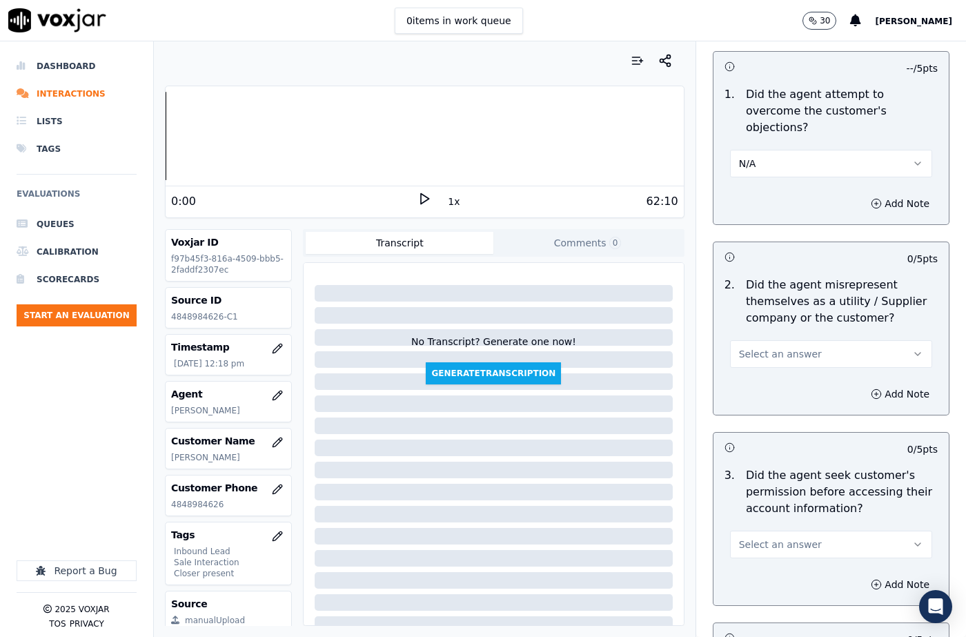
click at [769, 347] on span "Select an answer" at bounding box center [780, 354] width 83 height 14
click at [765, 389] on div "No" at bounding box center [809, 391] width 178 height 22
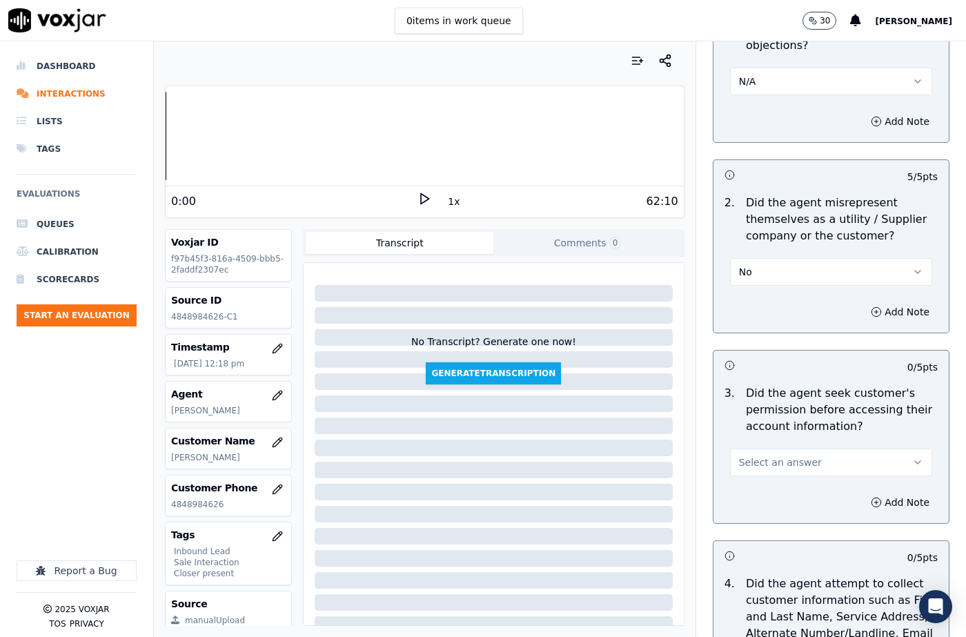
scroll to position [1104, 0]
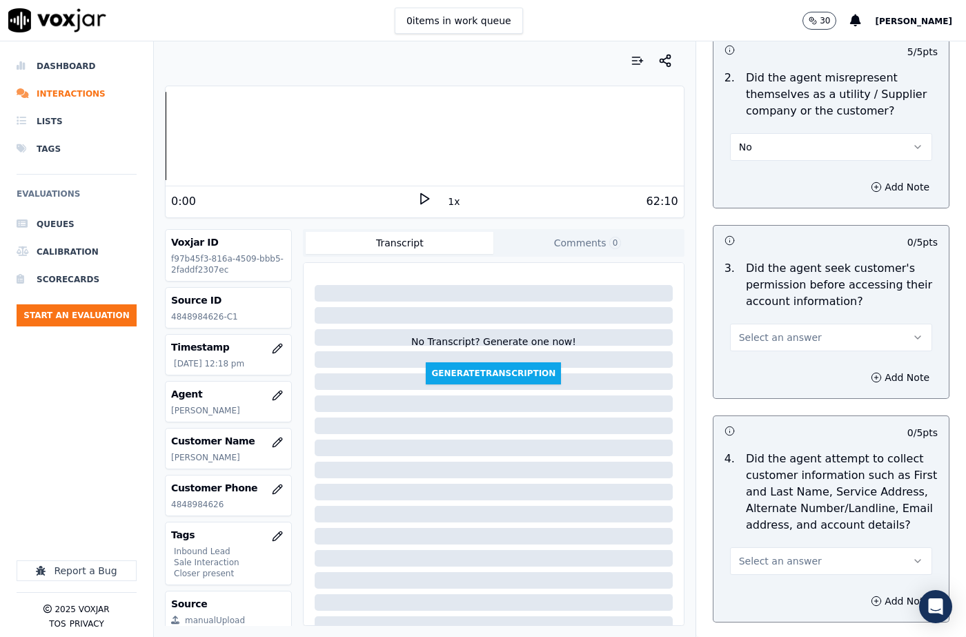
click at [757, 331] on span "Select an answer" at bounding box center [780, 338] width 83 height 14
click at [761, 356] on div "Yes" at bounding box center [809, 352] width 178 height 22
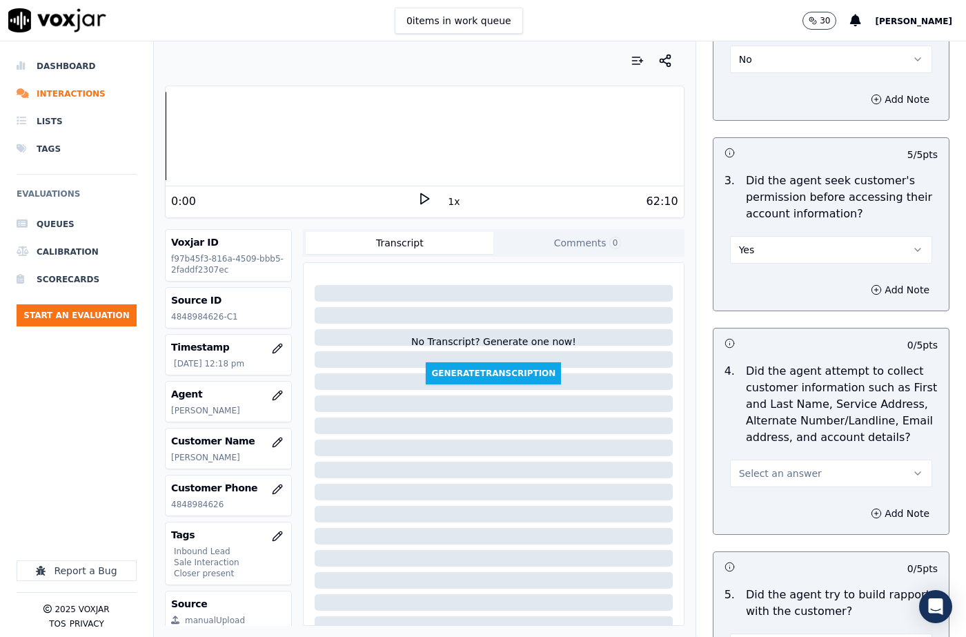
scroll to position [1311, 0]
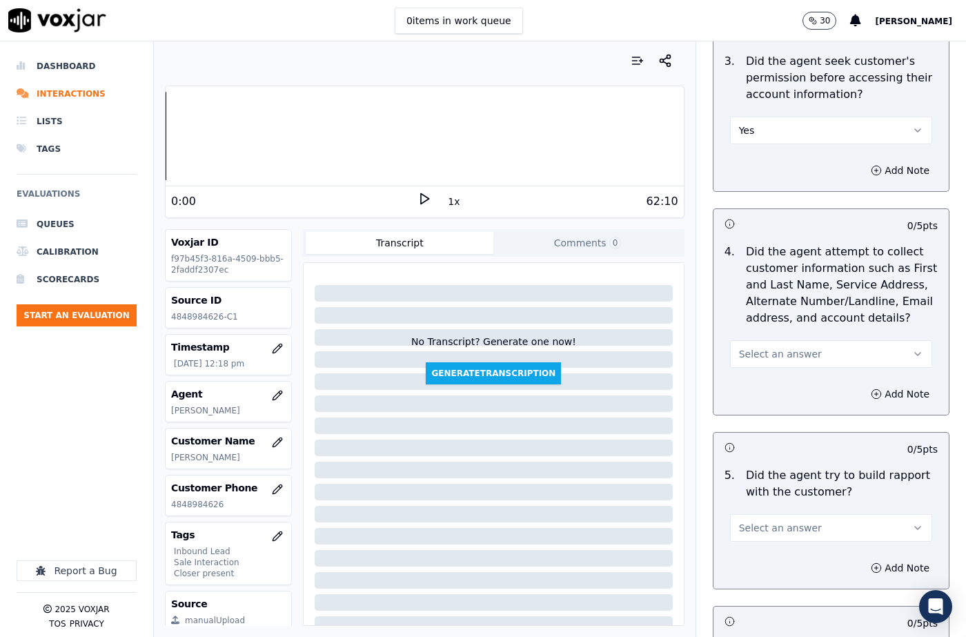
drag, startPoint x: 771, startPoint y: 335, endPoint x: 774, endPoint y: 349, distance: 13.4
click at [771, 347] on span "Select an answer" at bounding box center [780, 354] width 83 height 14
click at [771, 405] on div "N/A" at bounding box center [809, 413] width 178 height 22
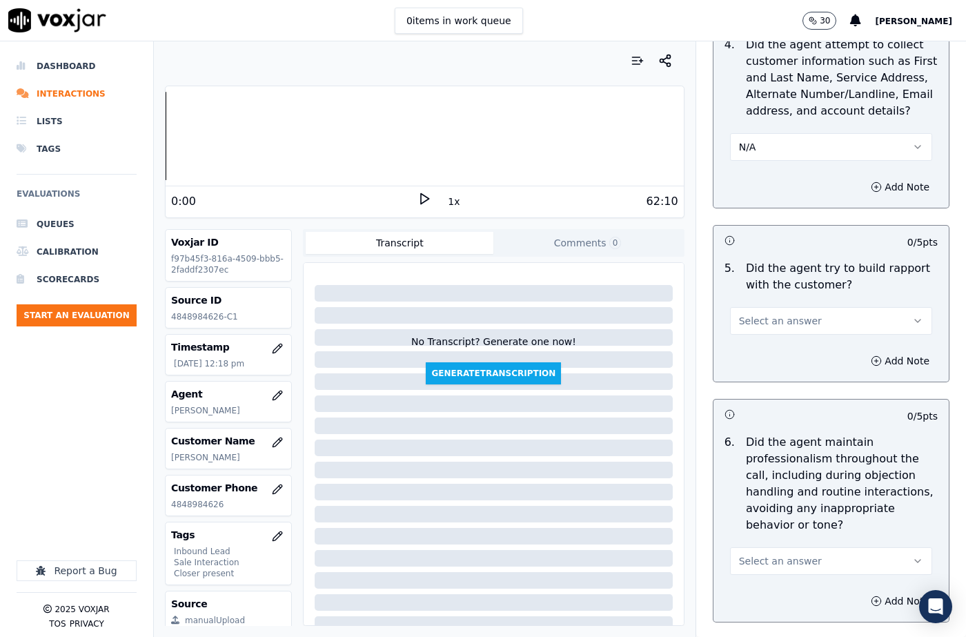
click at [777, 314] on span "Select an answer" at bounding box center [780, 321] width 83 height 14
click at [769, 333] on div "Yes" at bounding box center [809, 335] width 178 height 22
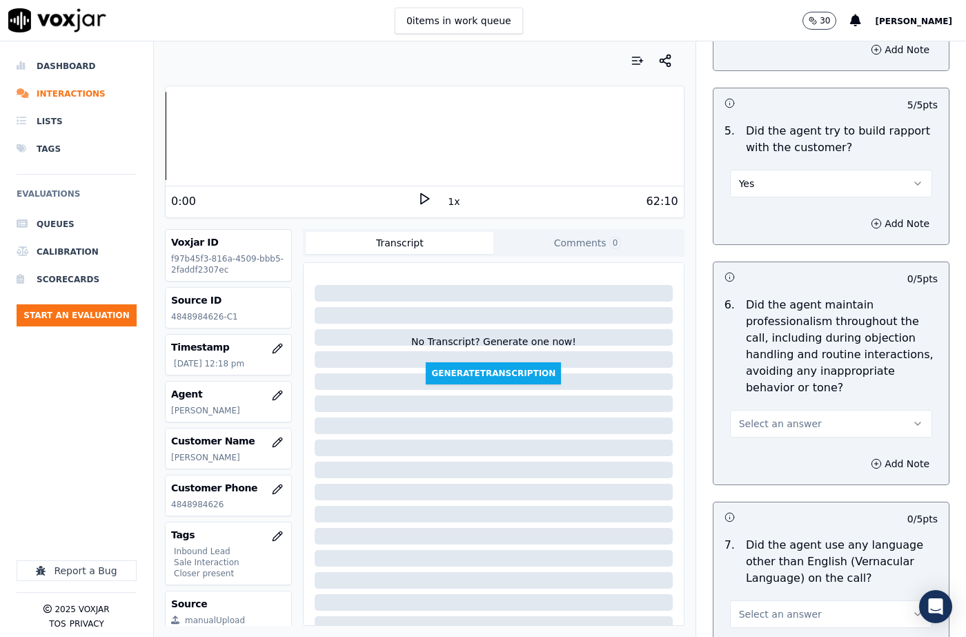
scroll to position [1656, 0]
click at [765, 409] on button "Select an answer" at bounding box center [831, 423] width 202 height 28
click at [761, 438] on div "No" at bounding box center [809, 443] width 178 height 22
click at [887, 453] on button "Add Note" at bounding box center [900, 462] width 75 height 19
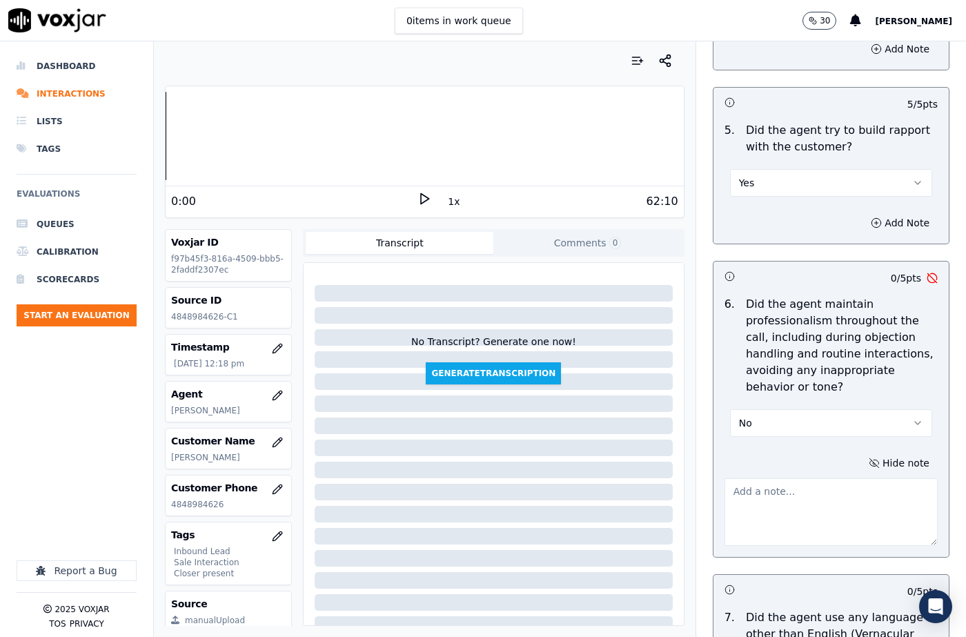
click at [781, 478] on textarea at bounding box center [831, 512] width 213 height 68
click at [782, 478] on textarea "To enrich screen reader interactions, please activate Accessibility in Grammarl…" at bounding box center [831, 512] width 213 height 68
paste textarea "Unprofessional /Vernacular - 162537 - @5:24 [PERSON_NAME] was observed using ve…"
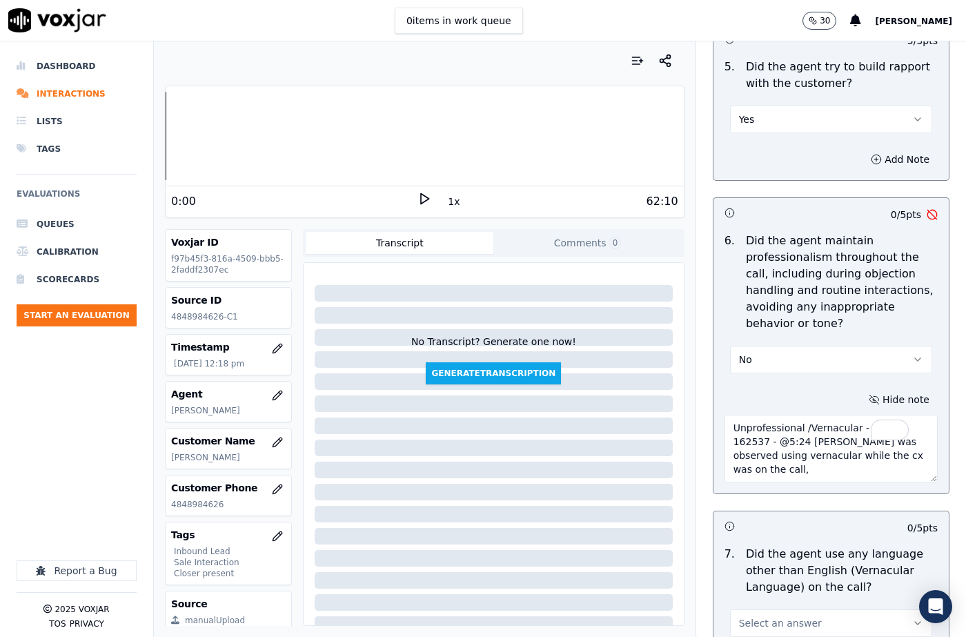
scroll to position [1863, 0]
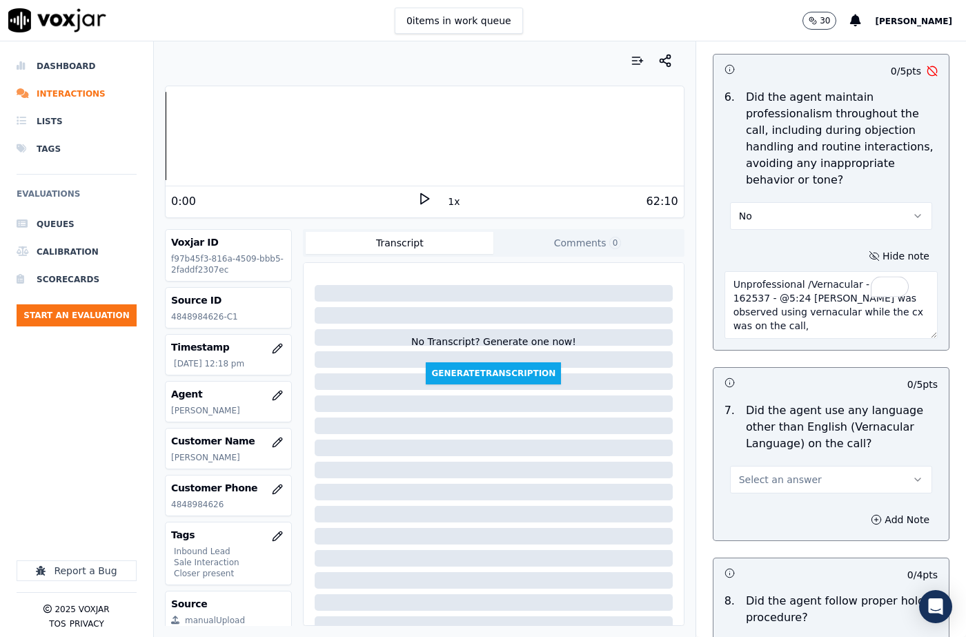
type textarea "Unprofessional /Vernacular - 162537 - @5:24 [PERSON_NAME] was observed using ve…"
click at [791, 473] on span "Select an answer" at bounding box center [780, 480] width 83 height 14
click at [758, 478] on div "Yes" at bounding box center [809, 478] width 178 height 22
click at [883, 499] on div "Add Note" at bounding box center [831, 519] width 235 height 41
click at [875, 510] on button "Add Note" at bounding box center [900, 519] width 75 height 19
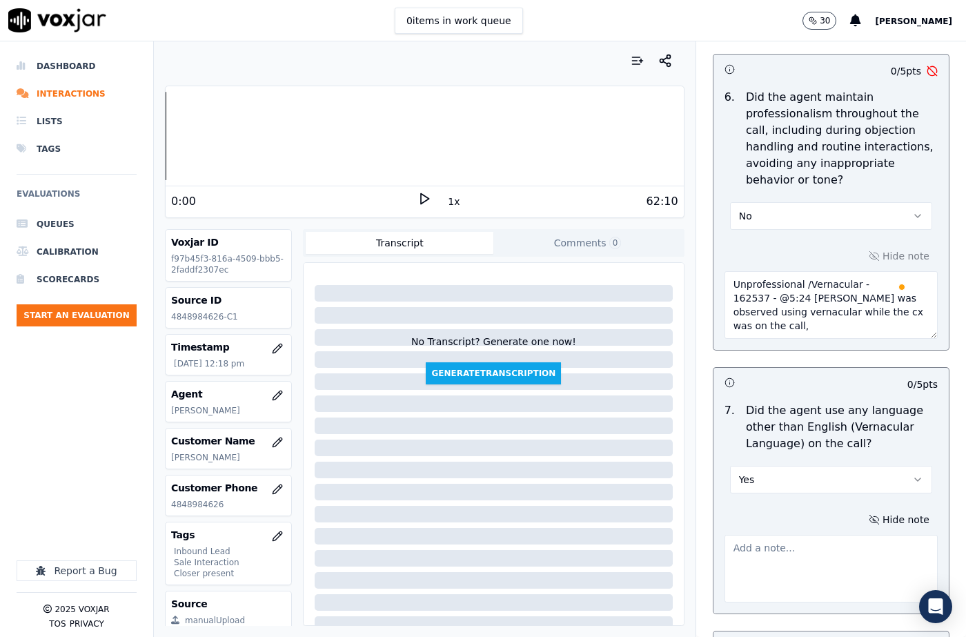
click at [754, 535] on textarea at bounding box center [831, 569] width 213 height 68
paste textarea "Unprofessional /Vernacular - 162537 - @5:24 [PERSON_NAME] was observed using ve…"
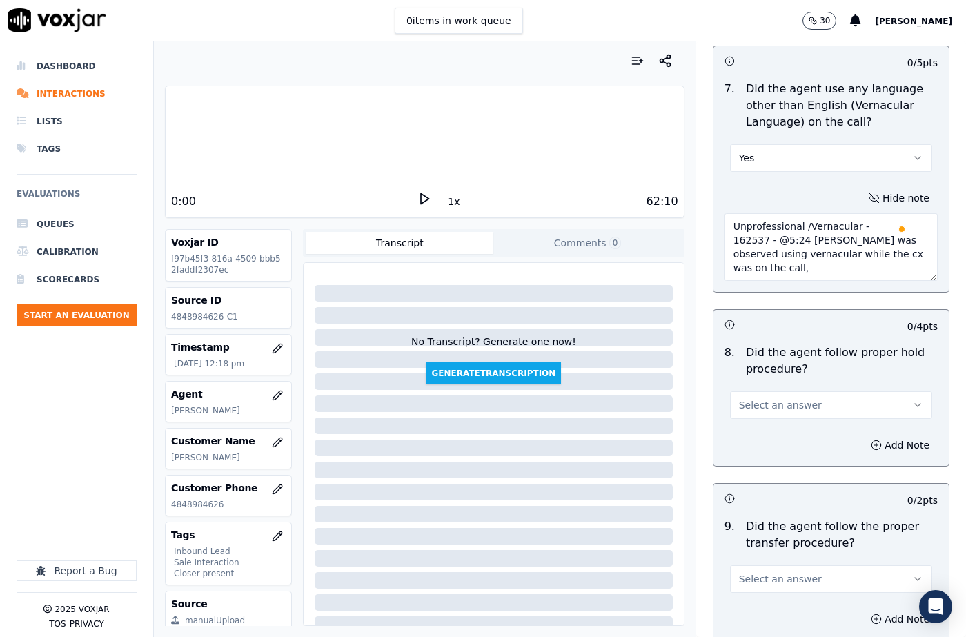
scroll to position [2208, 0]
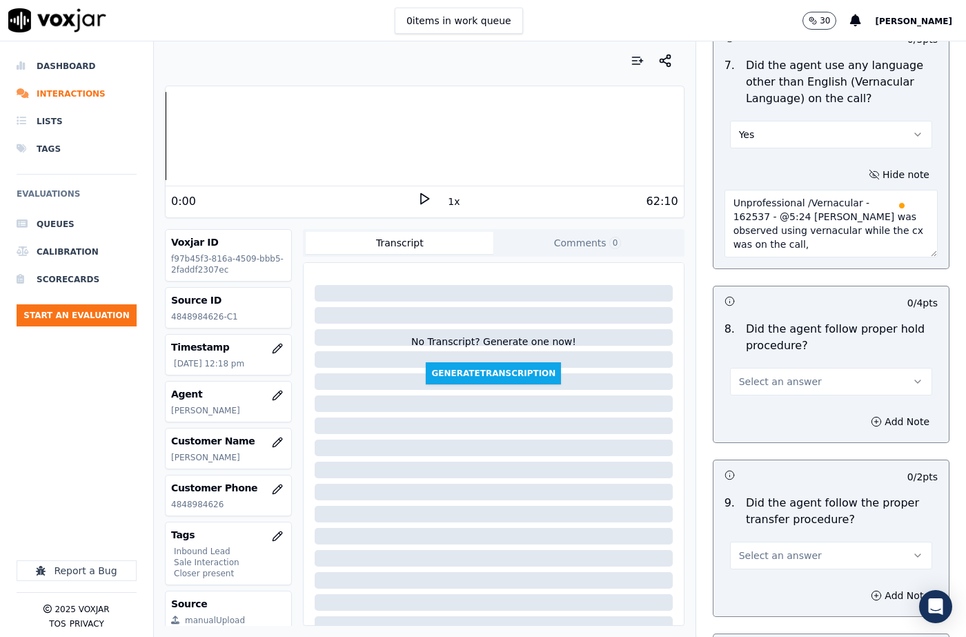
type textarea "Unprofessional /Vernacular - 162537 - @5:24 [PERSON_NAME] was observed using ve…"
click at [789, 375] on span "Select an answer" at bounding box center [780, 382] width 83 height 14
click at [761, 380] on div "Yes" at bounding box center [809, 380] width 178 height 22
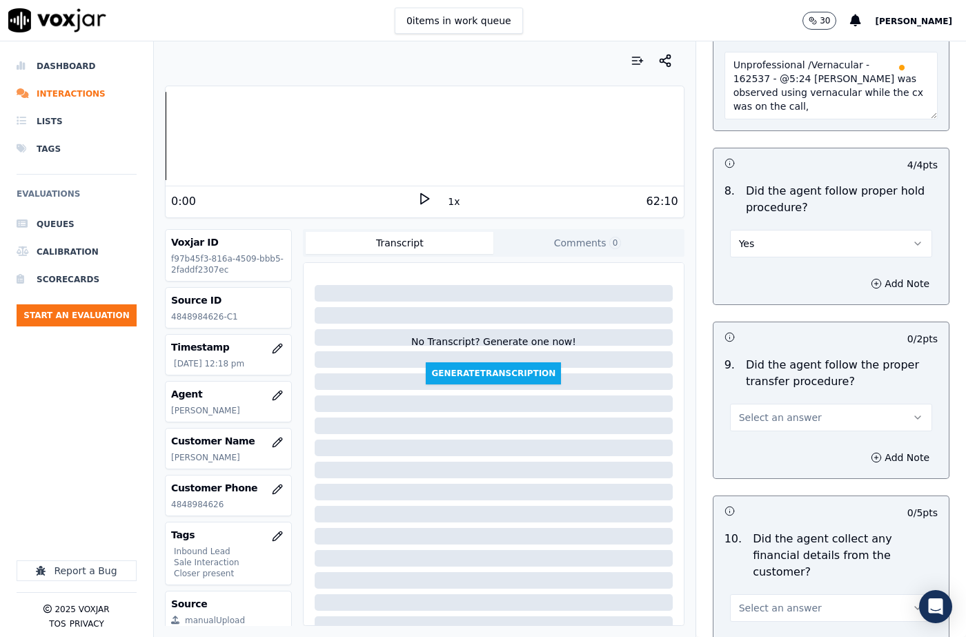
click at [774, 411] on span "Select an answer" at bounding box center [780, 418] width 83 height 14
click at [765, 418] on div "Yes" at bounding box center [809, 415] width 178 height 22
click at [757, 230] on button "Yes" at bounding box center [831, 244] width 202 height 28
click at [753, 290] on div "N/A" at bounding box center [809, 286] width 178 height 22
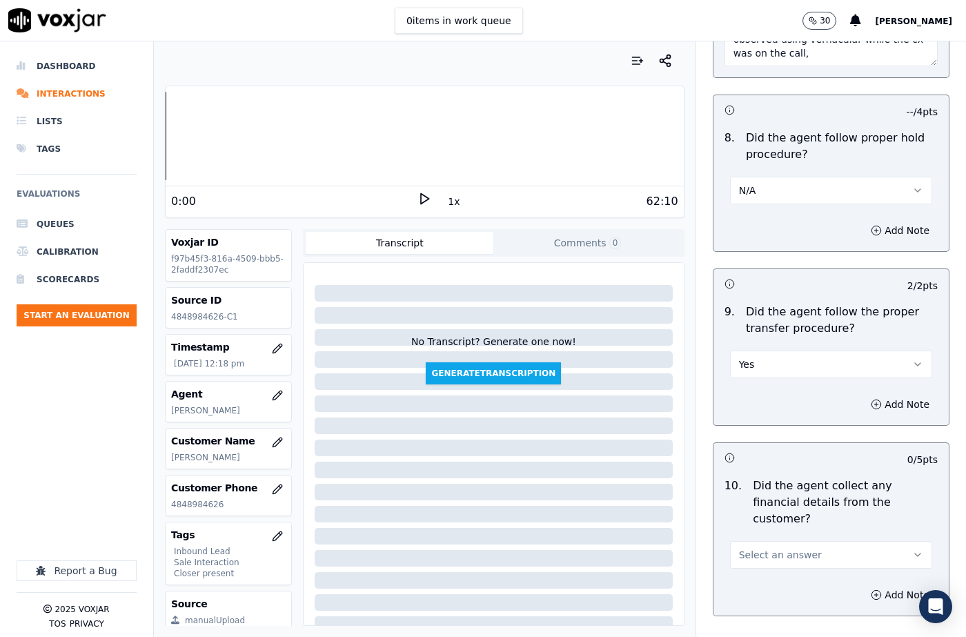
scroll to position [2553, 0]
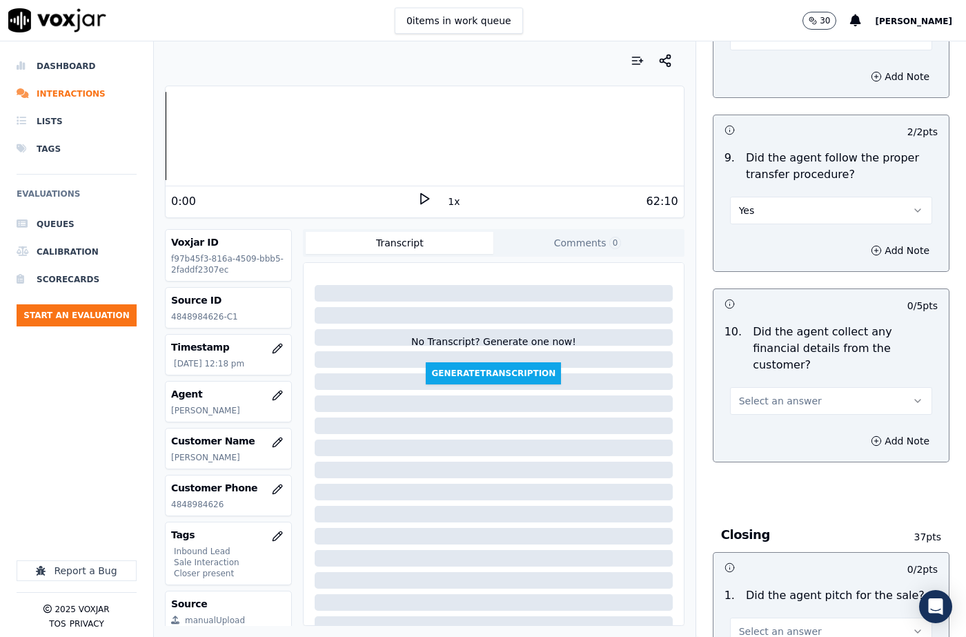
click at [758, 394] on span "Select an answer" at bounding box center [780, 401] width 83 height 14
click at [761, 379] on div "Yes" at bounding box center [809, 382] width 178 height 22
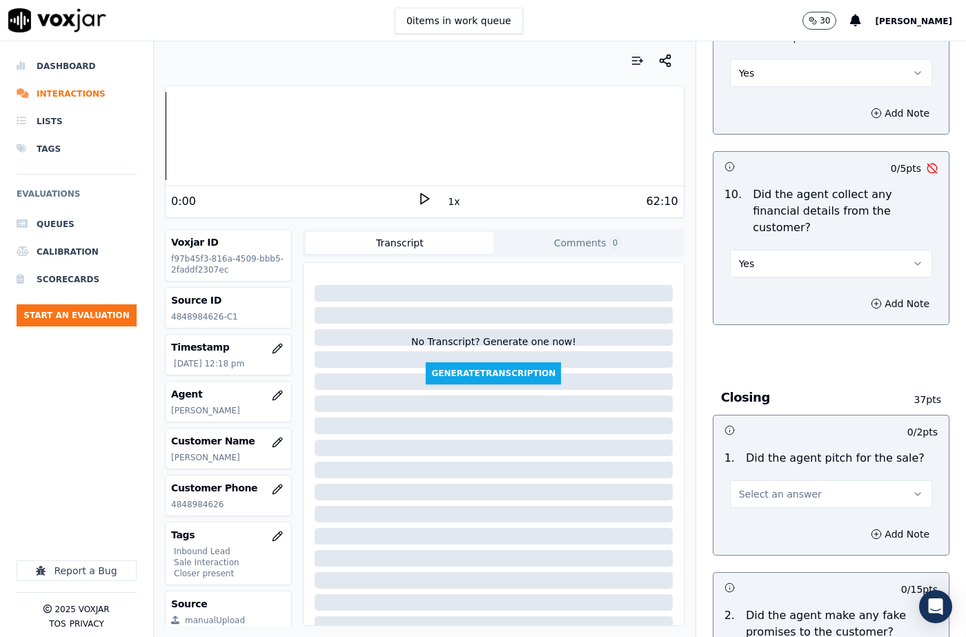
scroll to position [2691, 0]
click at [752, 246] on div "Yes" at bounding box center [831, 261] width 202 height 30
click at [754, 249] on button "Yes" at bounding box center [831, 263] width 202 height 28
click at [758, 261] on div "No" at bounding box center [809, 266] width 178 height 22
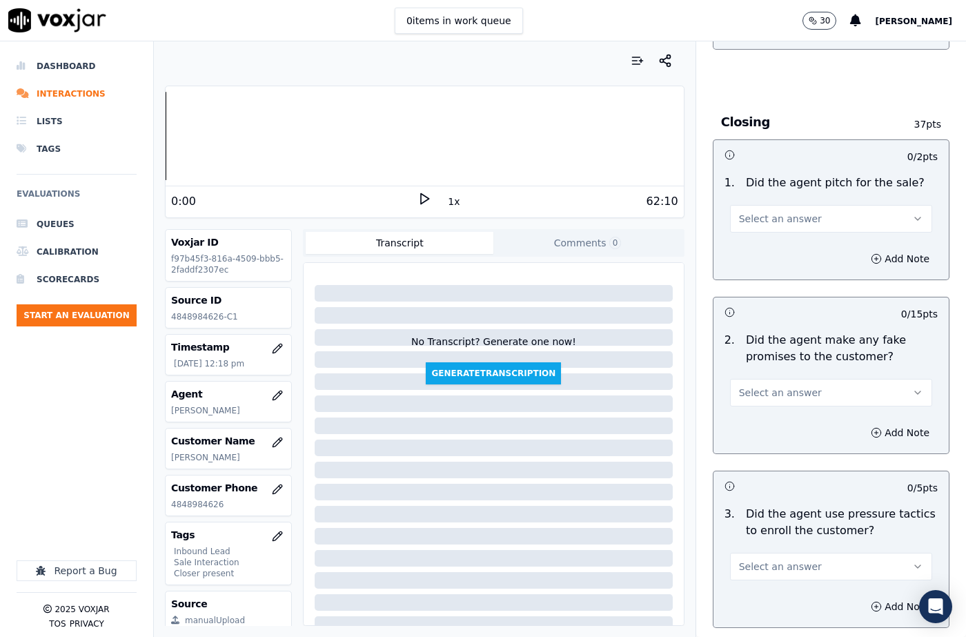
scroll to position [2968, 0]
click at [762, 210] on span "Select an answer" at bounding box center [780, 217] width 83 height 14
